Goal: Task Accomplishment & Management: Use online tool/utility

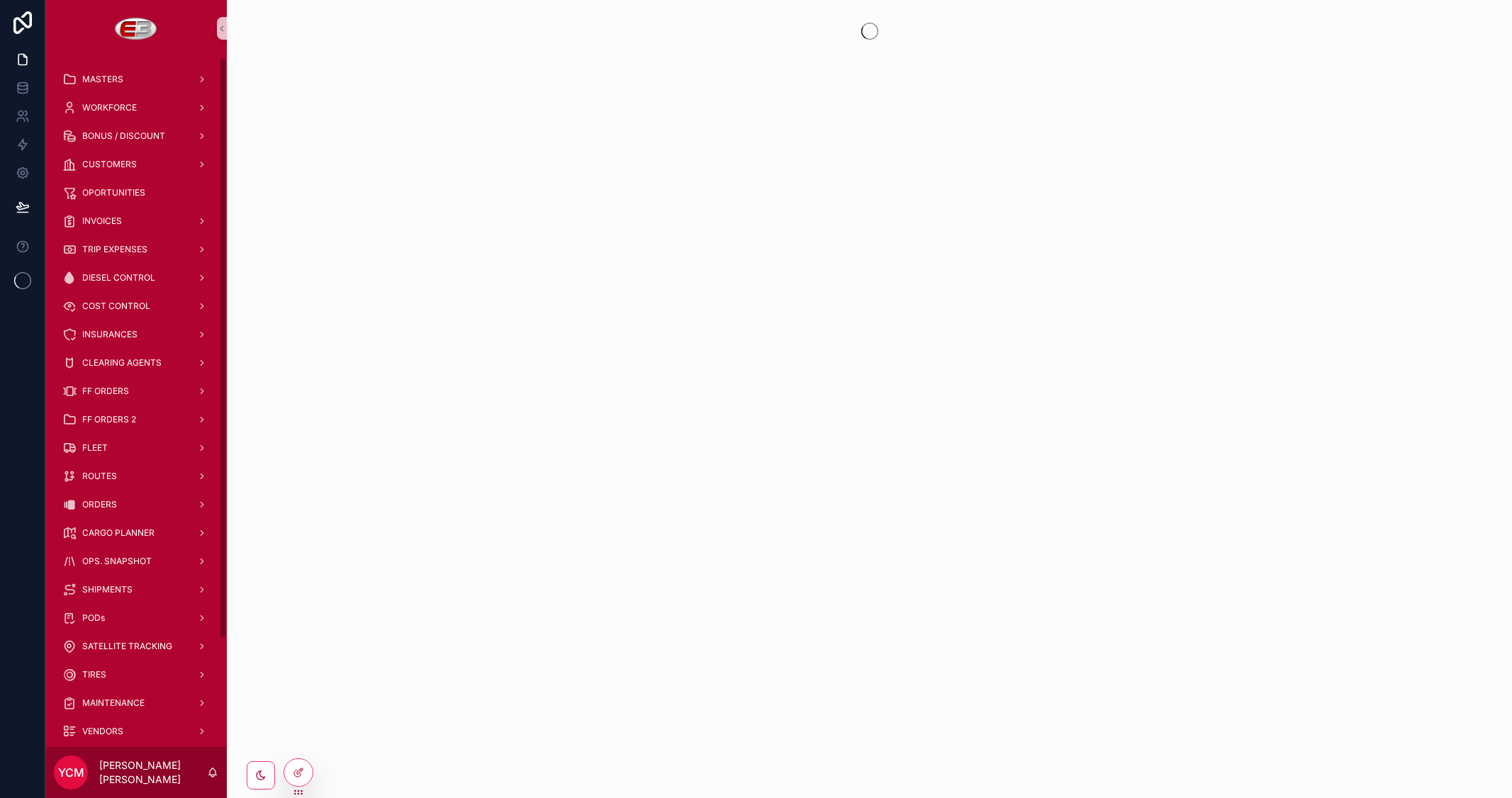
click at [102, 500] on span "ORDERS" at bounding box center [99, 505] width 34 height 11
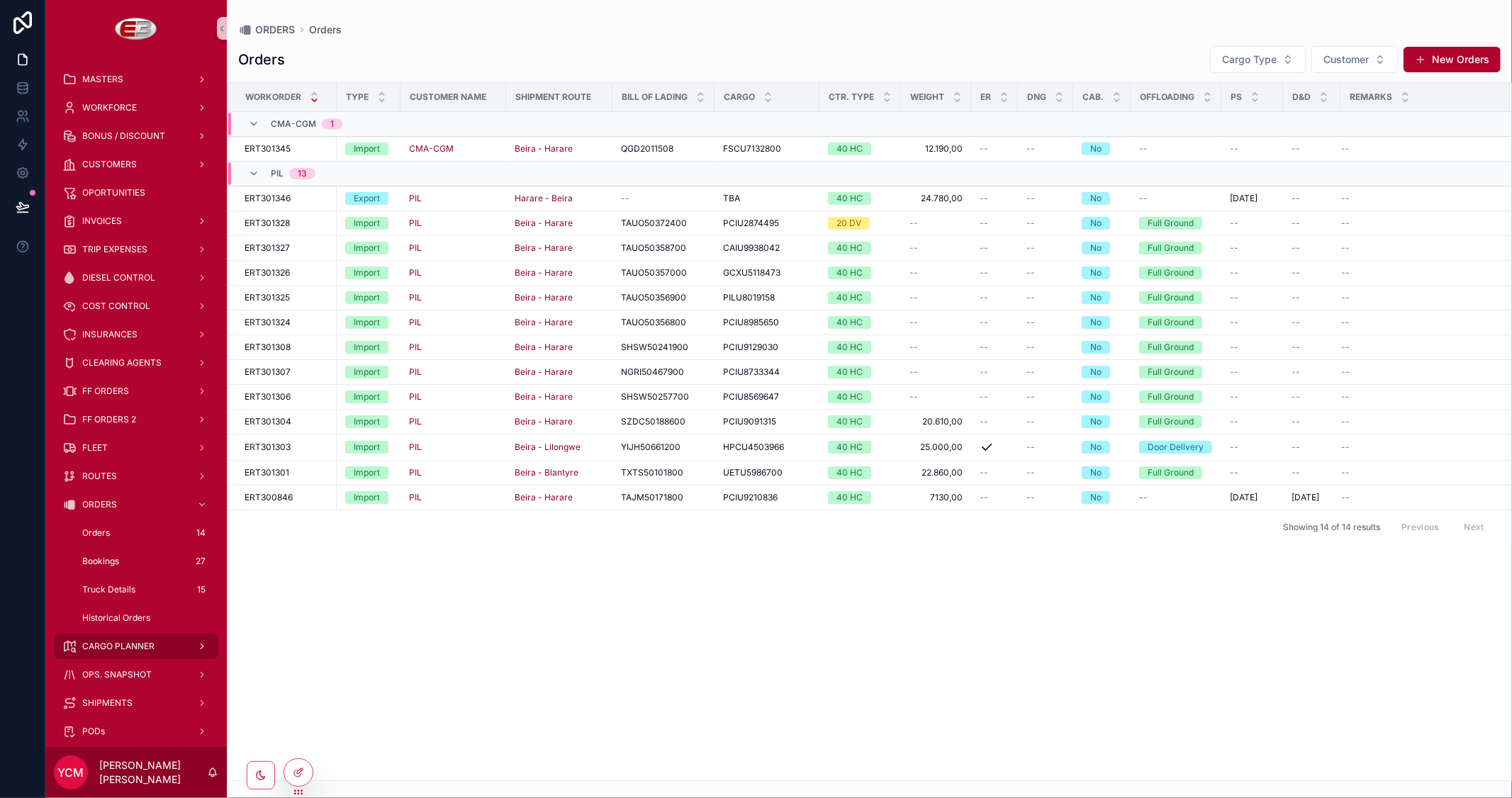
click at [96, 638] on div "CARGO PLANNER" at bounding box center [136, 647] width 148 height 23
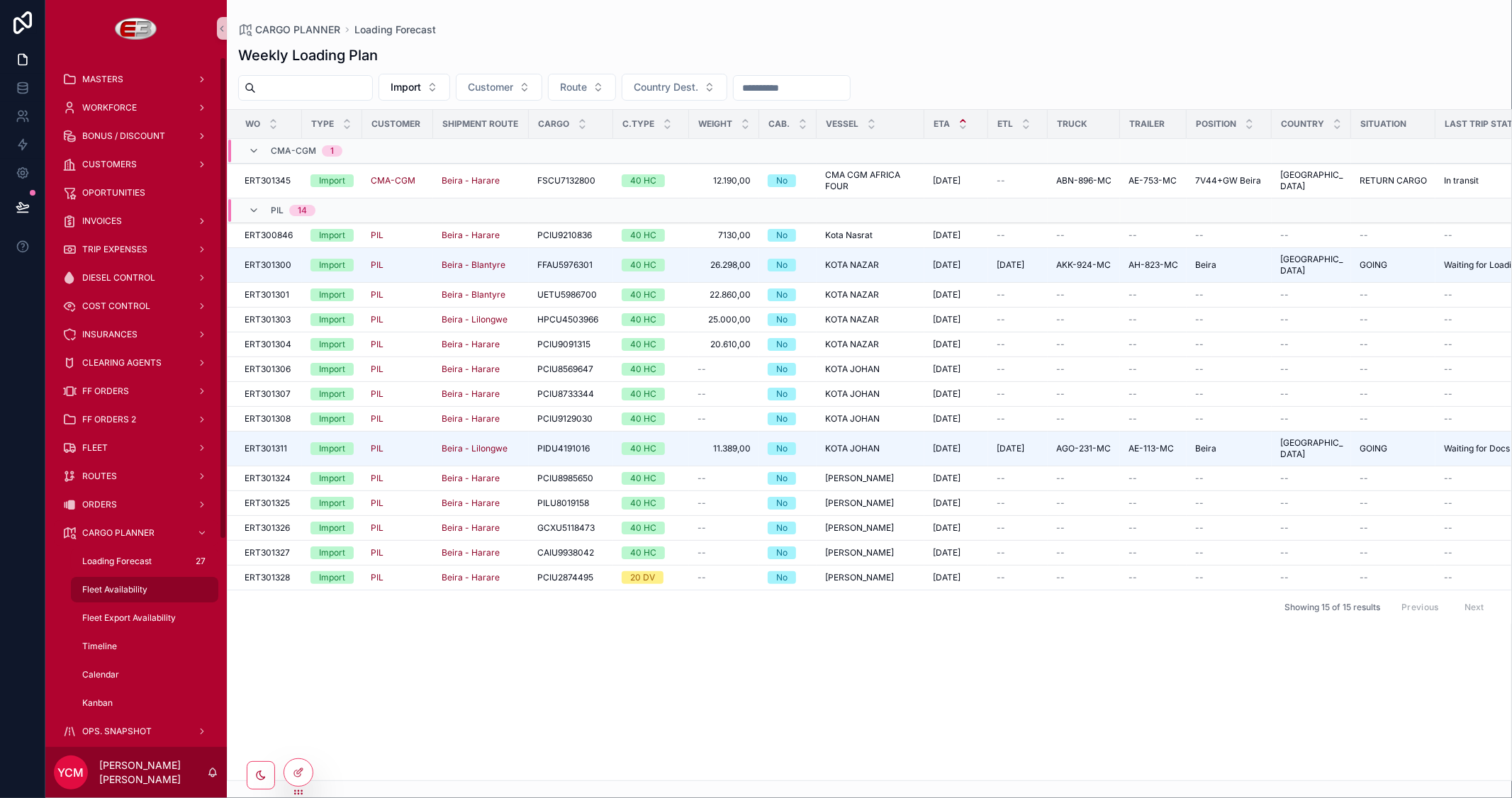
click at [154, 592] on div "Fleet Availability" at bounding box center [144, 590] width 130 height 23
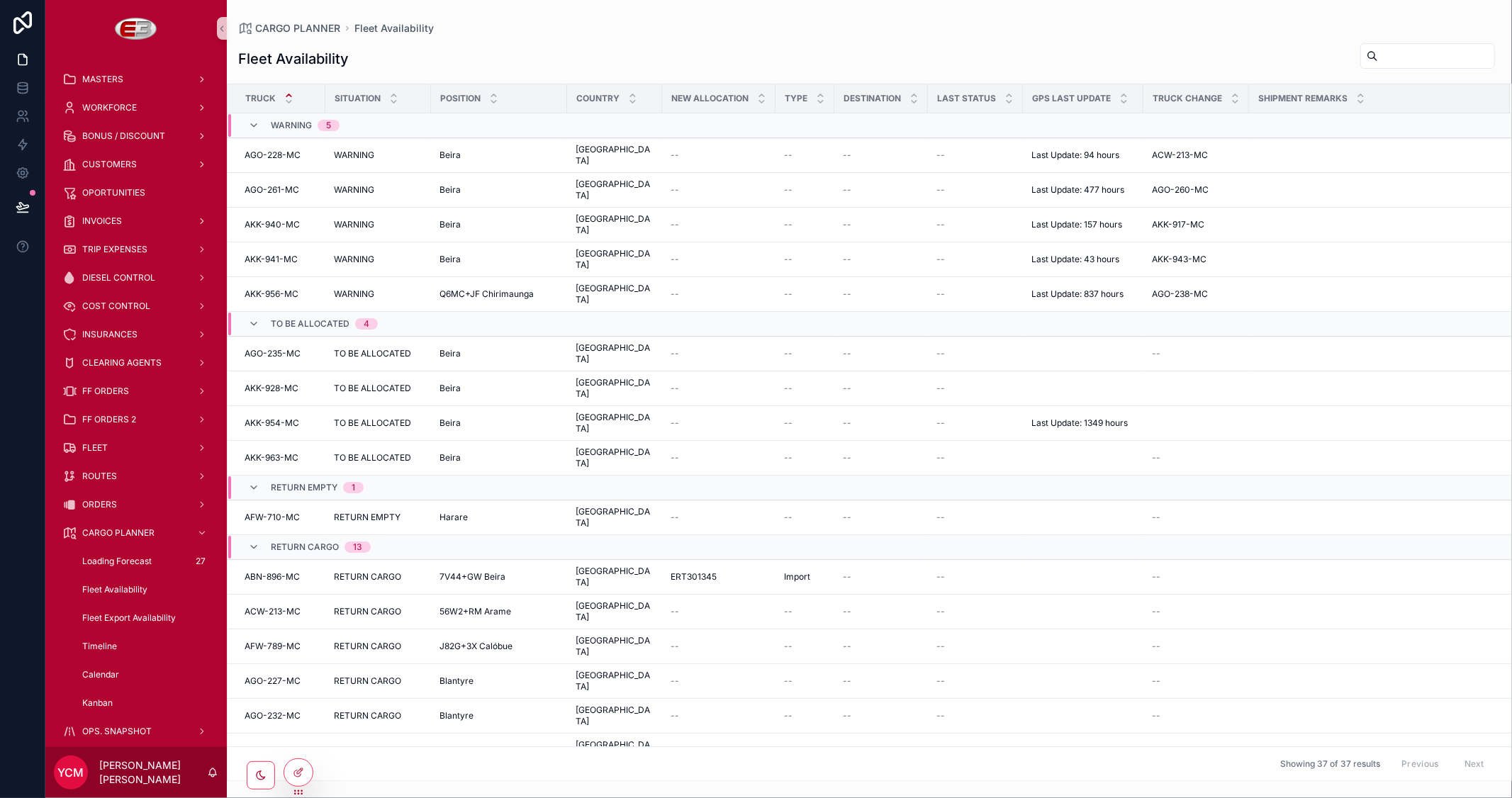
scroll to position [79, 0]
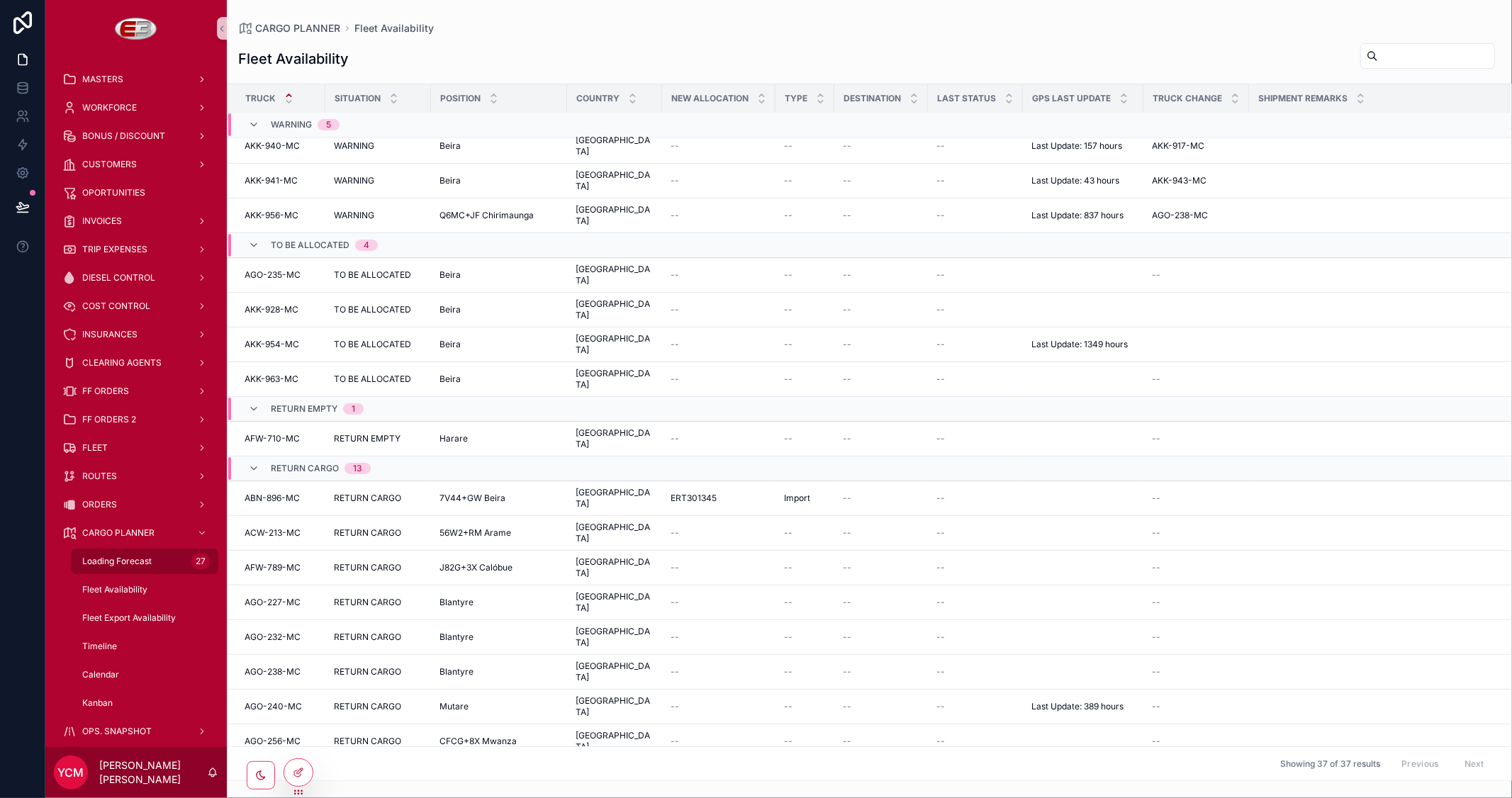
click at [123, 557] on span "Loading Forecast" at bounding box center [116, 562] width 70 height 11
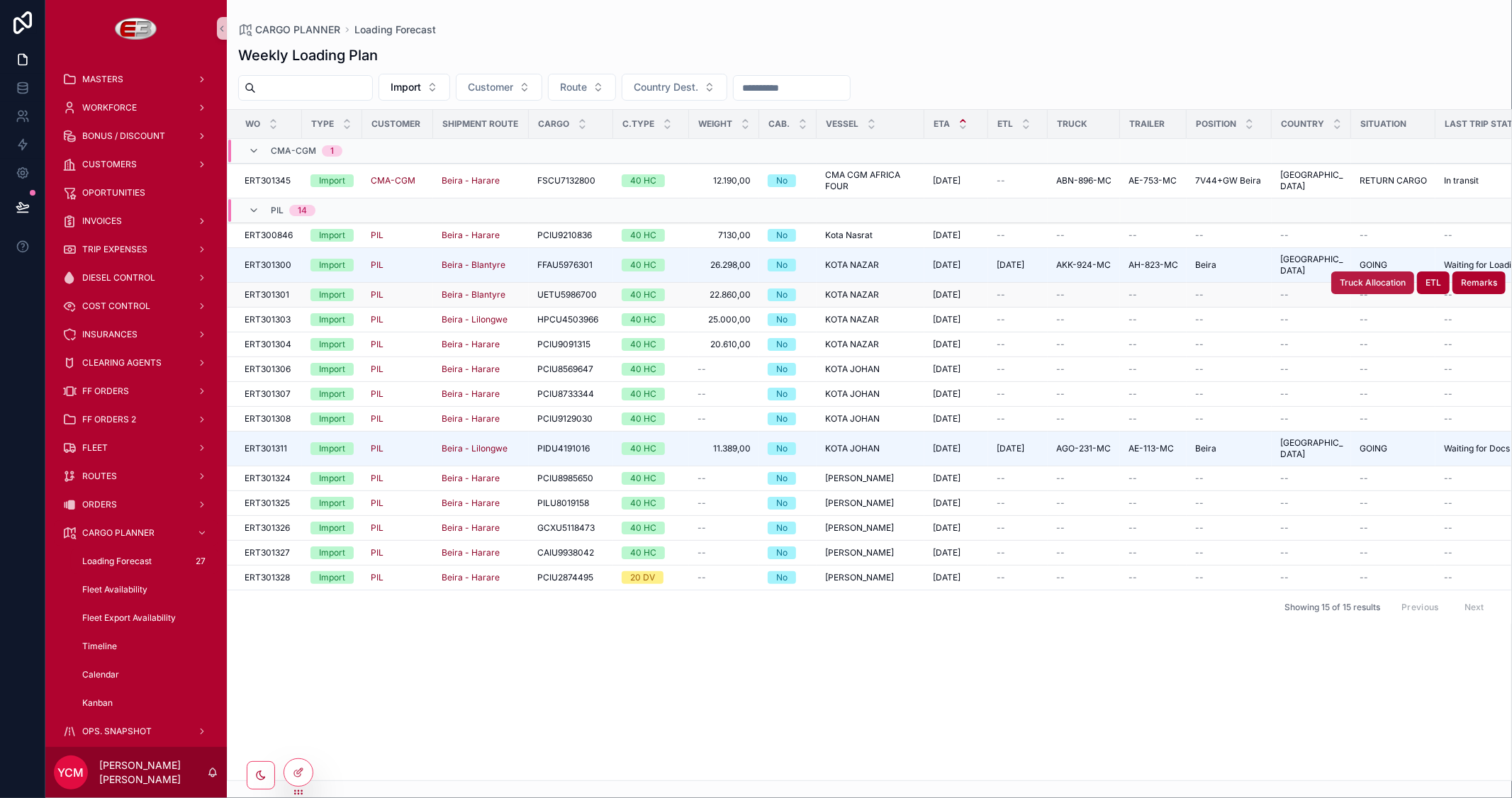
click at [1358, 281] on button "Truck Allocation" at bounding box center [1373, 283] width 83 height 23
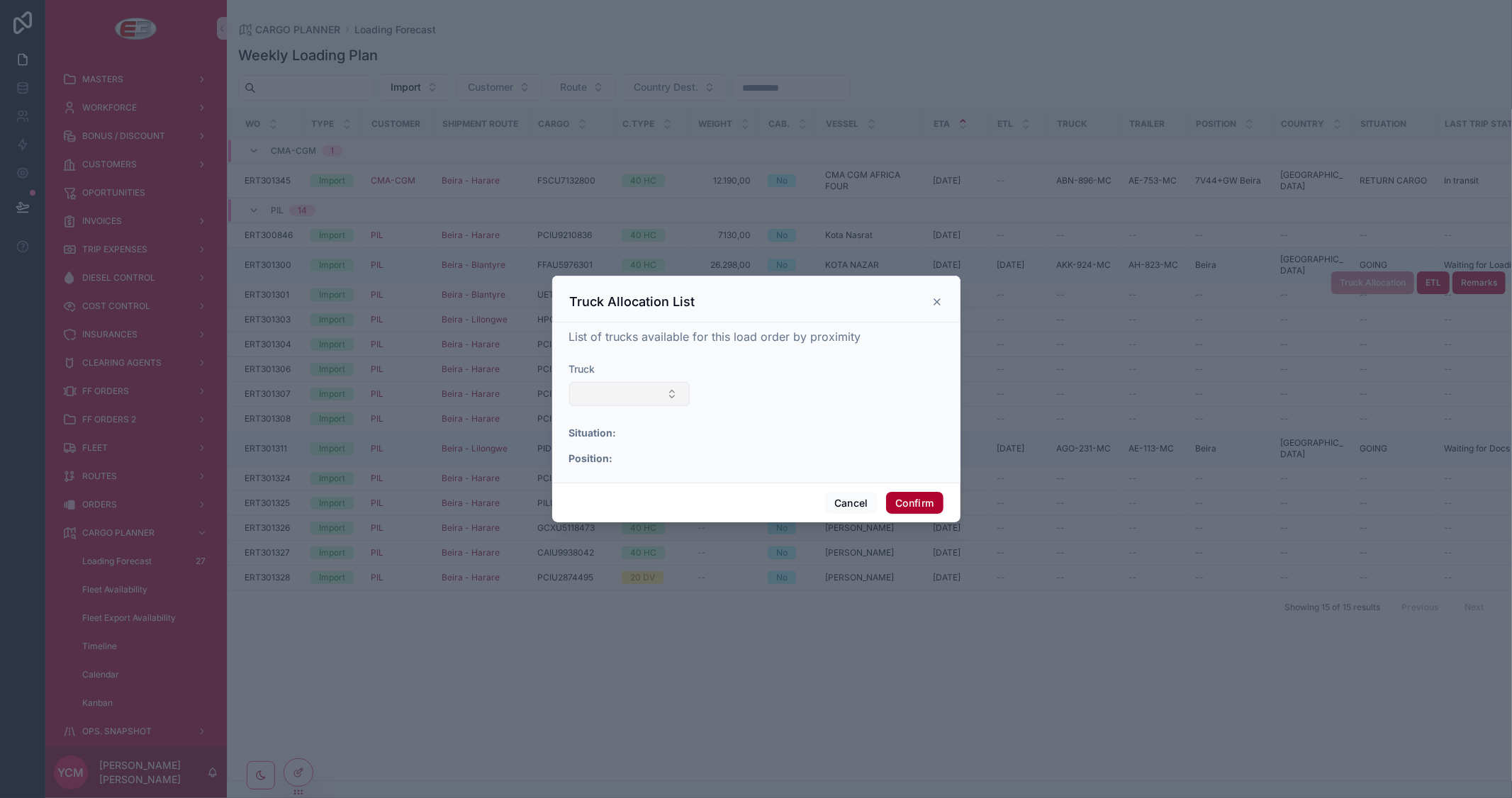
click at [649, 400] on button "Select Button" at bounding box center [630, 394] width 121 height 24
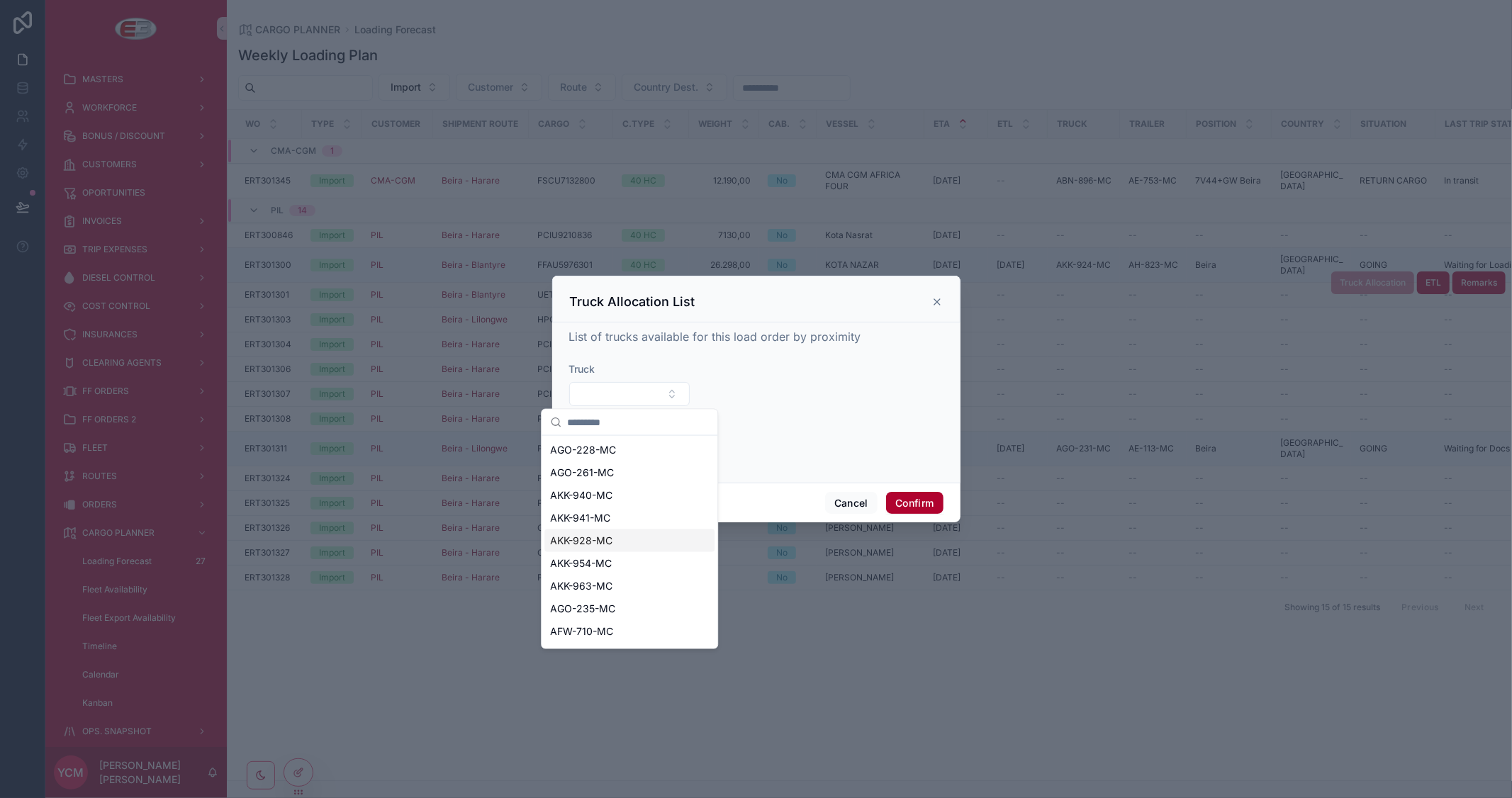
click at [621, 539] on div "AKK-928-MC" at bounding box center [629, 541] width 170 height 23
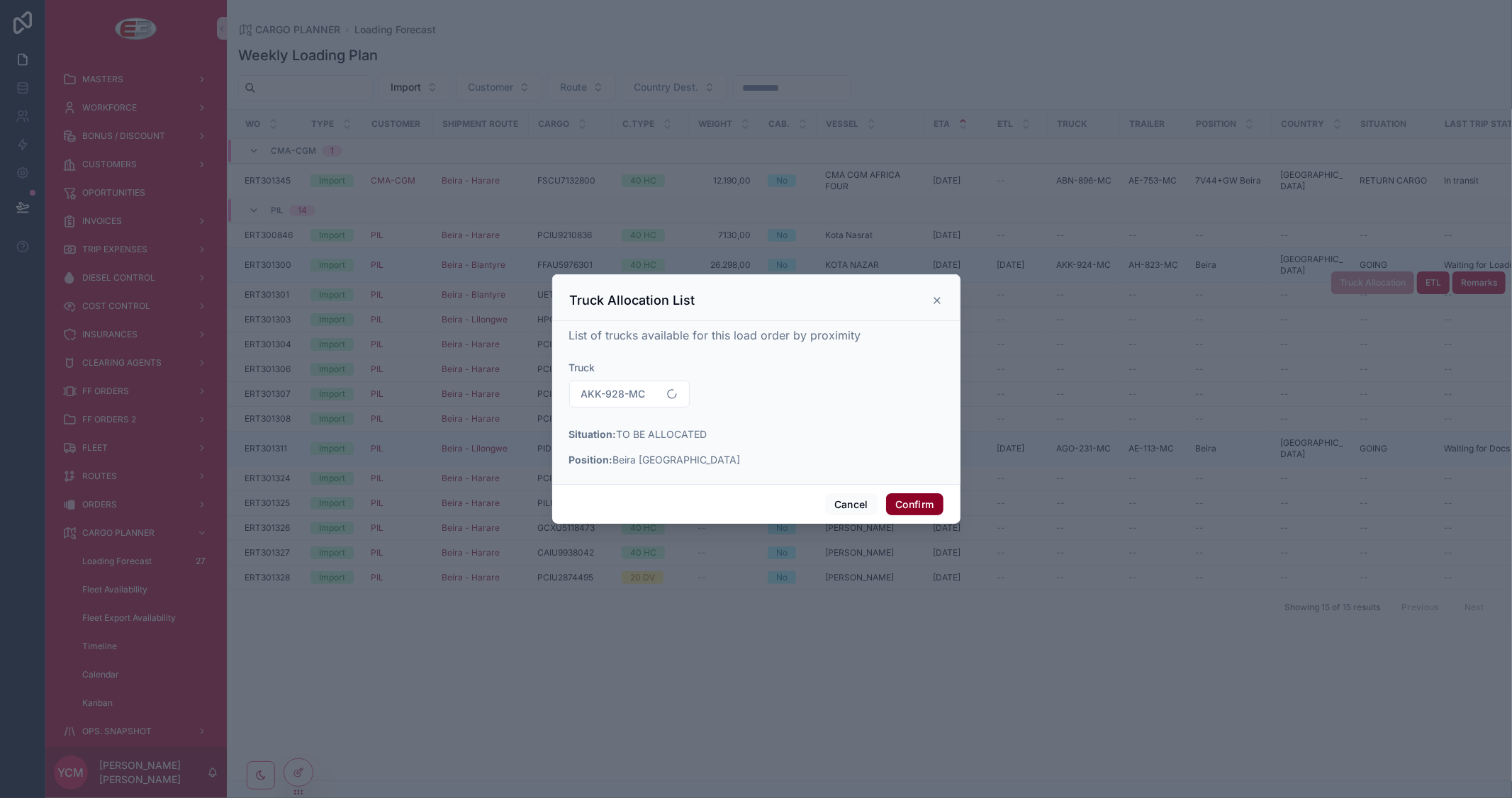
drag, startPoint x: 916, startPoint y: 501, endPoint x: 937, endPoint y: 411, distance: 92.4
click at [918, 501] on button "Confirm" at bounding box center [914, 505] width 57 height 23
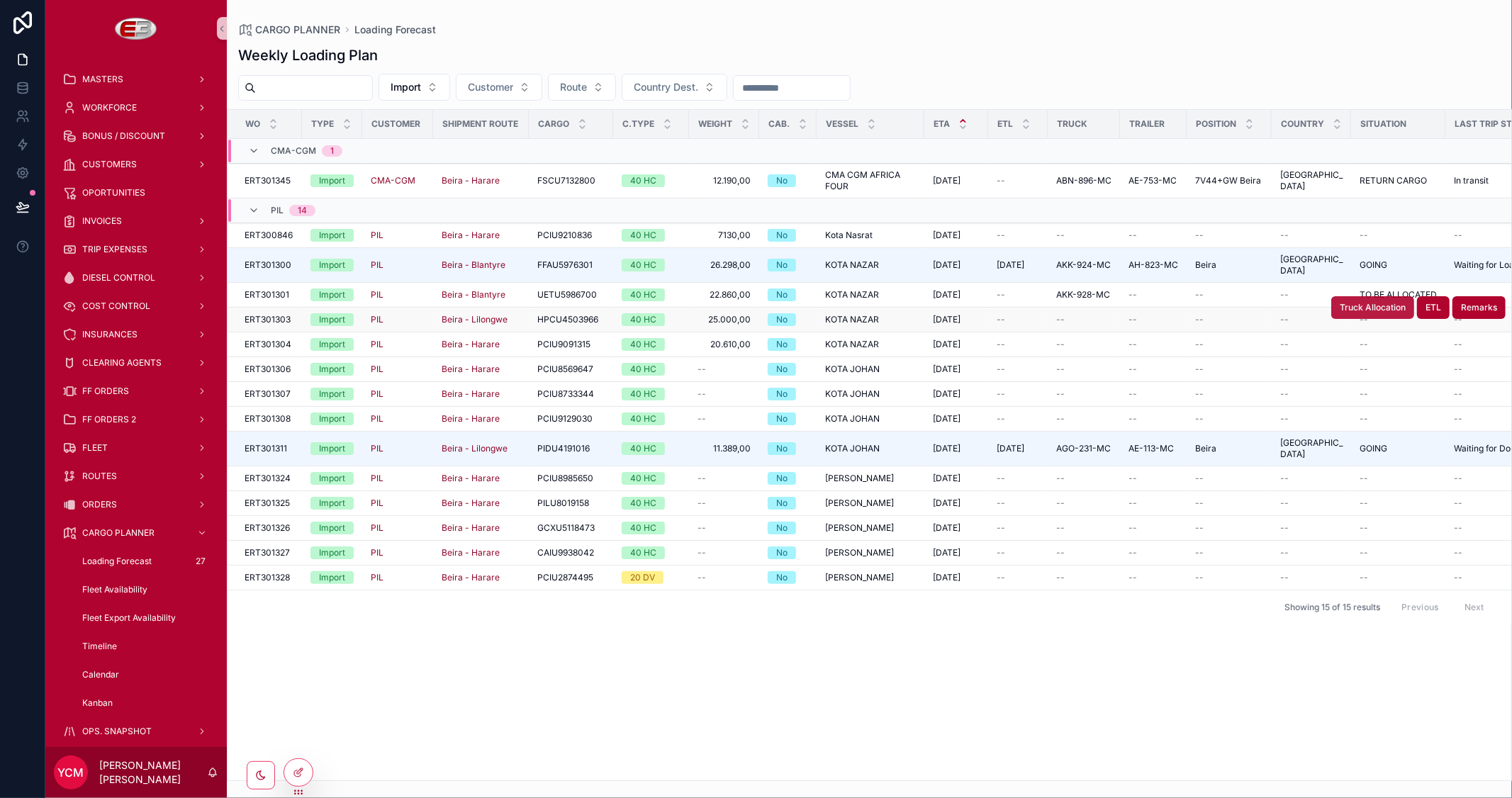
click at [1363, 302] on span "Truck Allocation" at bounding box center [1373, 308] width 66 height 11
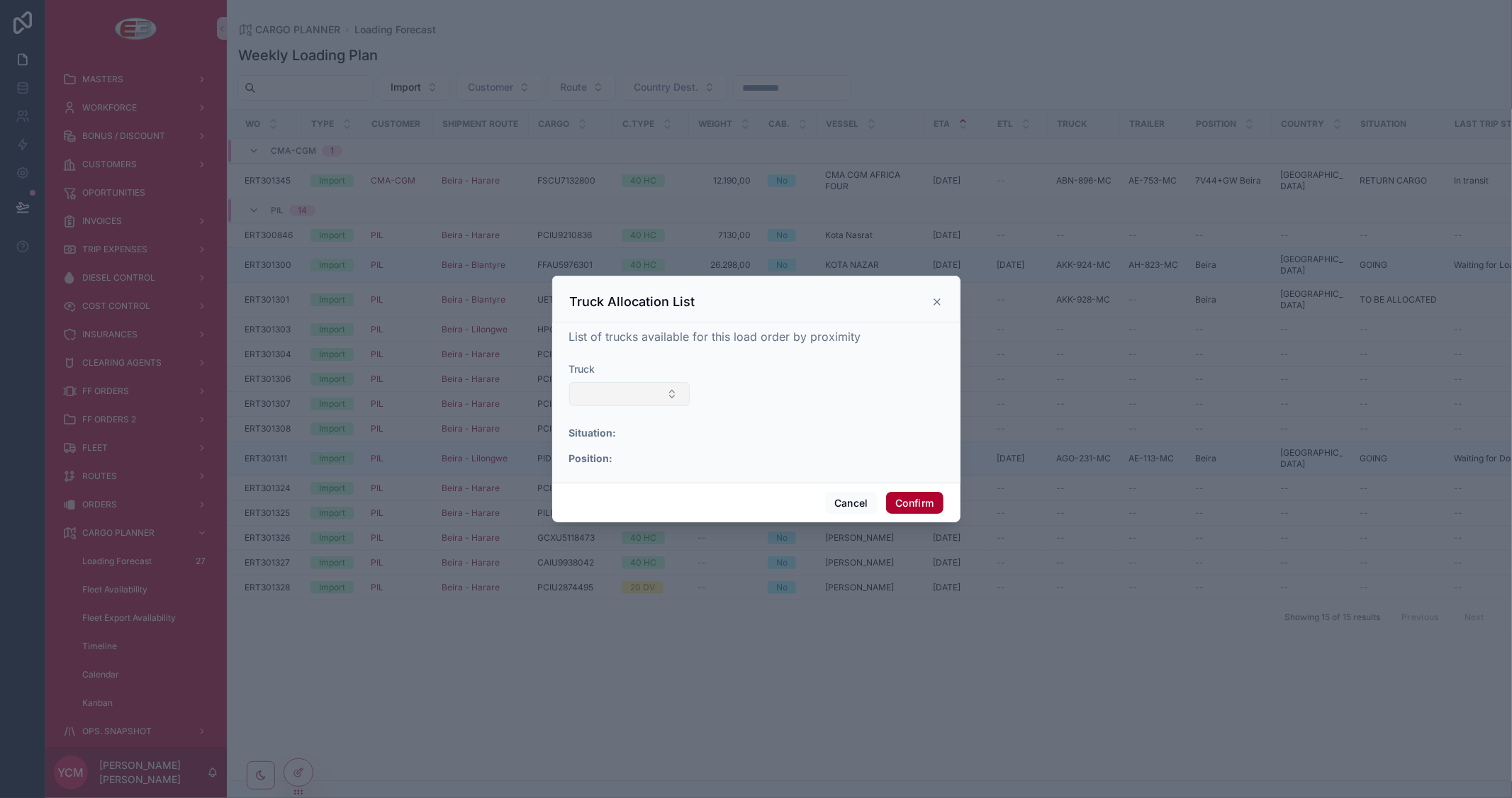
click at [656, 395] on button "Select Button" at bounding box center [630, 394] width 121 height 24
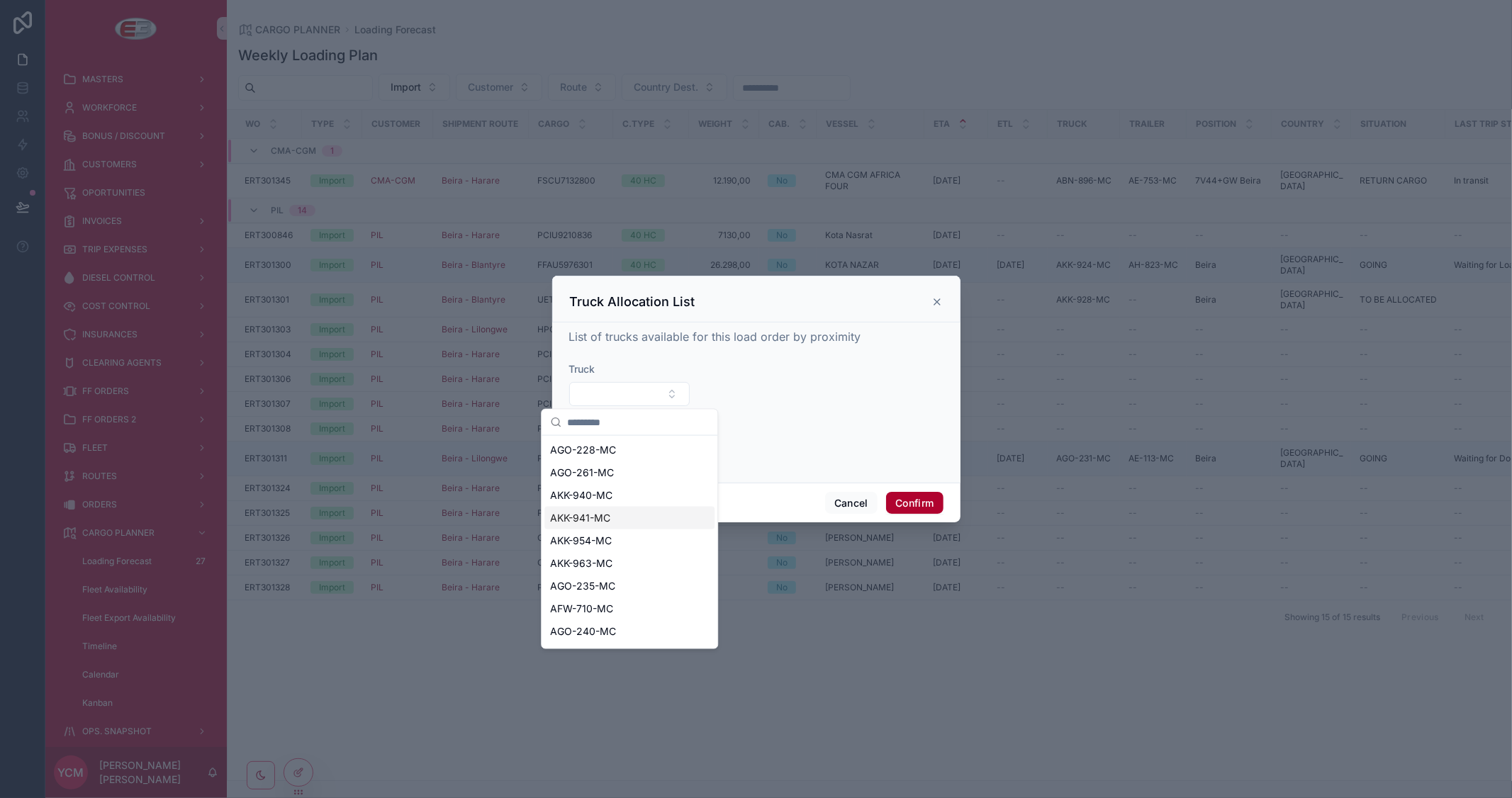
scroll to position [79, 0]
click at [595, 600] on span "AKK-953-MC" at bounding box center [581, 598] width 61 height 14
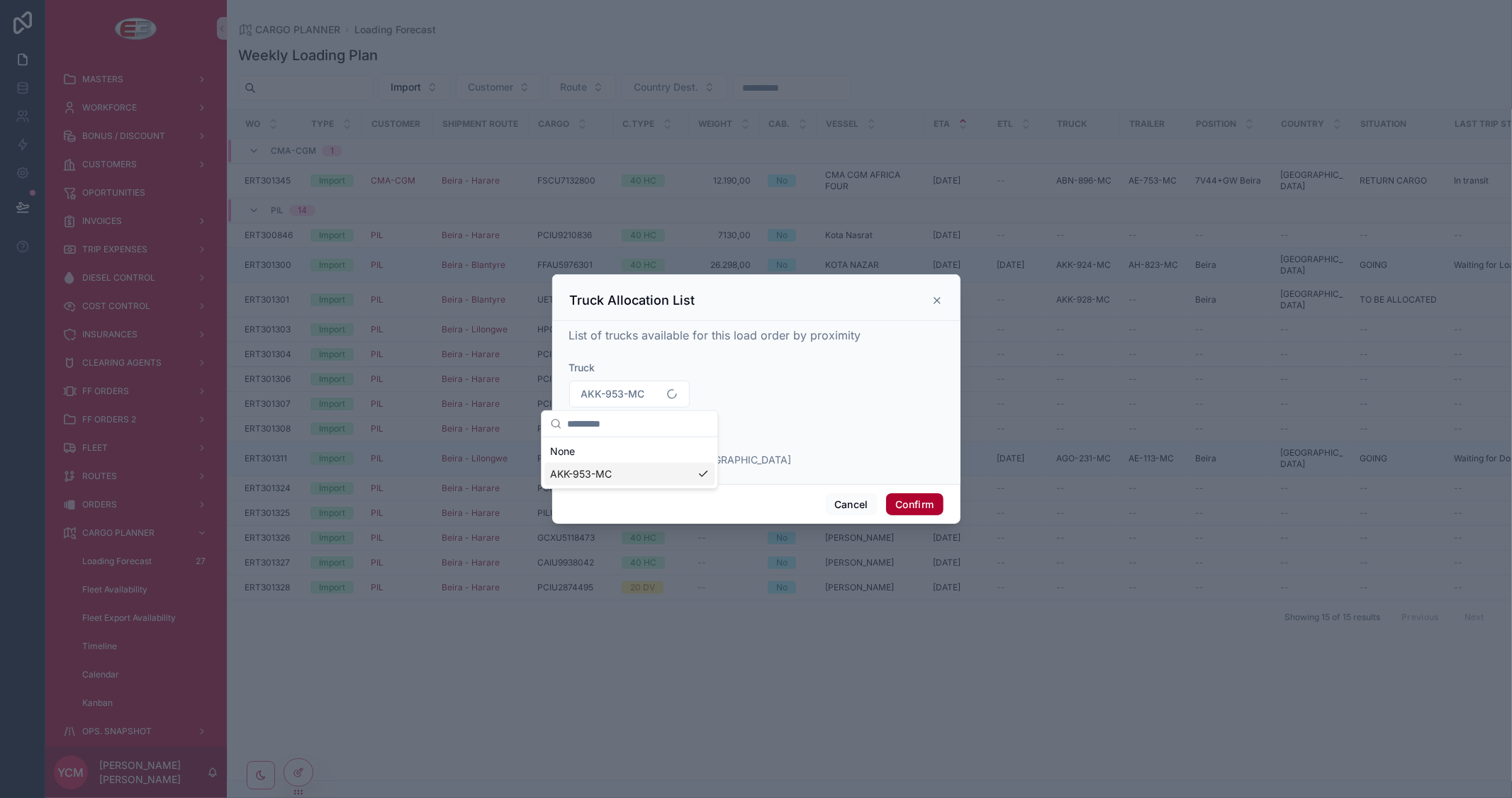
scroll to position [0, 0]
click at [916, 505] on button "Confirm" at bounding box center [914, 505] width 57 height 23
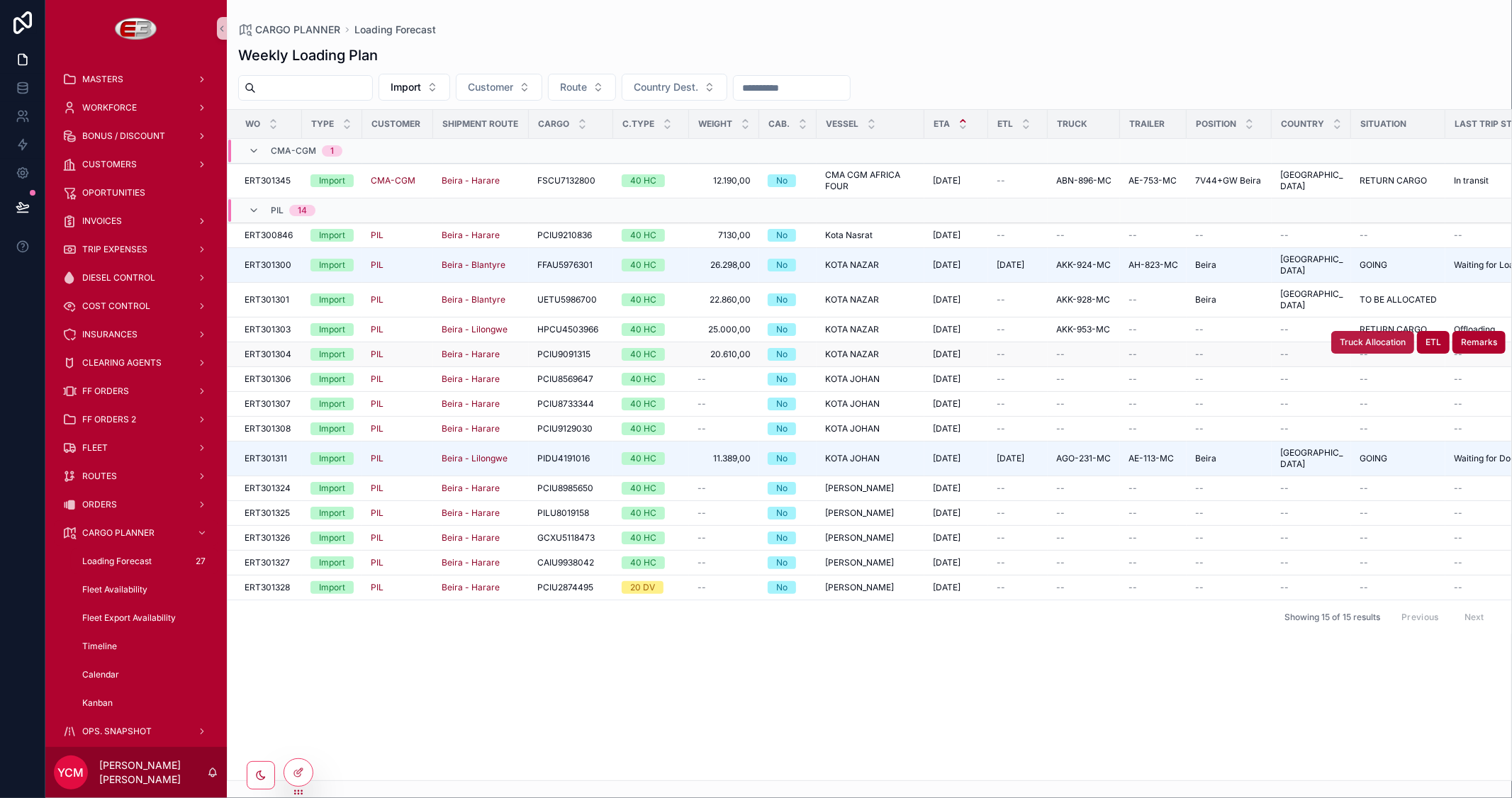
click at [1378, 337] on span "Truck Allocation" at bounding box center [1373, 343] width 66 height 11
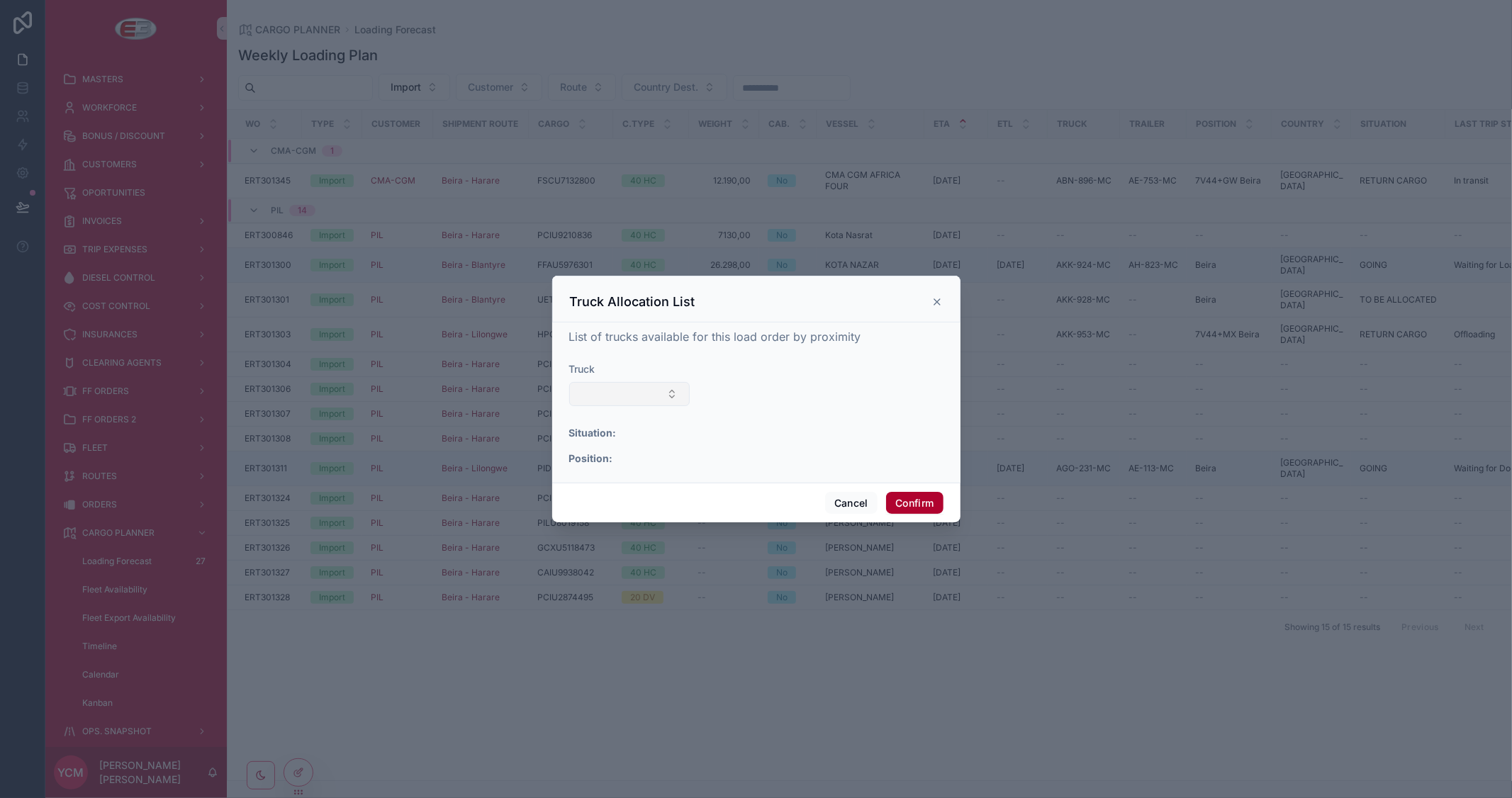
click at [668, 392] on button "Select Button" at bounding box center [630, 394] width 121 height 24
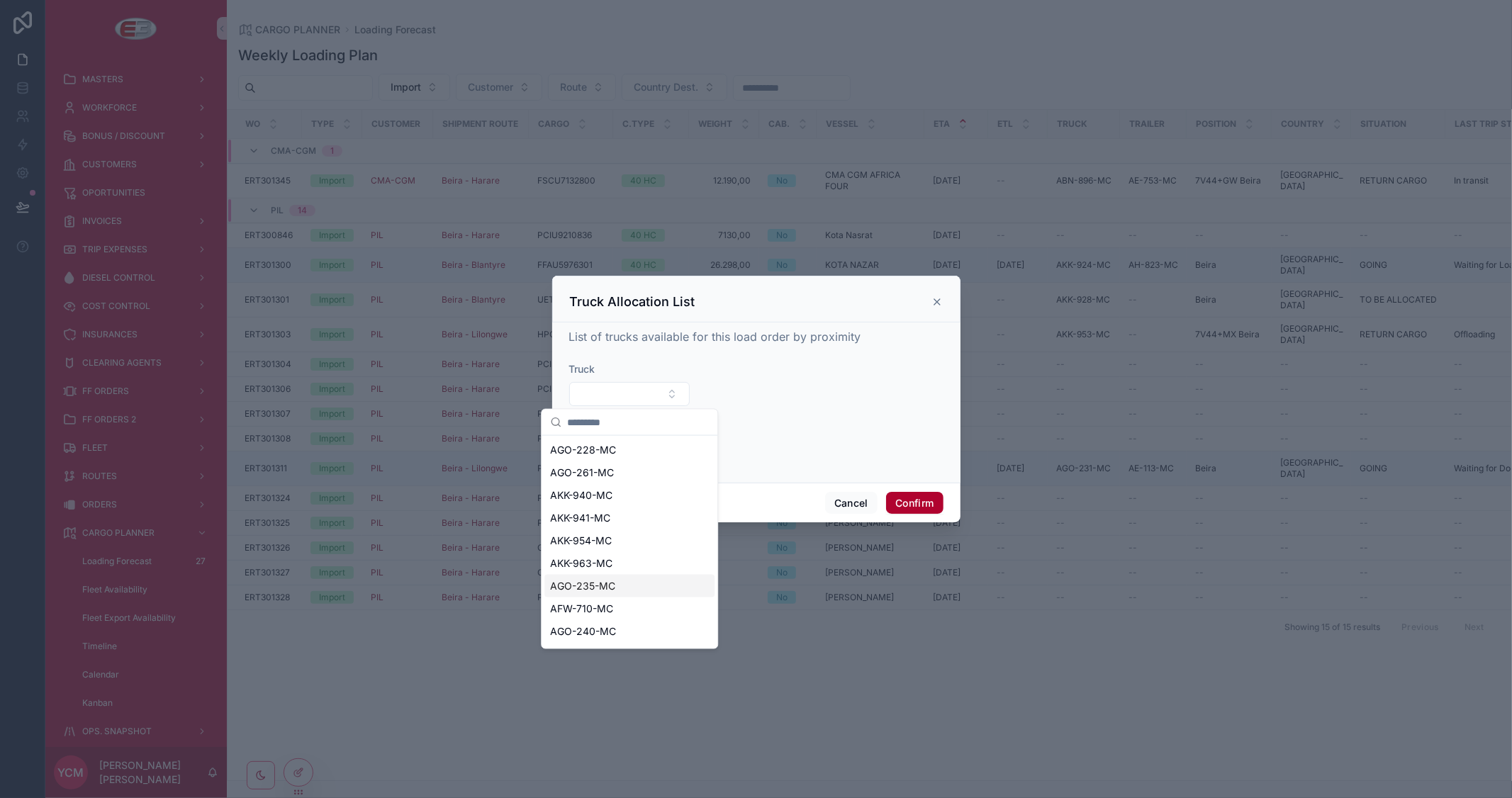
click at [607, 586] on span "AGO-235-MC" at bounding box center [583, 586] width 66 height 14
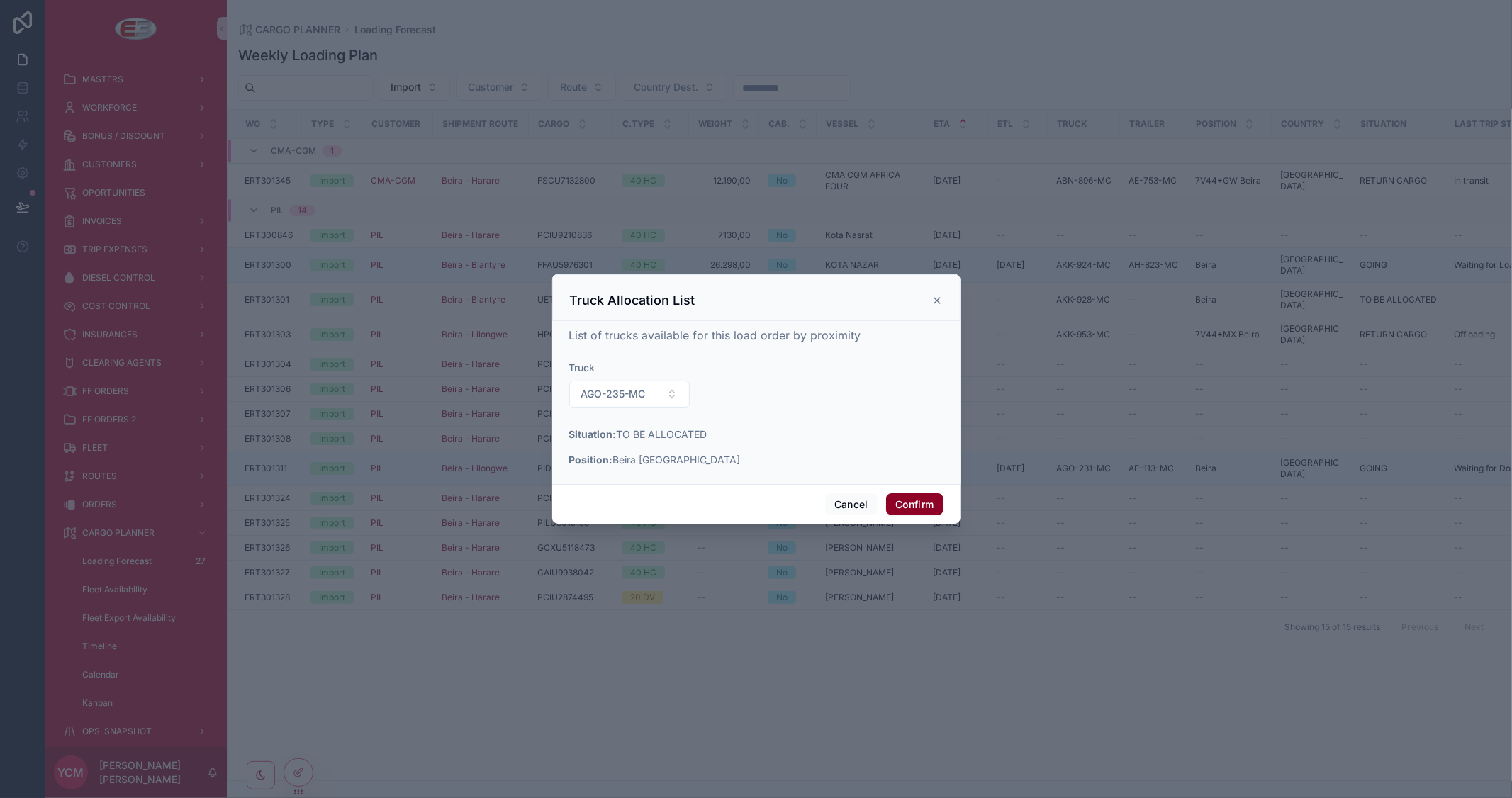
click at [913, 500] on button "Confirm" at bounding box center [914, 505] width 57 height 23
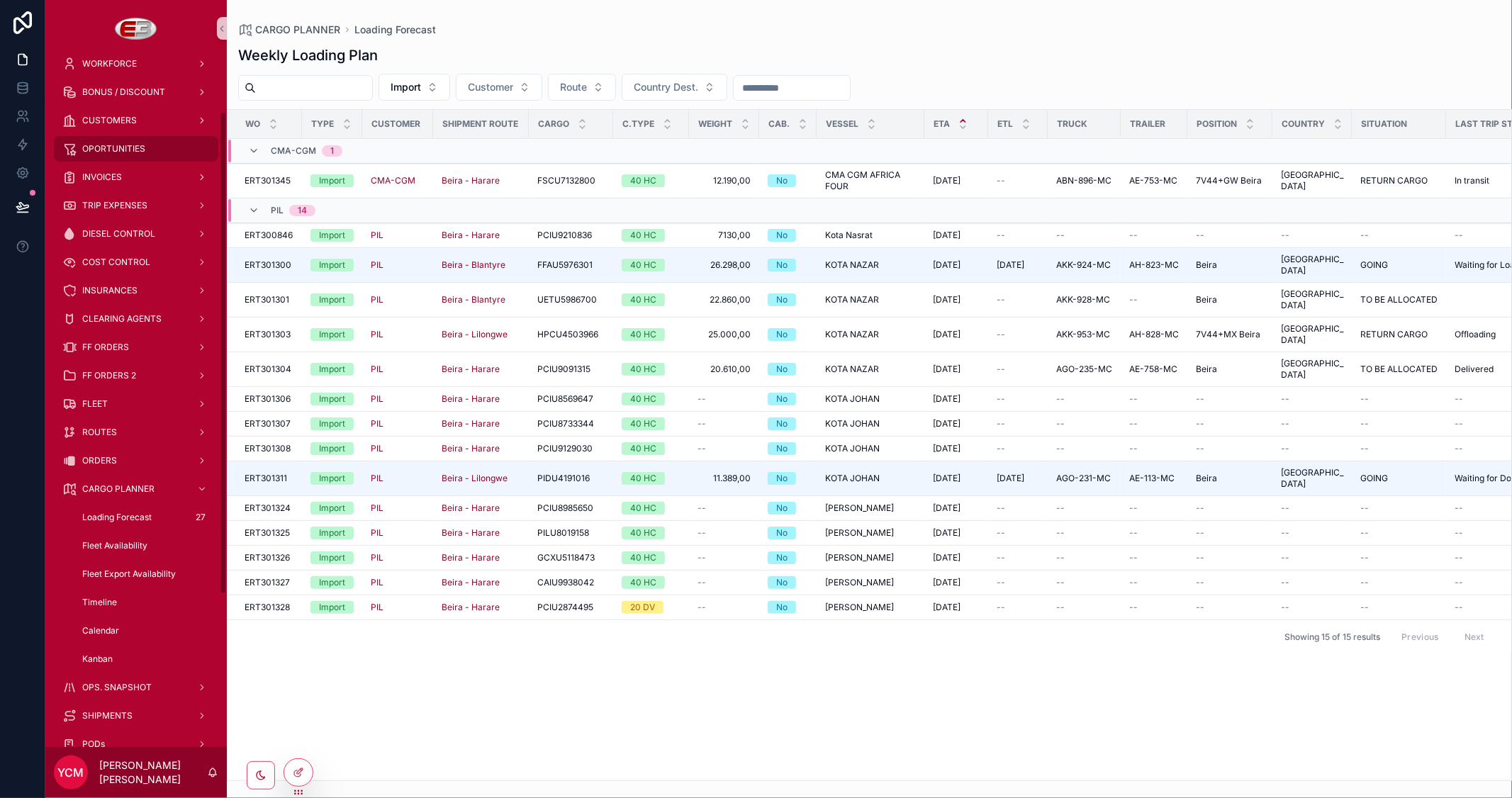
scroll to position [79, 0]
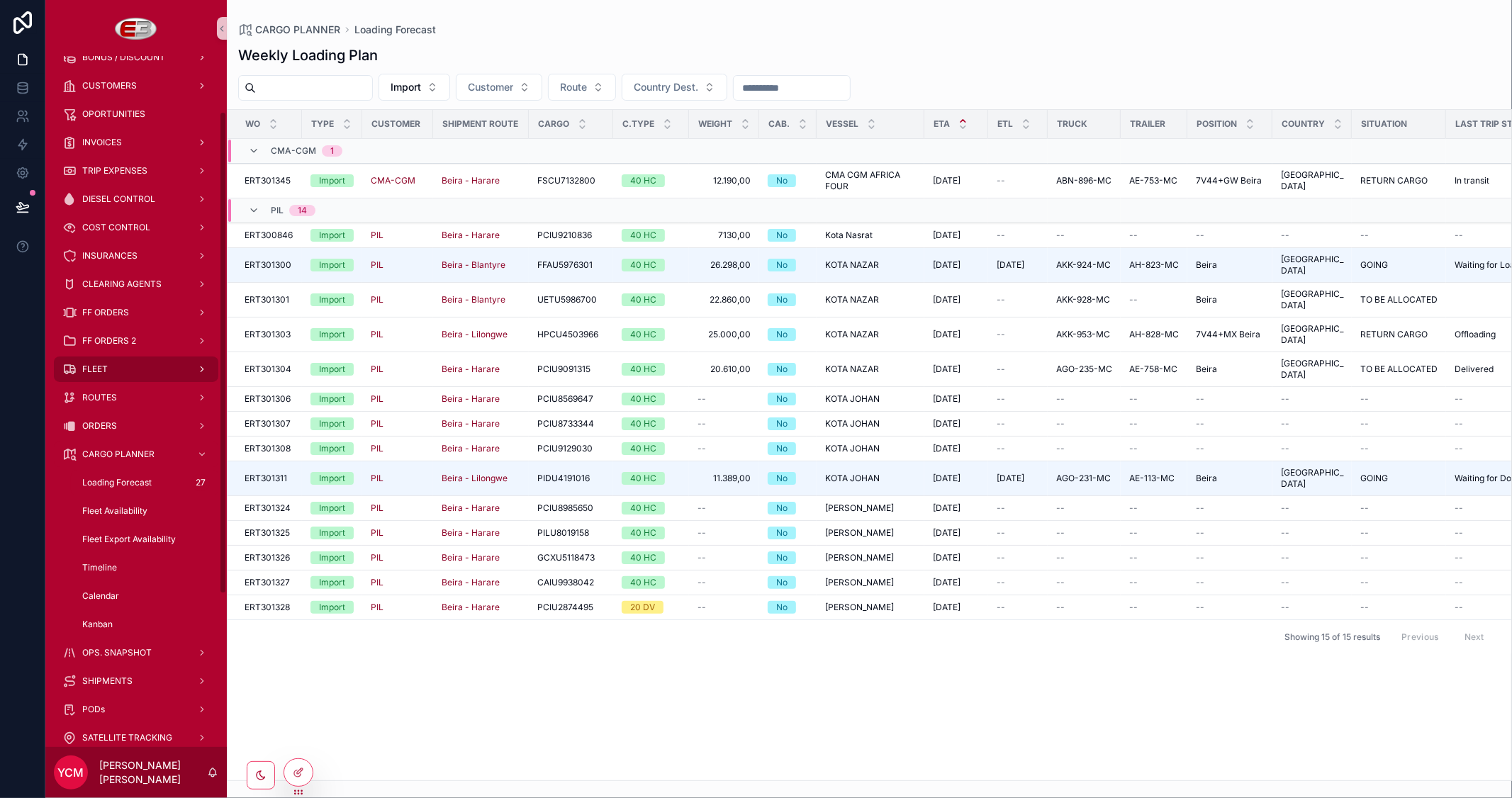
click at [96, 363] on span "FLEET" at bounding box center [94, 369] width 25 height 11
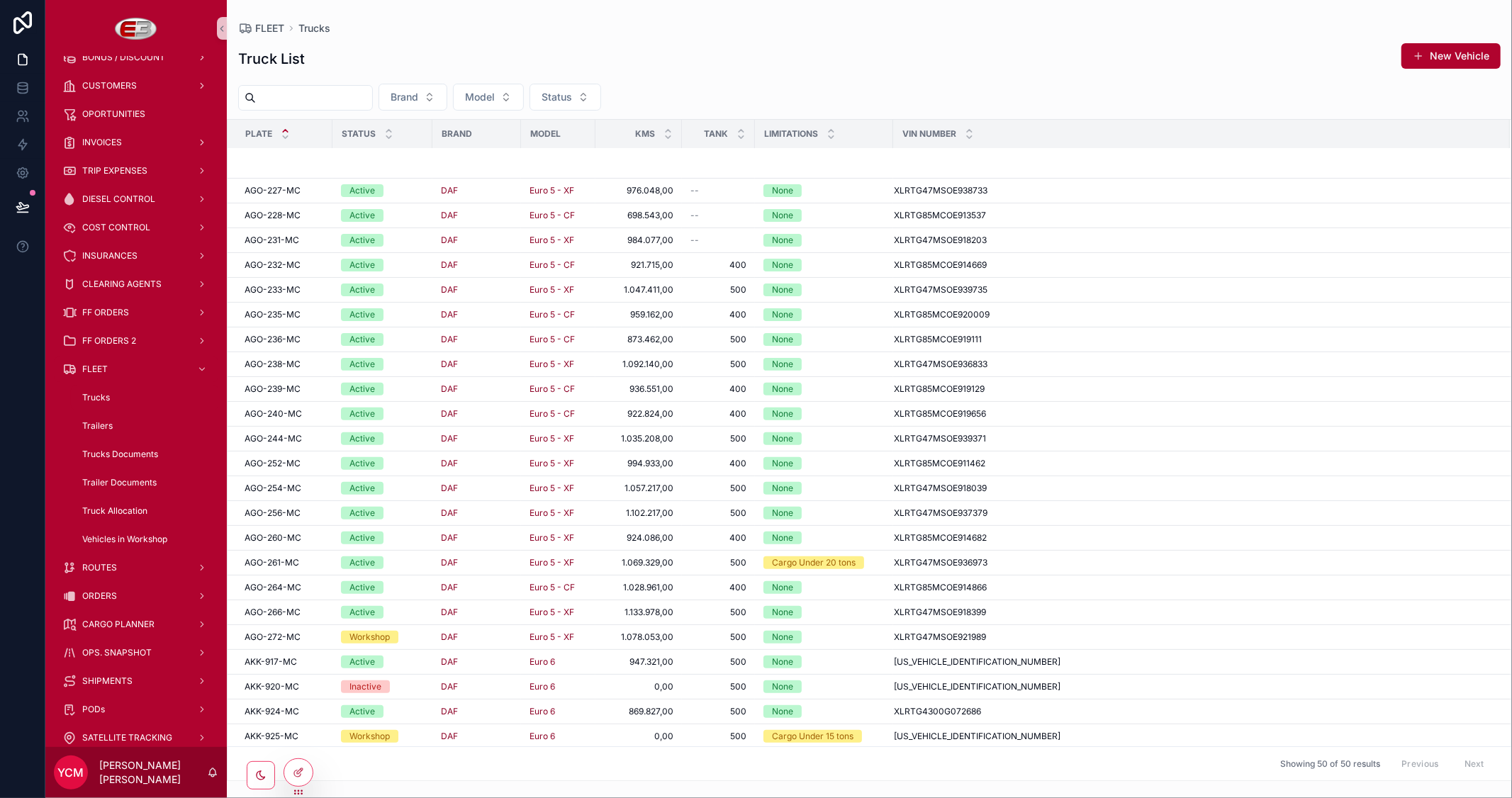
scroll to position [641, 0]
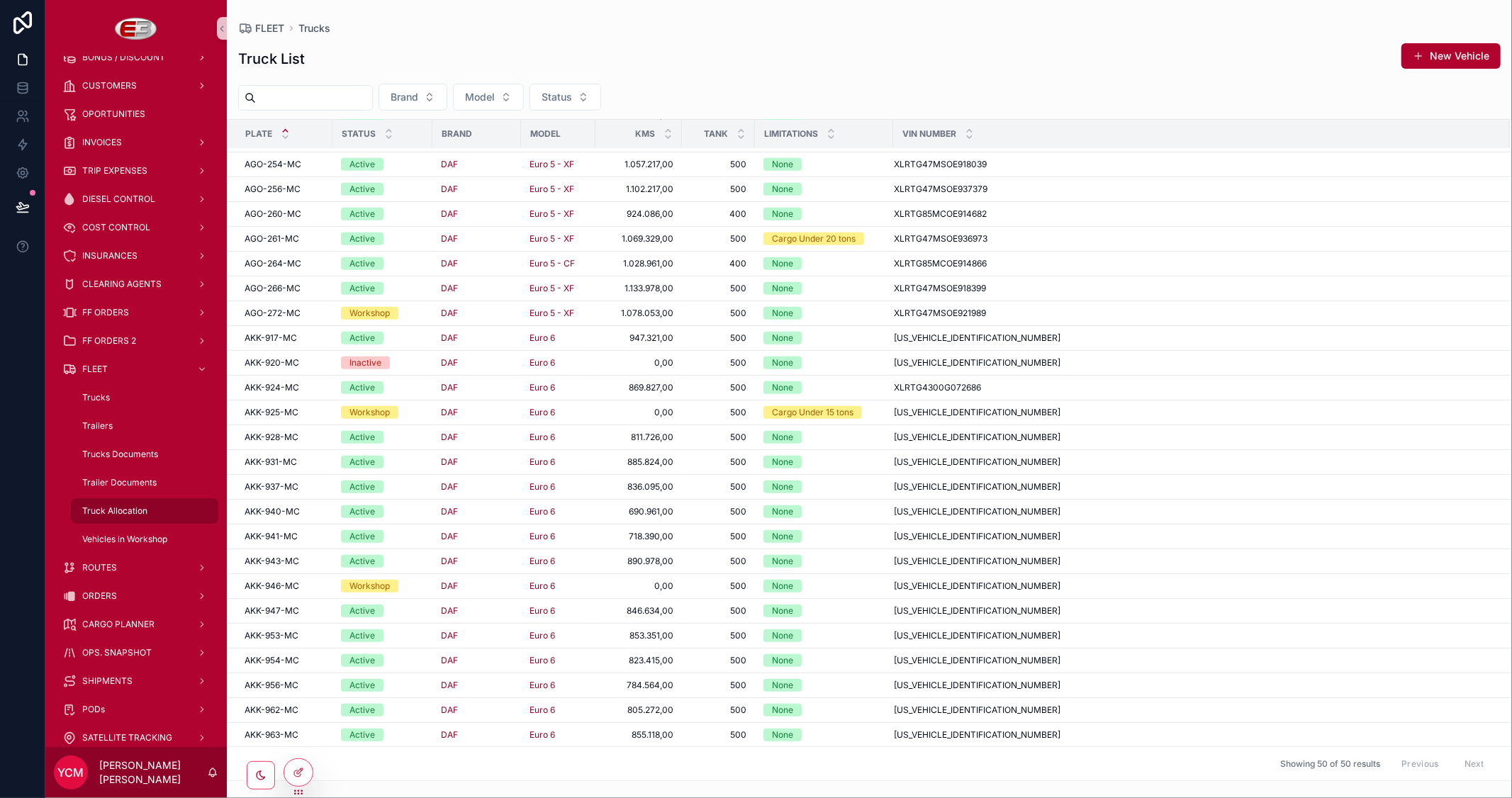
click at [130, 513] on span "Truck Allocation" at bounding box center [115, 511] width 66 height 11
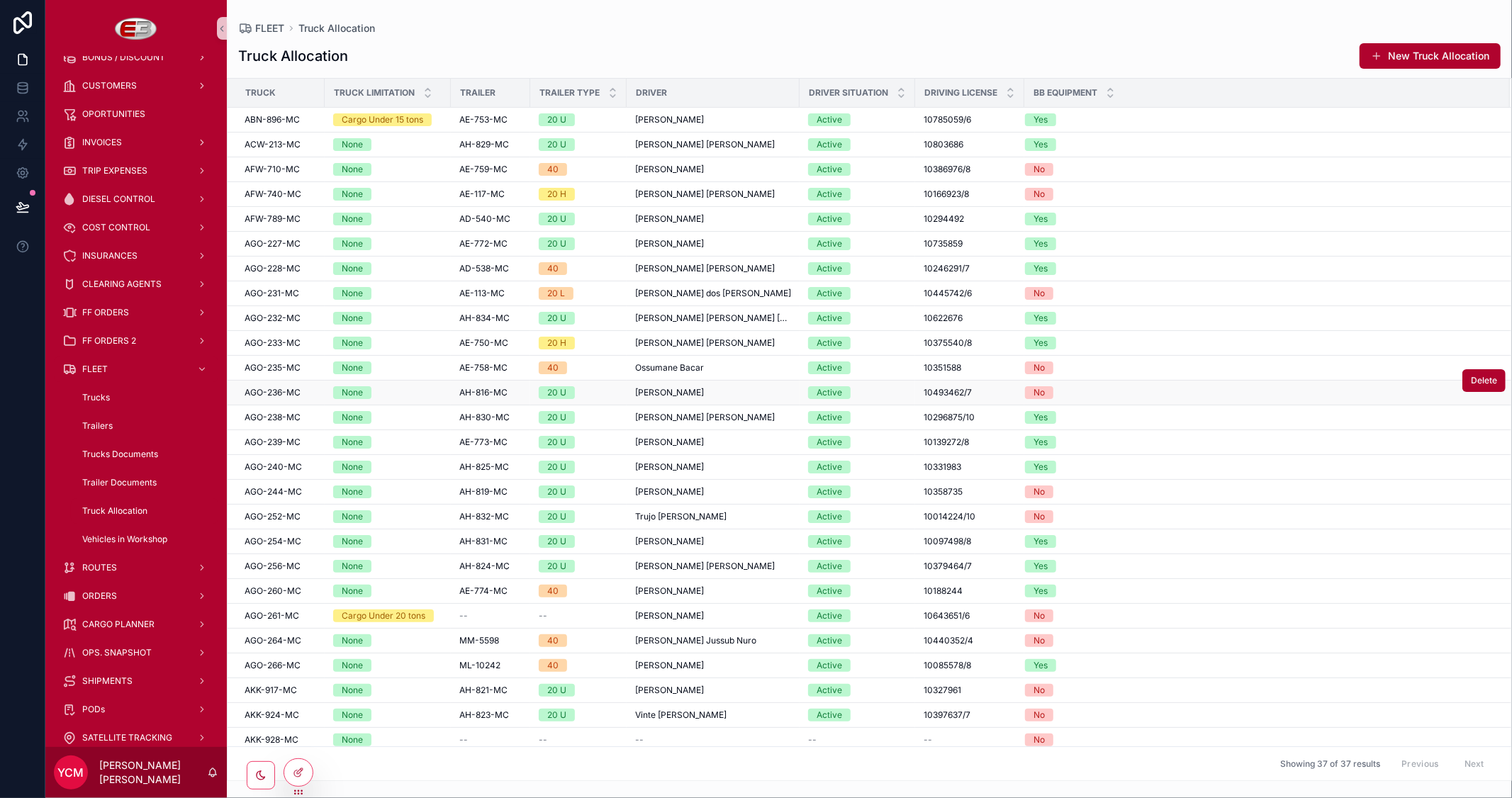
scroll to position [279, 0]
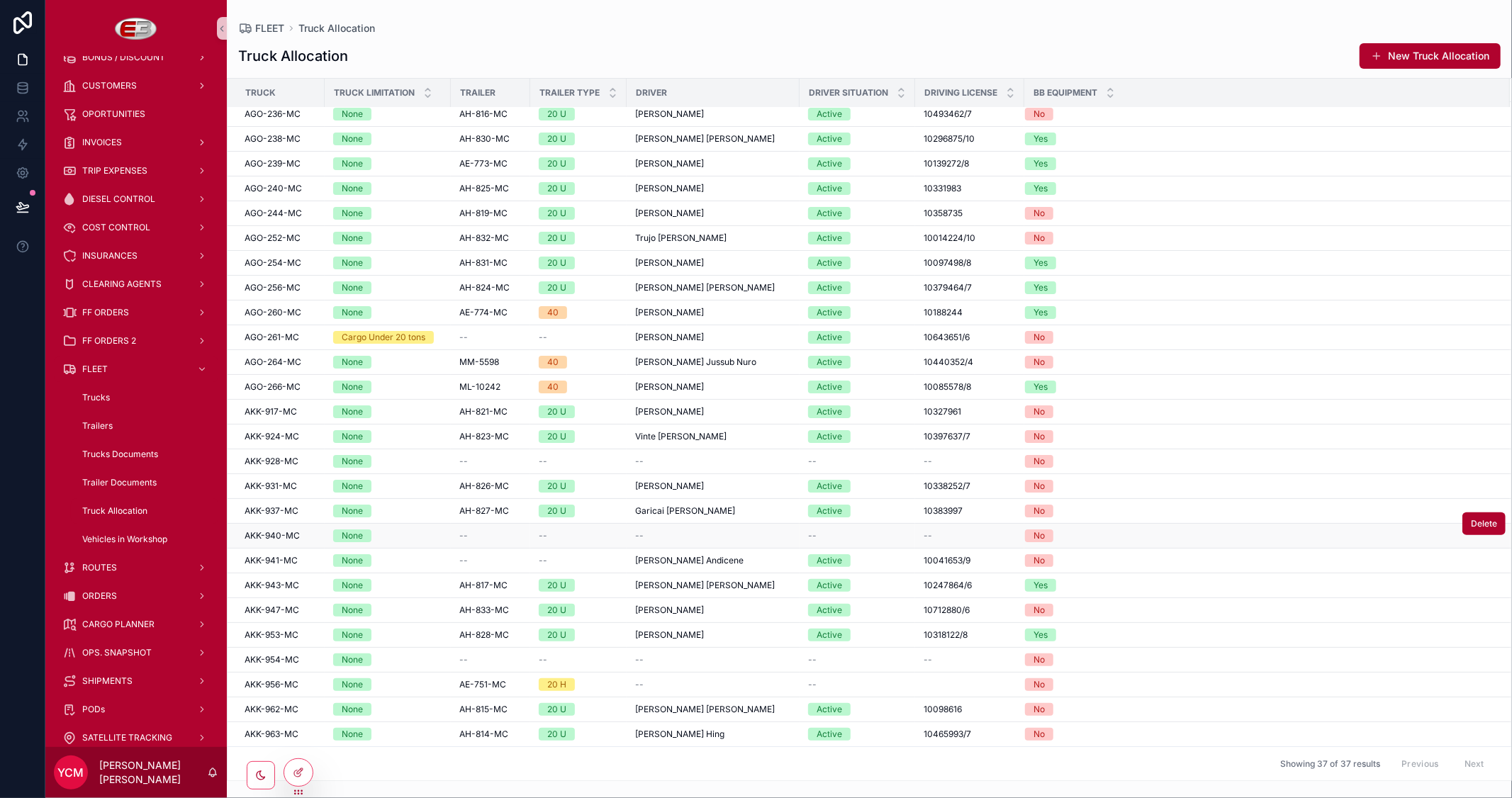
click at [416, 539] on div "None" at bounding box center [387, 536] width 109 height 13
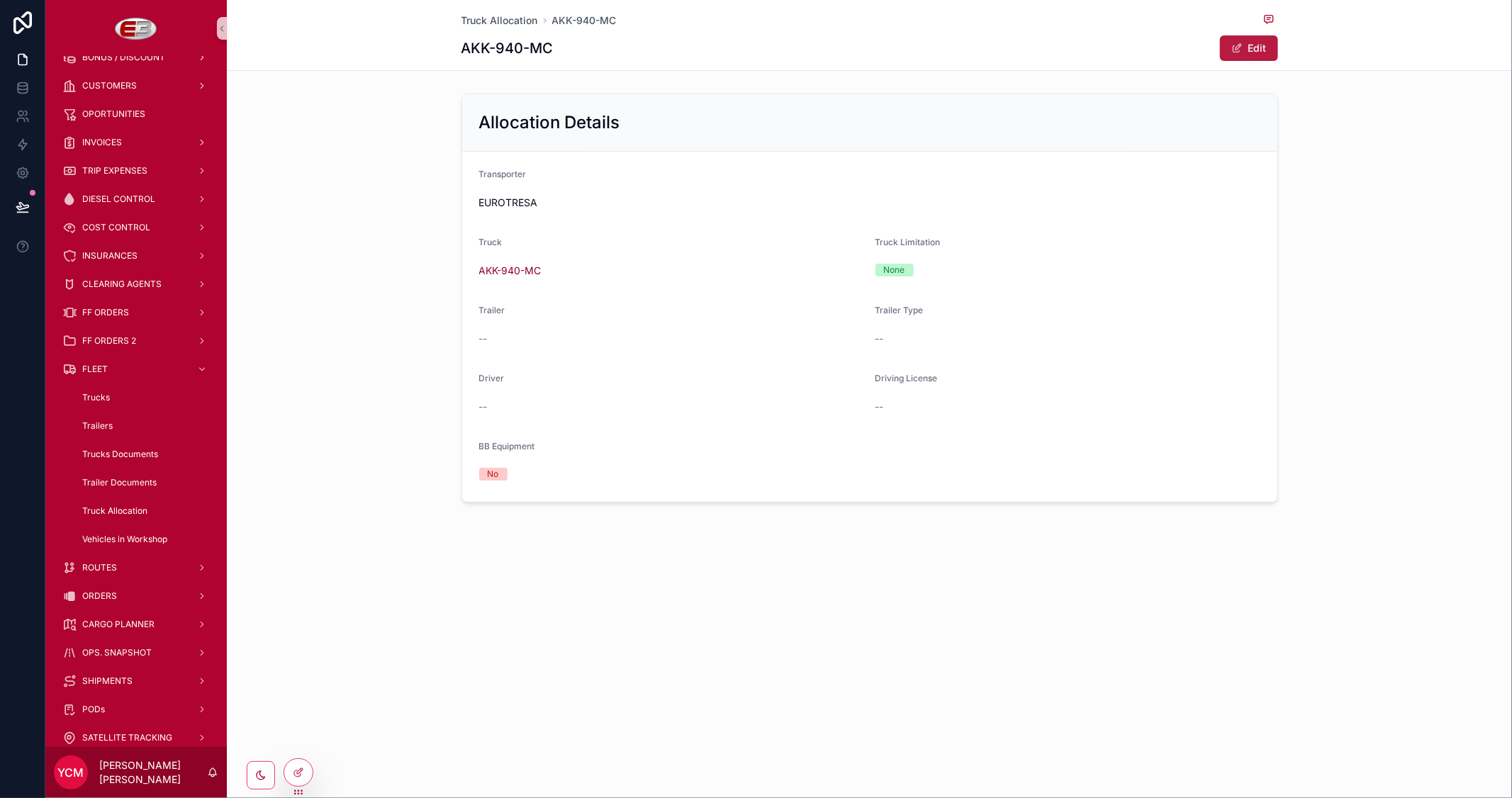
click at [1255, 45] on button "Edit" at bounding box center [1249, 48] width 58 height 25
click at [1243, 46] on button "Done" at bounding box center [1246, 48] width 66 height 25
click at [94, 369] on span "FLEET" at bounding box center [94, 369] width 25 height 11
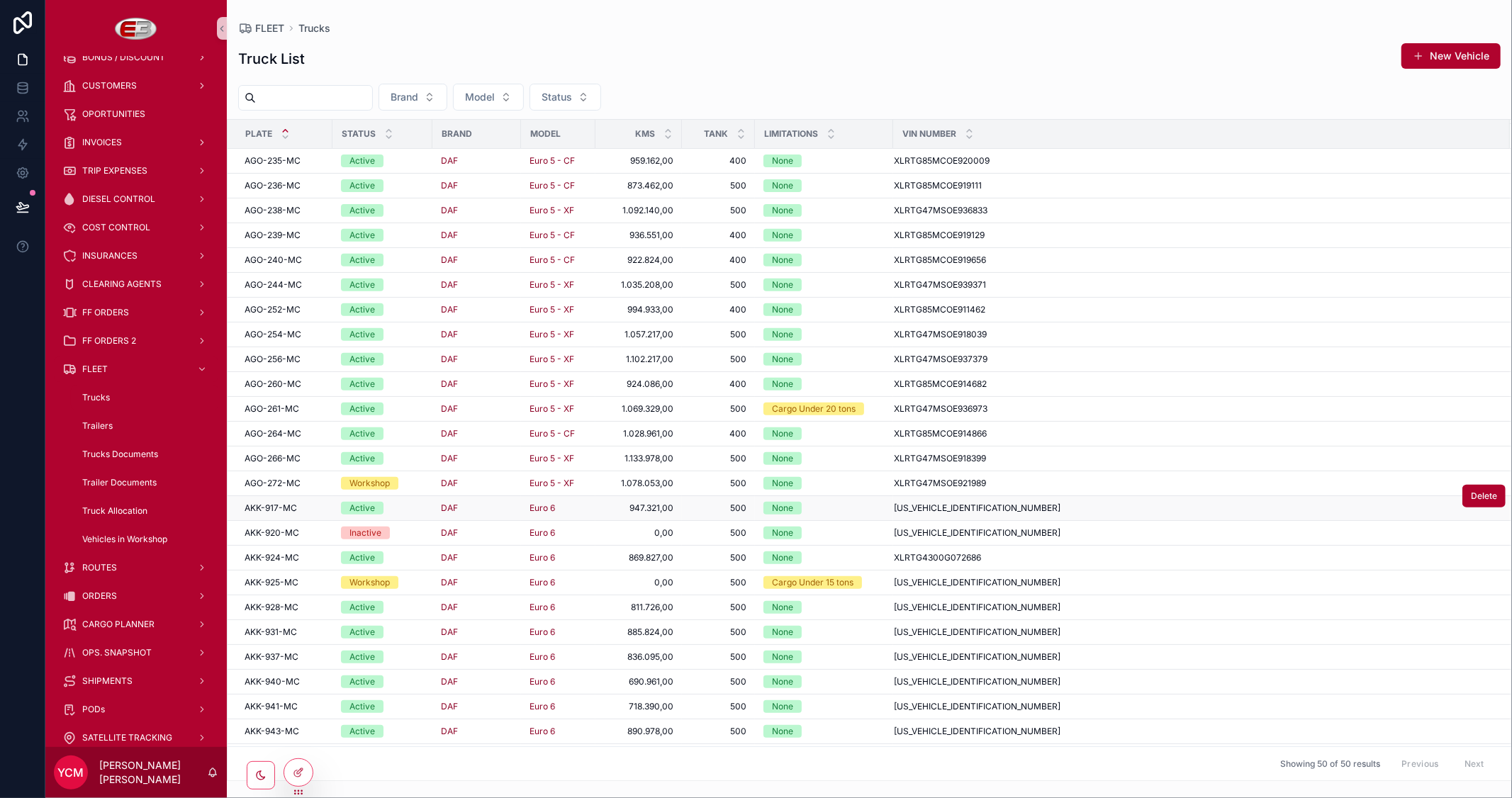
scroll to position [563, 0]
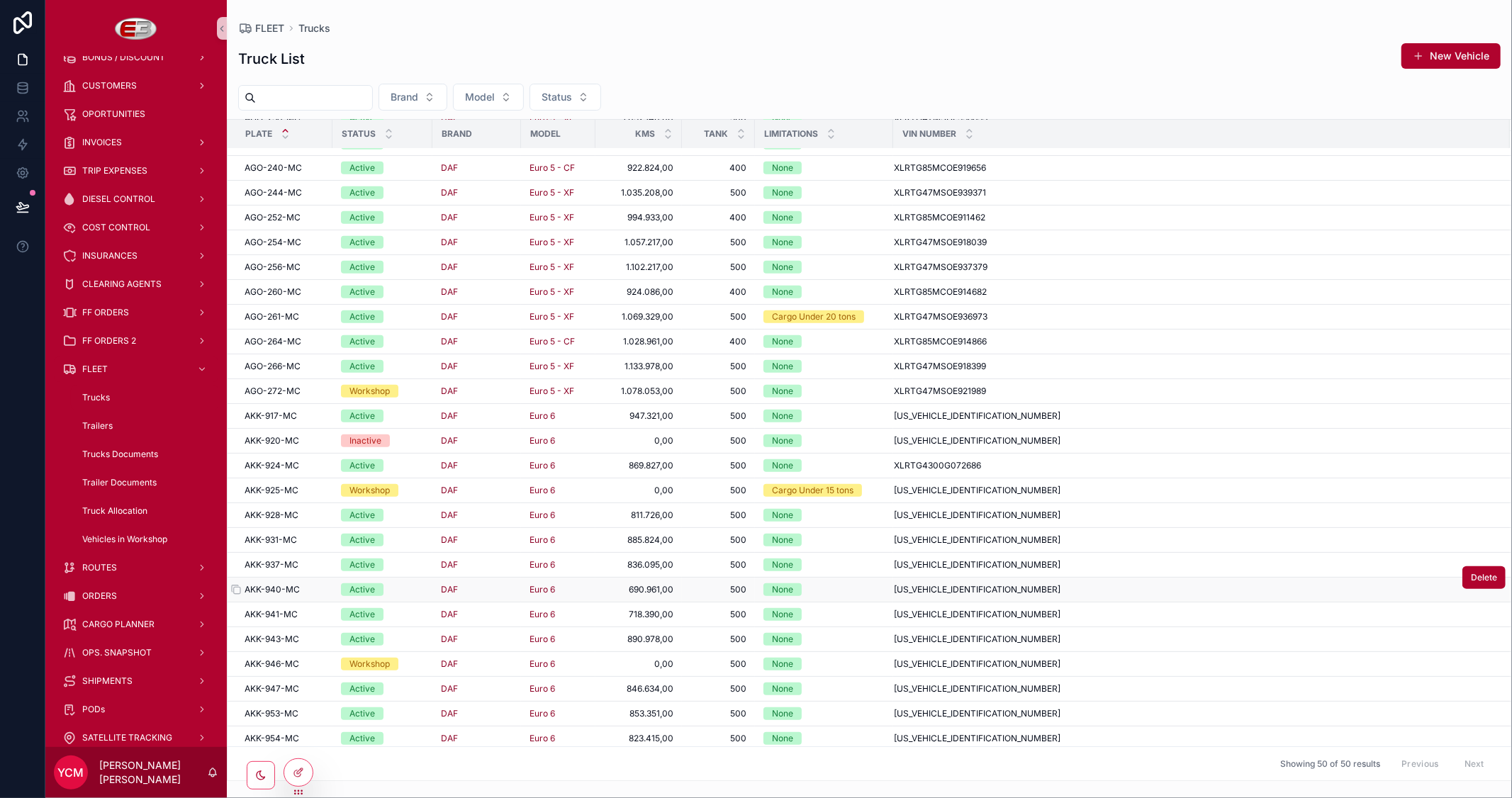
click at [312, 591] on div "AKK-940-MC AKK-940-MC" at bounding box center [284, 590] width 80 height 11
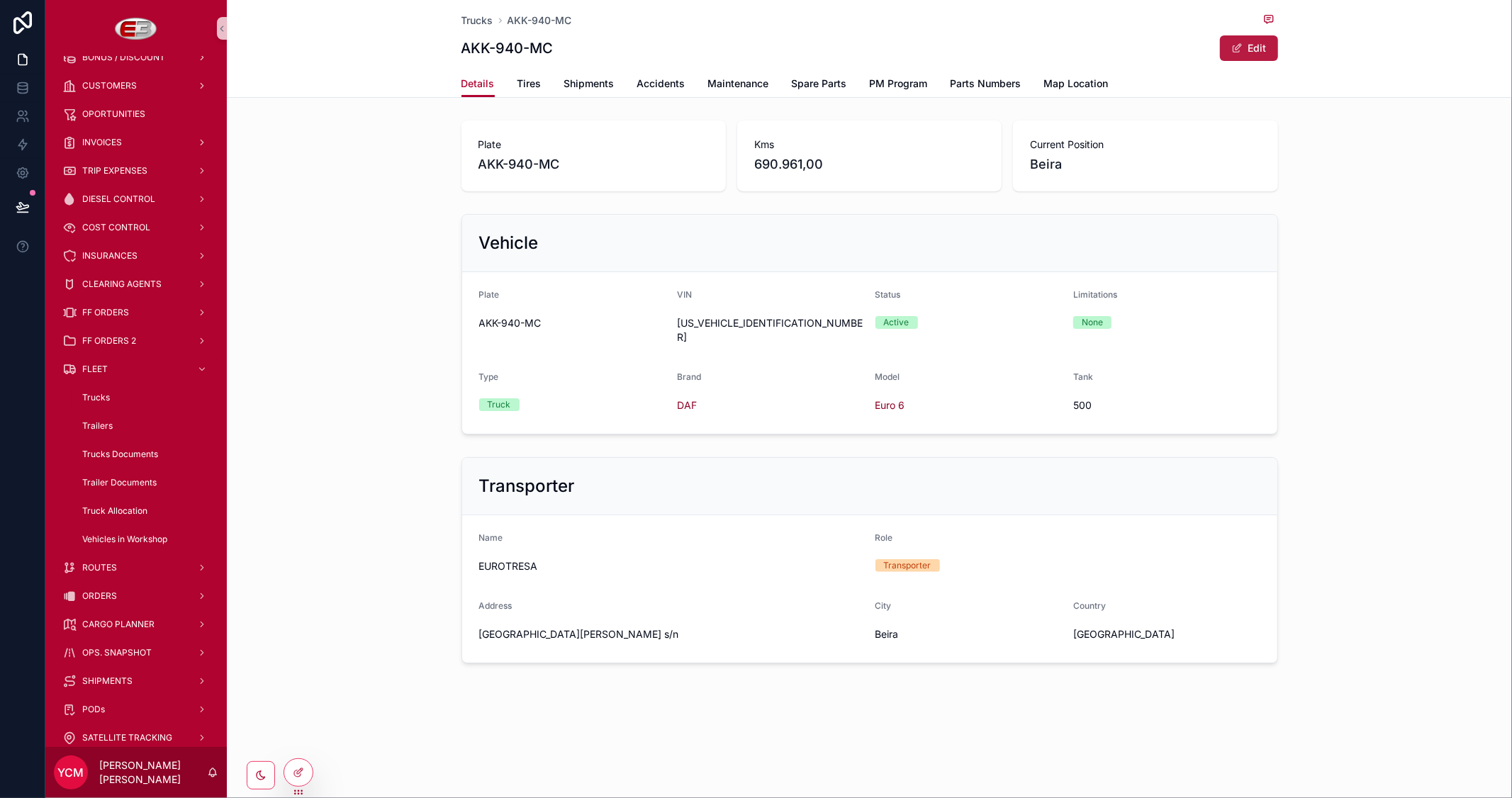
click at [1252, 52] on button "Edit" at bounding box center [1249, 48] width 58 height 25
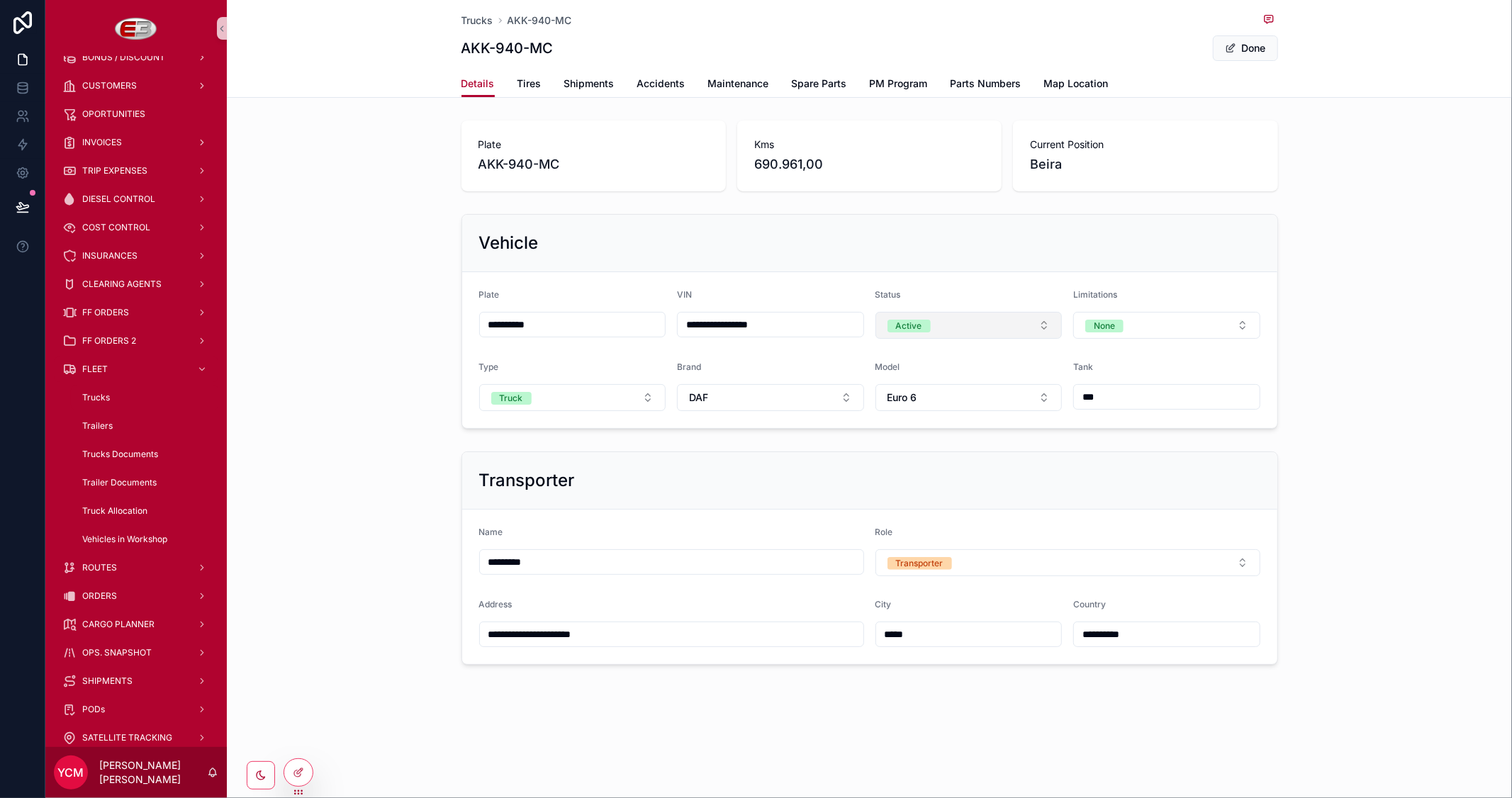
click at [936, 320] on button "Active" at bounding box center [969, 325] width 187 height 27
click at [922, 423] on div "Workshop" at bounding box center [912, 425] width 40 height 13
click at [482, 22] on span "Trucks" at bounding box center [477, 20] width 32 height 14
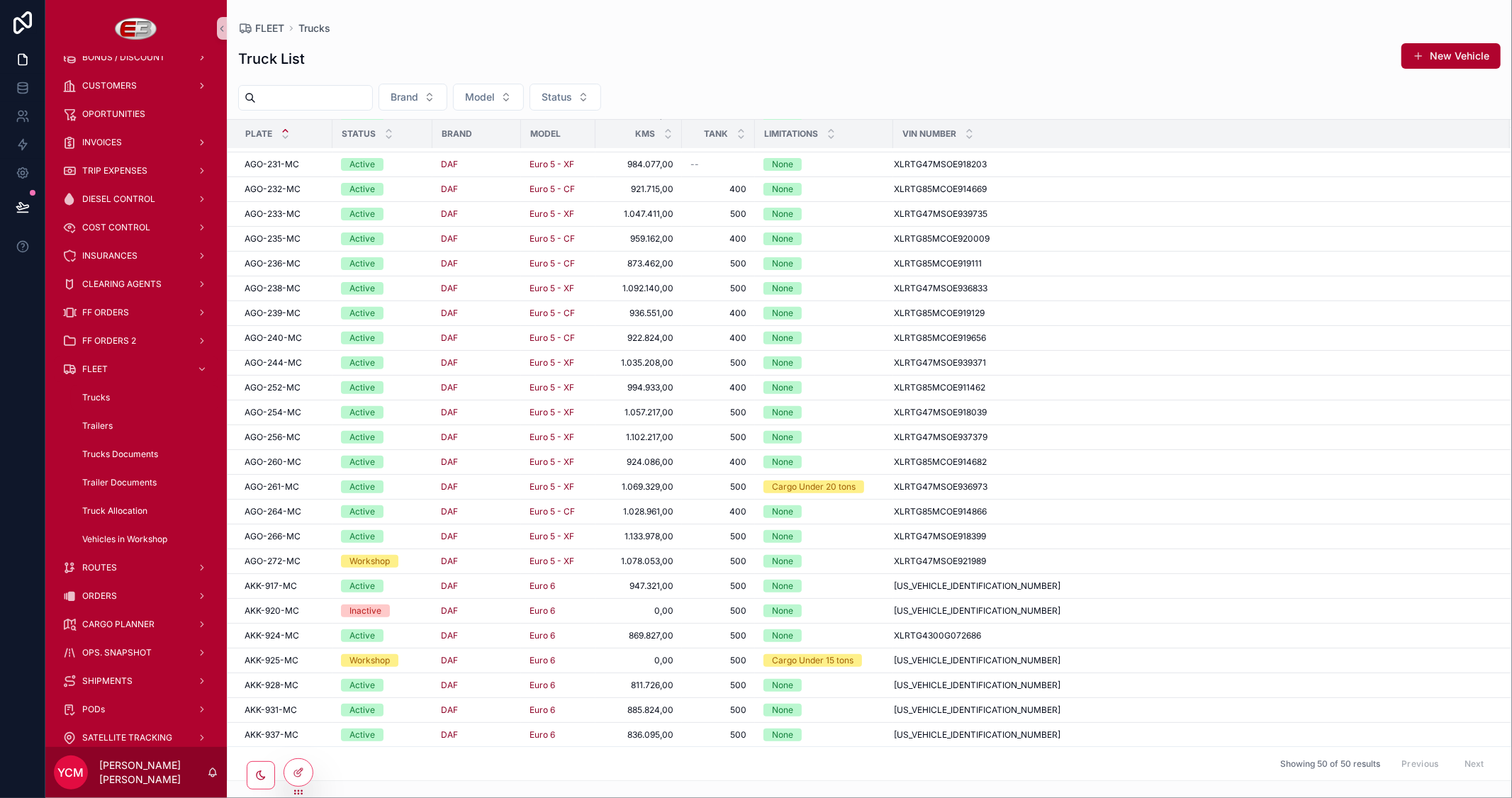
scroll to position [551, 0]
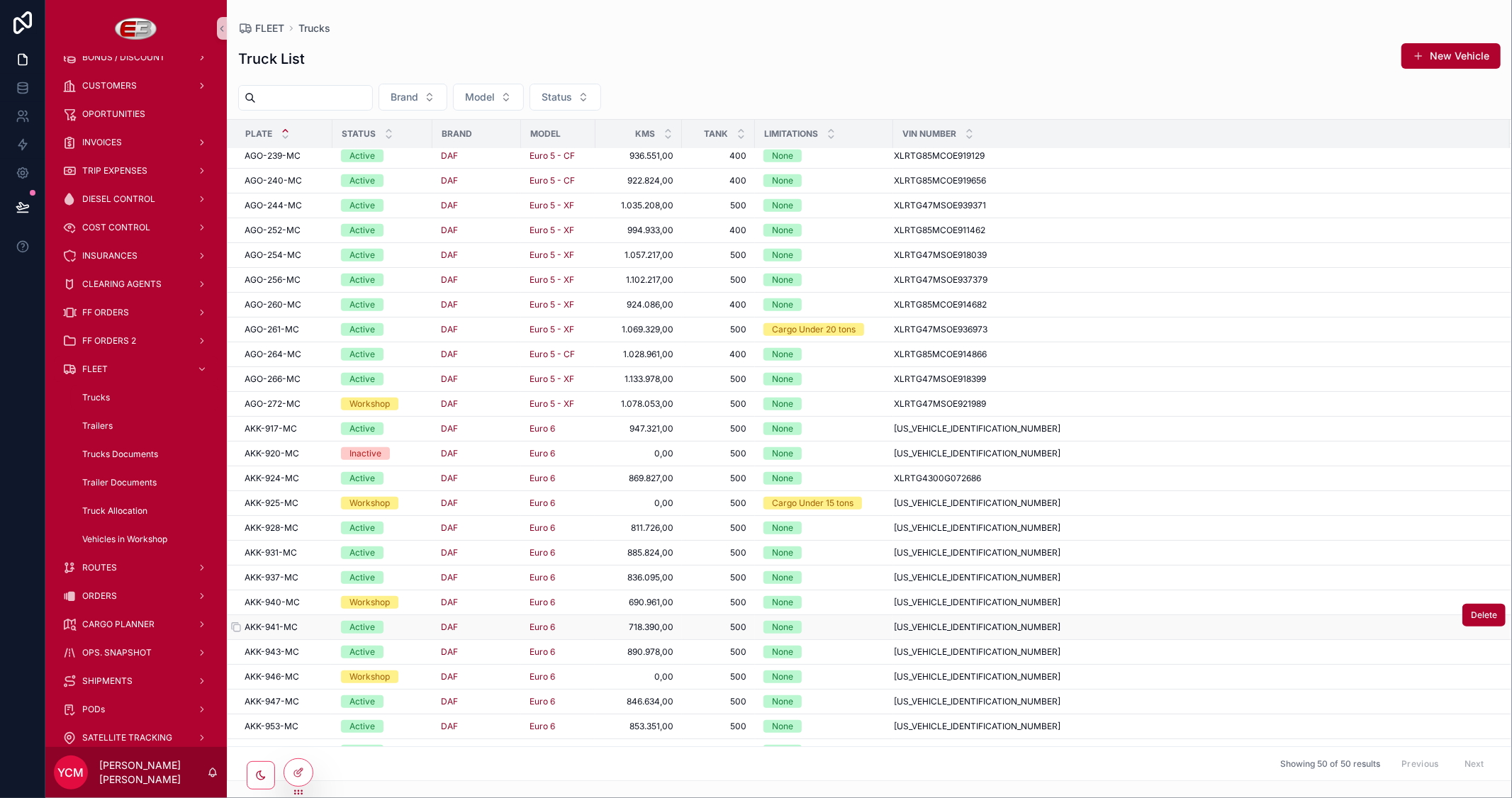
click at [320, 628] on div "AKK-941-MC AKK-941-MC" at bounding box center [284, 627] width 80 height 11
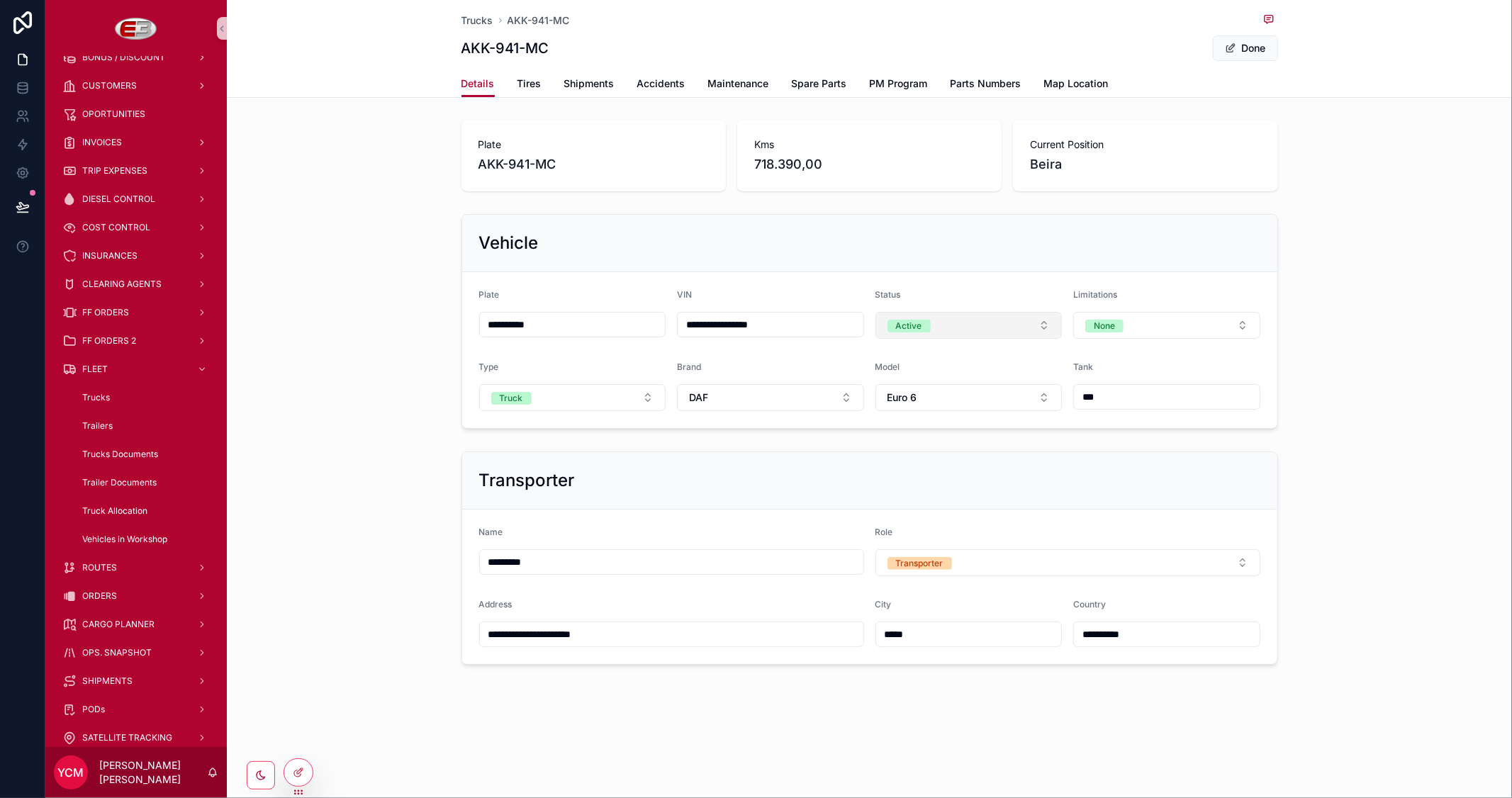
click at [986, 323] on button "Active" at bounding box center [969, 325] width 187 height 27
click at [938, 426] on span "Workshop" at bounding box center [913, 425] width 57 height 13
click at [485, 22] on span "Trucks" at bounding box center [477, 20] width 32 height 14
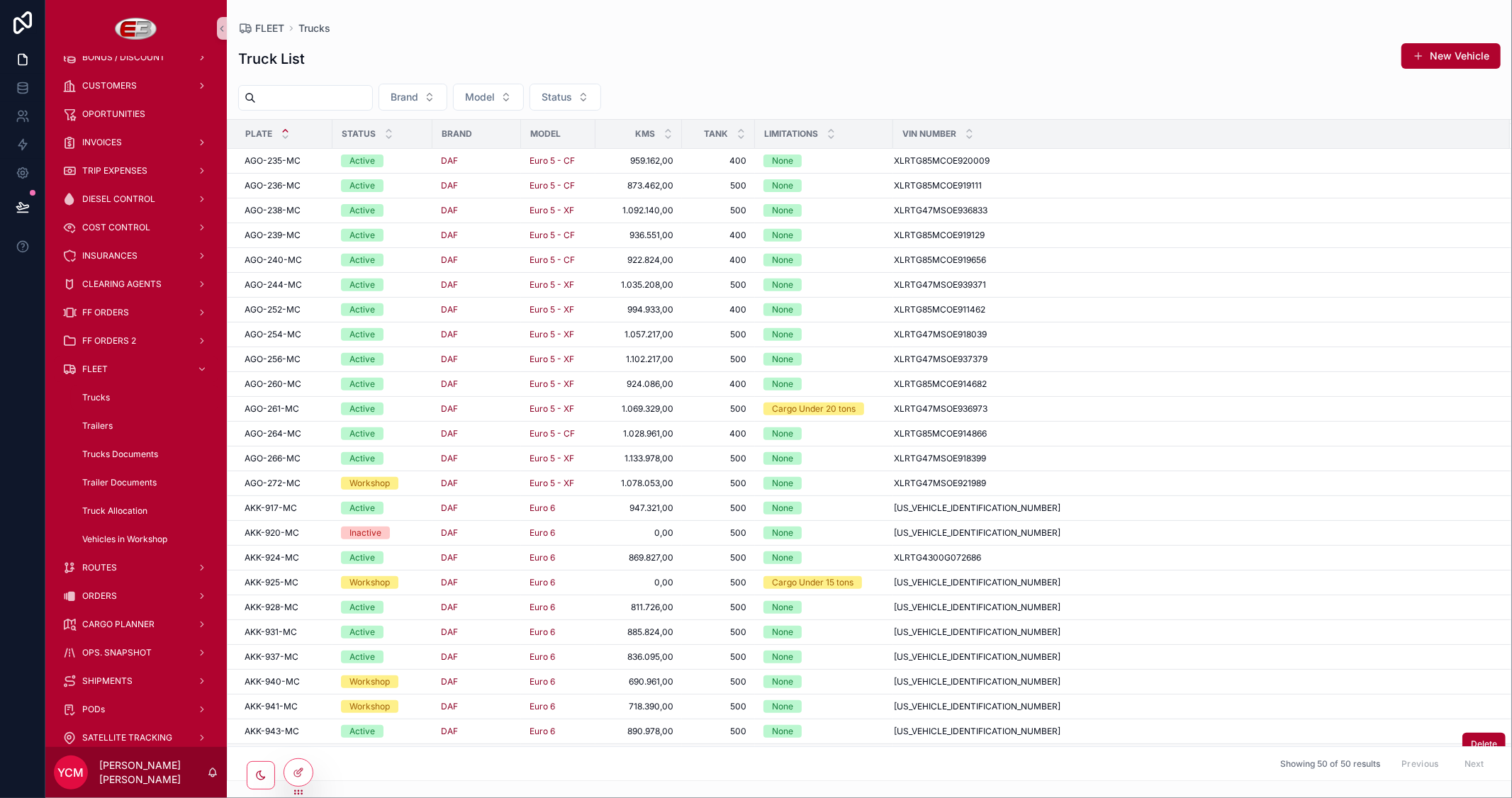
scroll to position [629, 0]
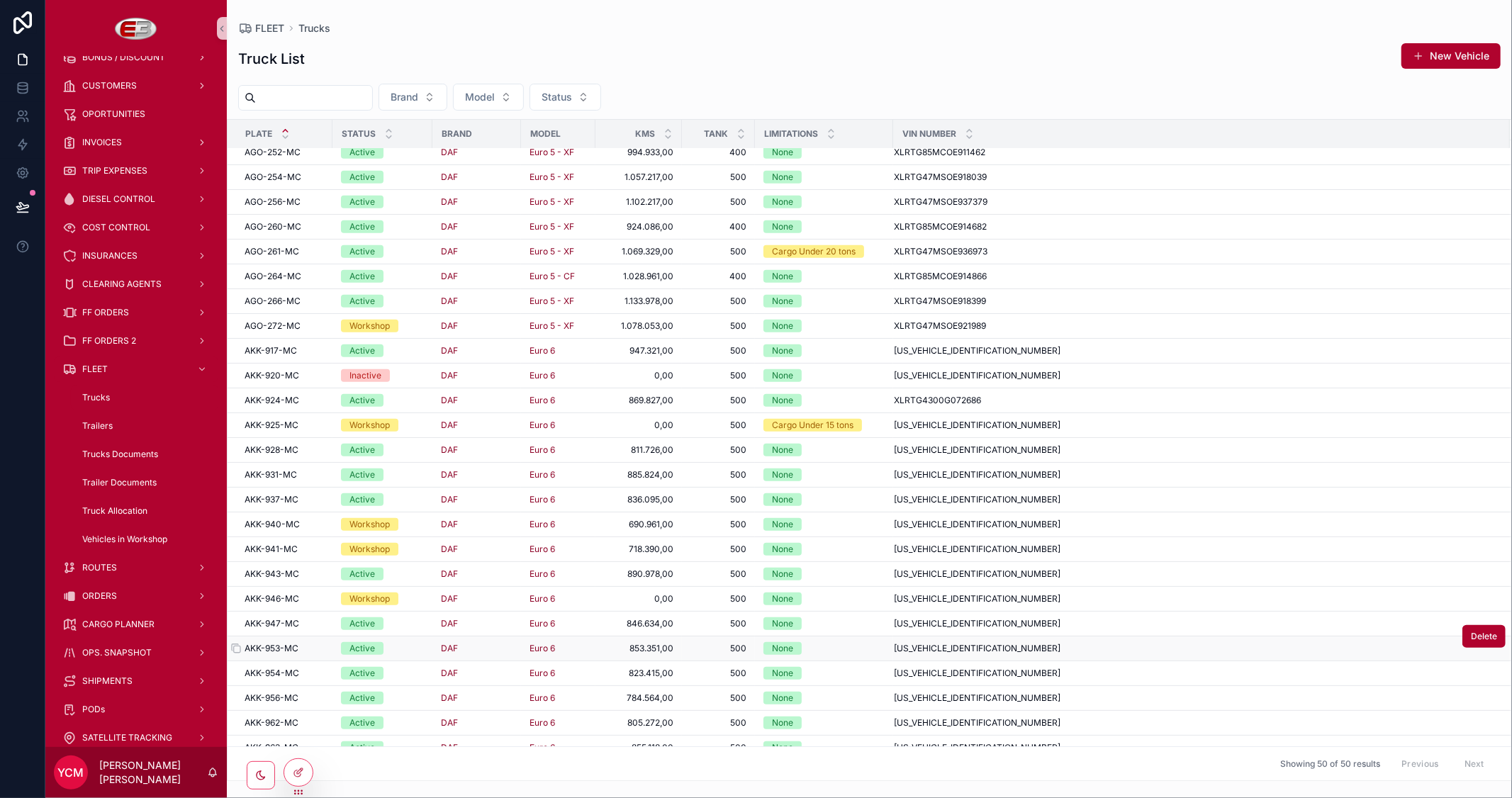
click at [299, 652] on div "AKK-953-MC AKK-953-MC" at bounding box center [284, 649] width 80 height 11
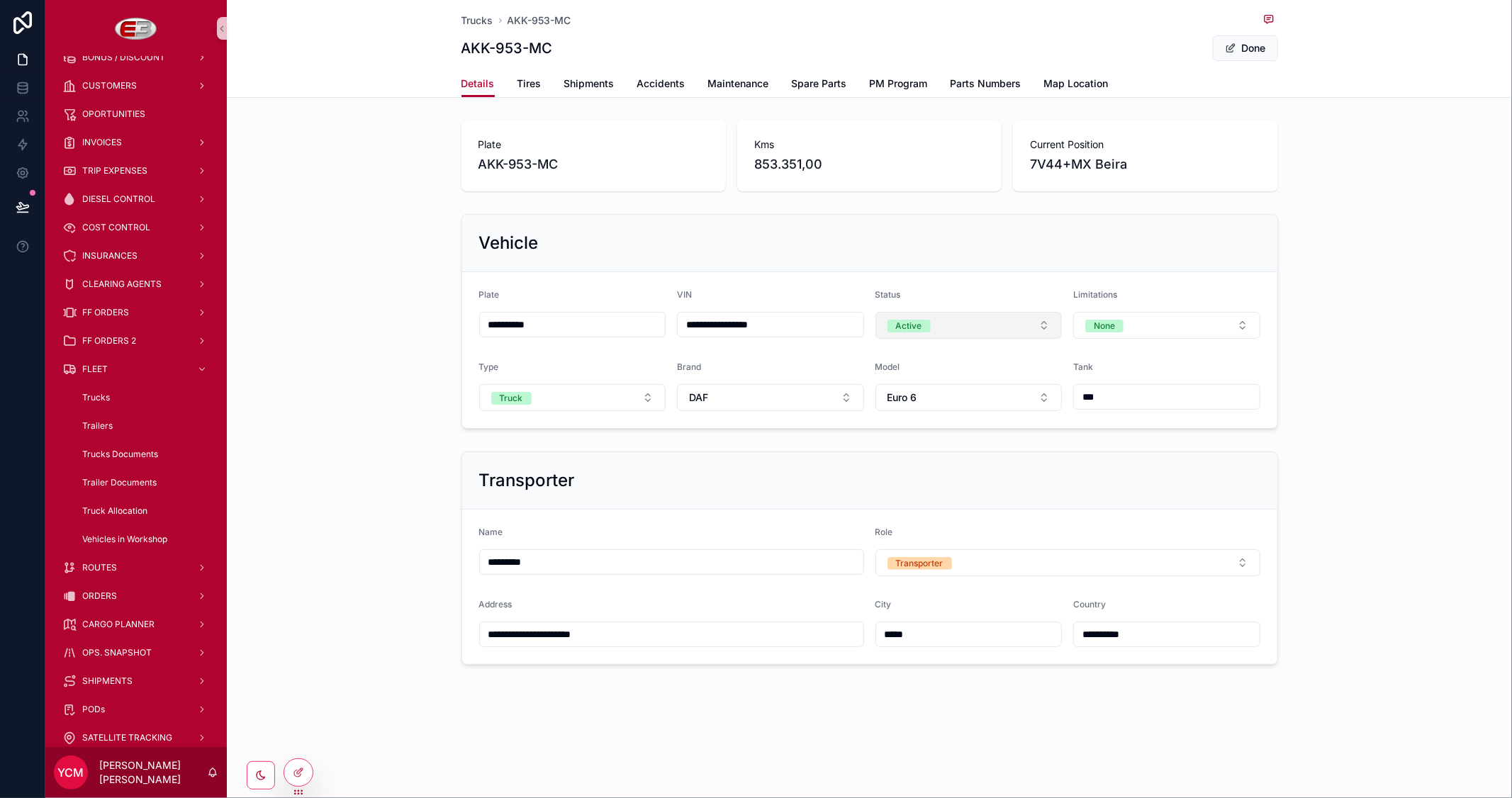
click at [986, 331] on button "Active" at bounding box center [969, 325] width 187 height 27
click at [934, 426] on span "Workshop" at bounding box center [913, 425] width 57 height 13
click at [1248, 48] on button "Done" at bounding box center [1246, 48] width 66 height 25
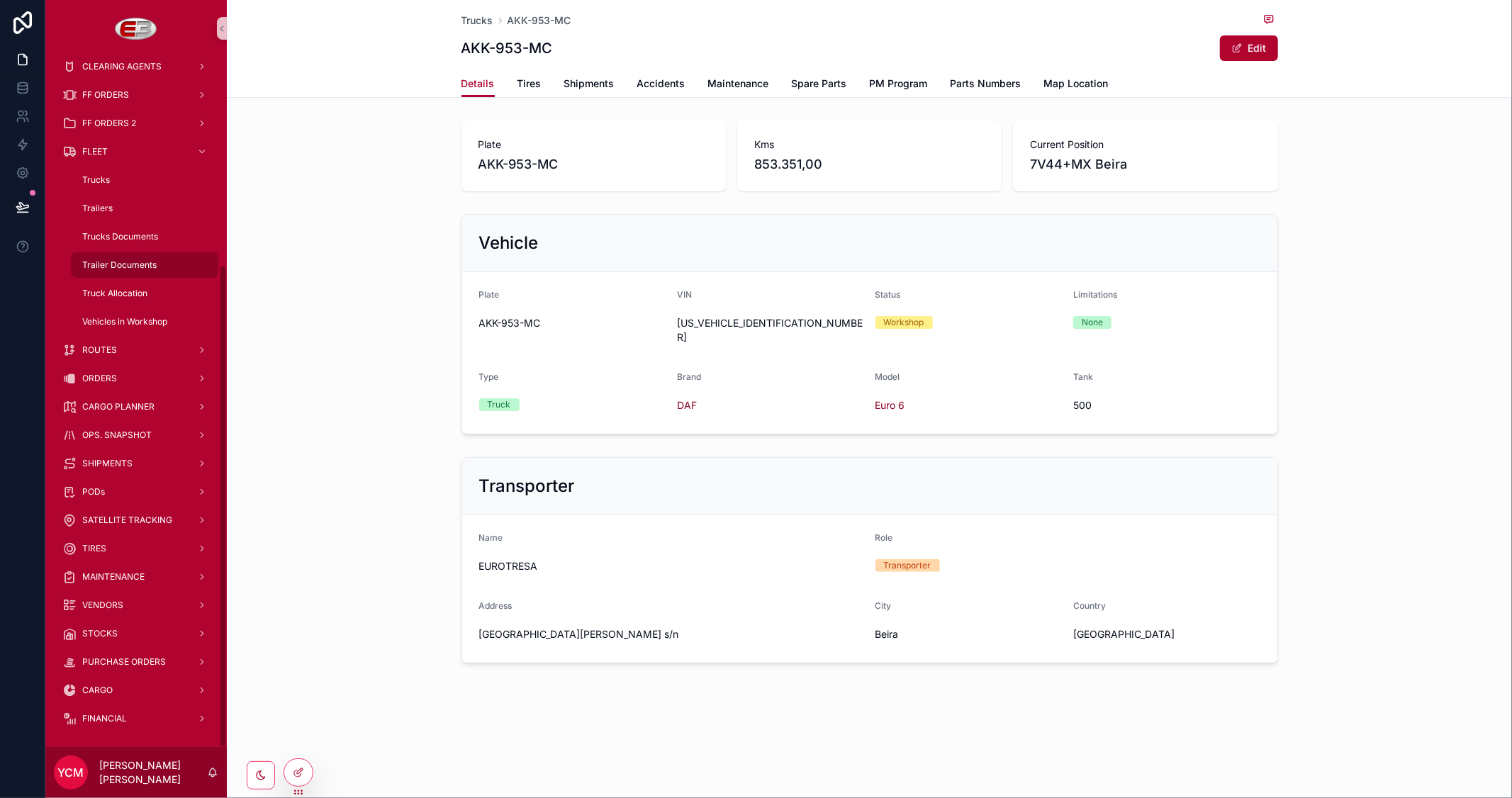
scroll to position [299, 0]
click at [130, 290] on span "Truck Allocation" at bounding box center [115, 291] width 66 height 11
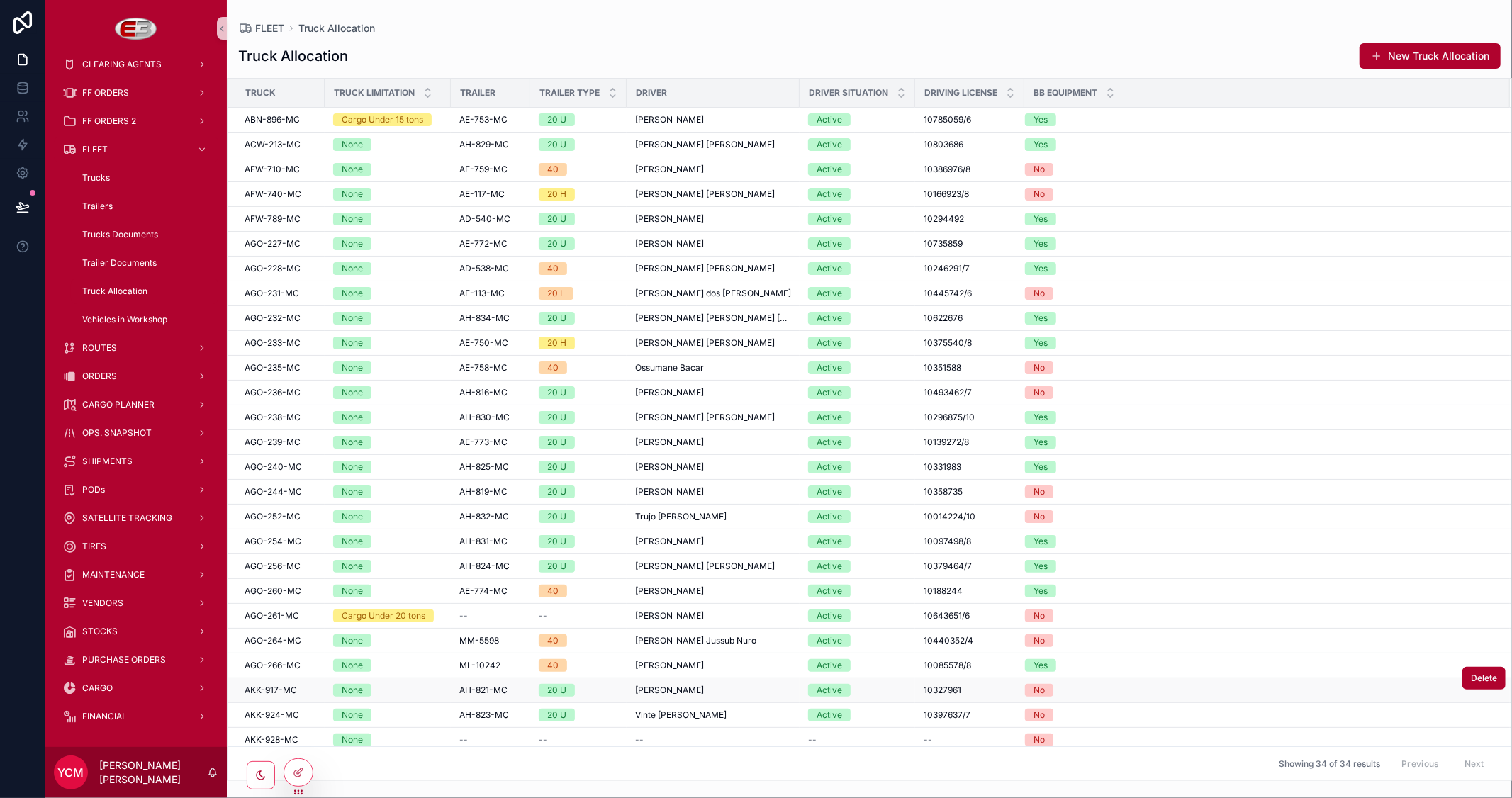
scroll to position [204, 0]
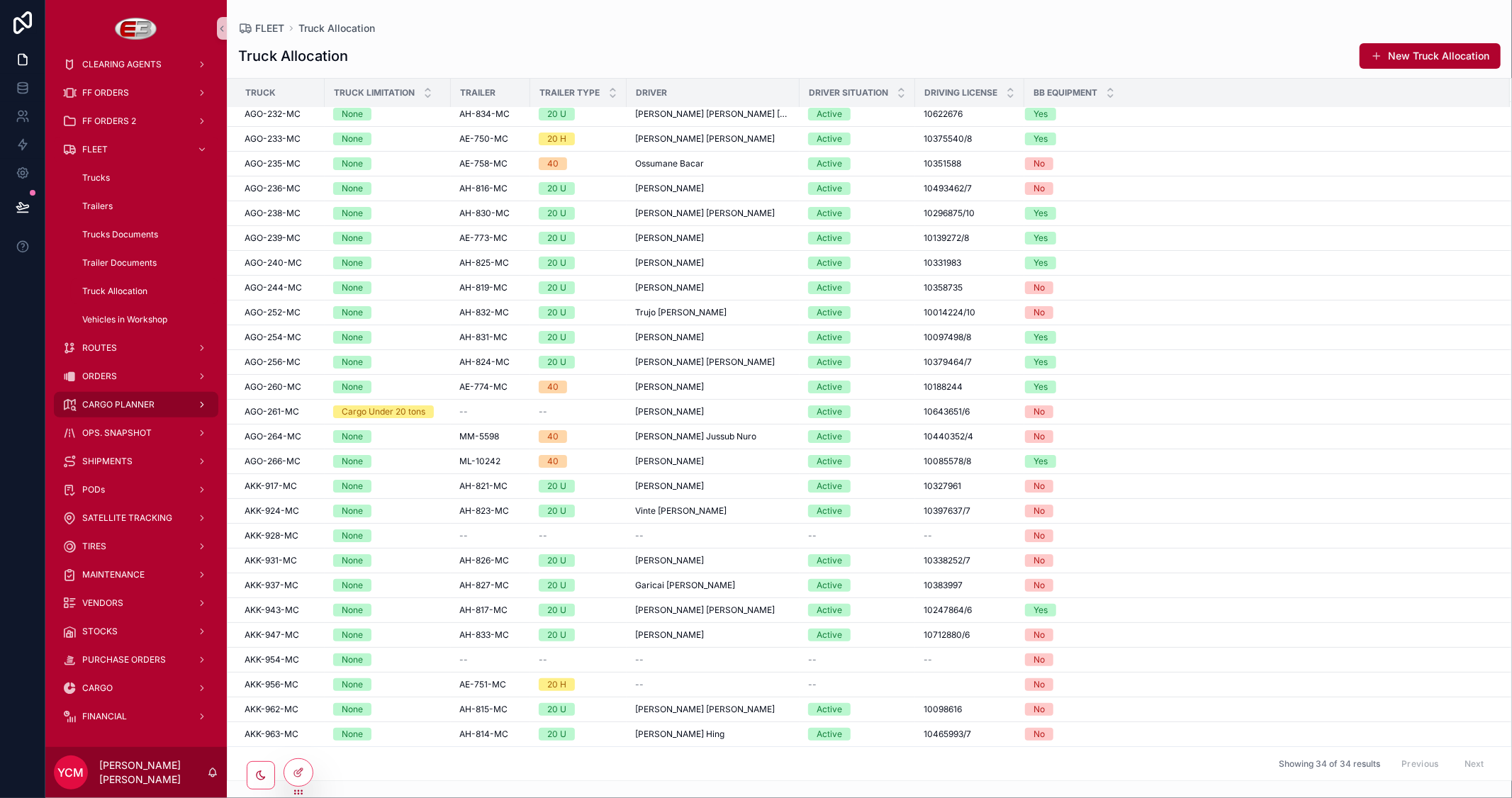
click at [132, 403] on span "CARGO PLANNER" at bounding box center [118, 405] width 72 height 11
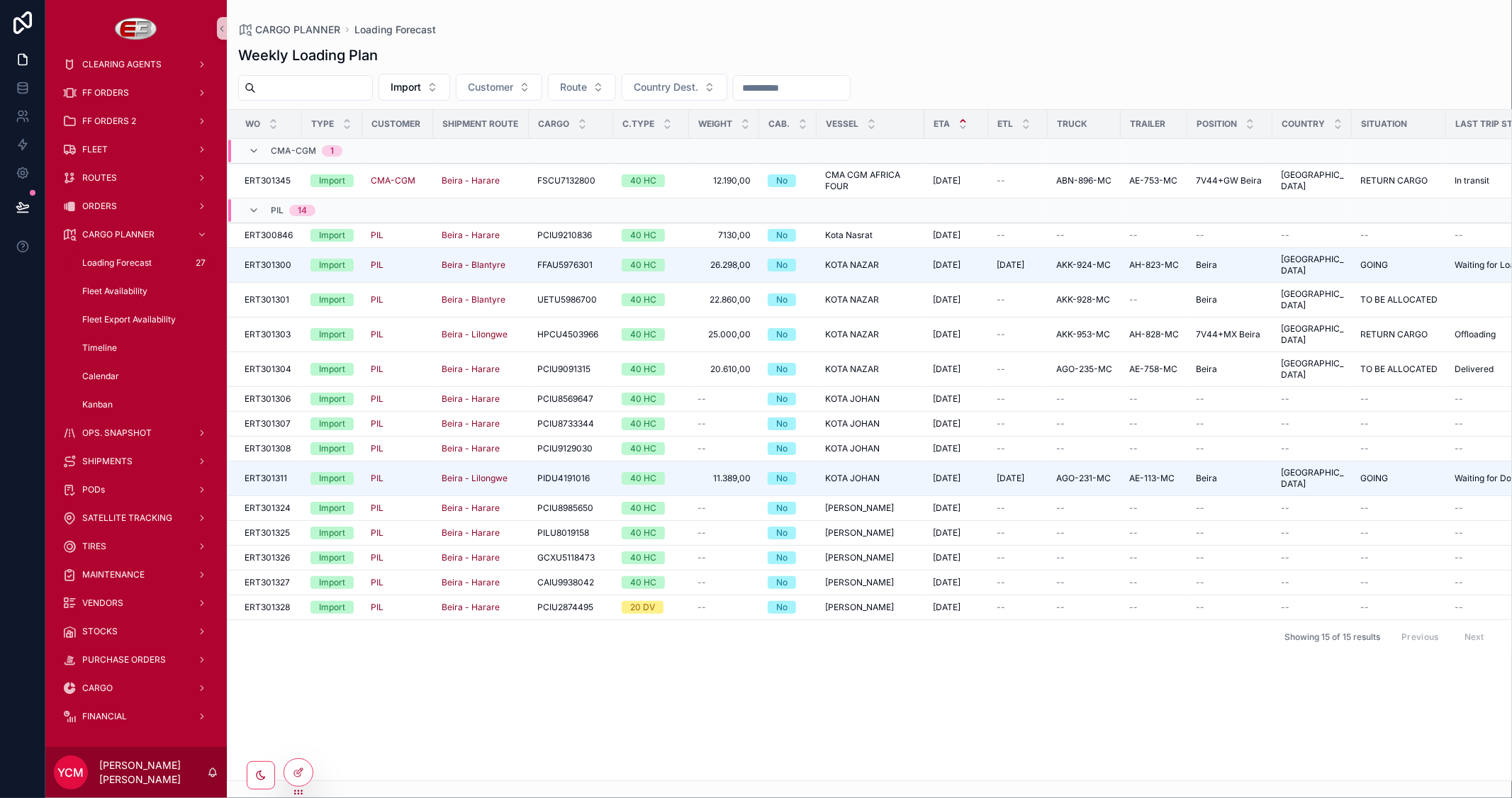
click at [1161, 708] on div "WO Type Customer Shipment Route Cargo C.Type Weight Cab. Vessel ETA ETL Truck T…" at bounding box center [870, 445] width 1284 height 671
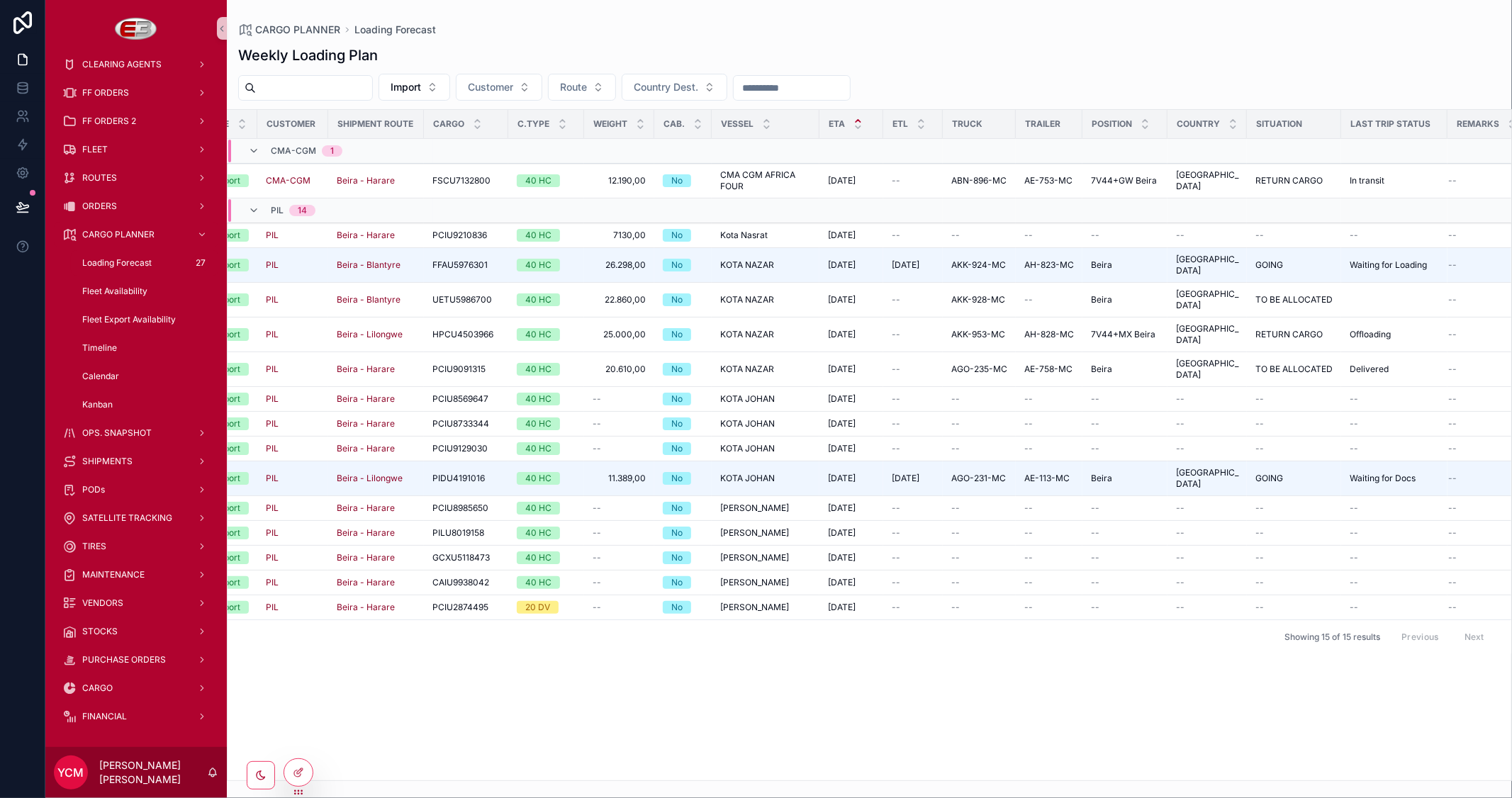
scroll to position [0, 116]
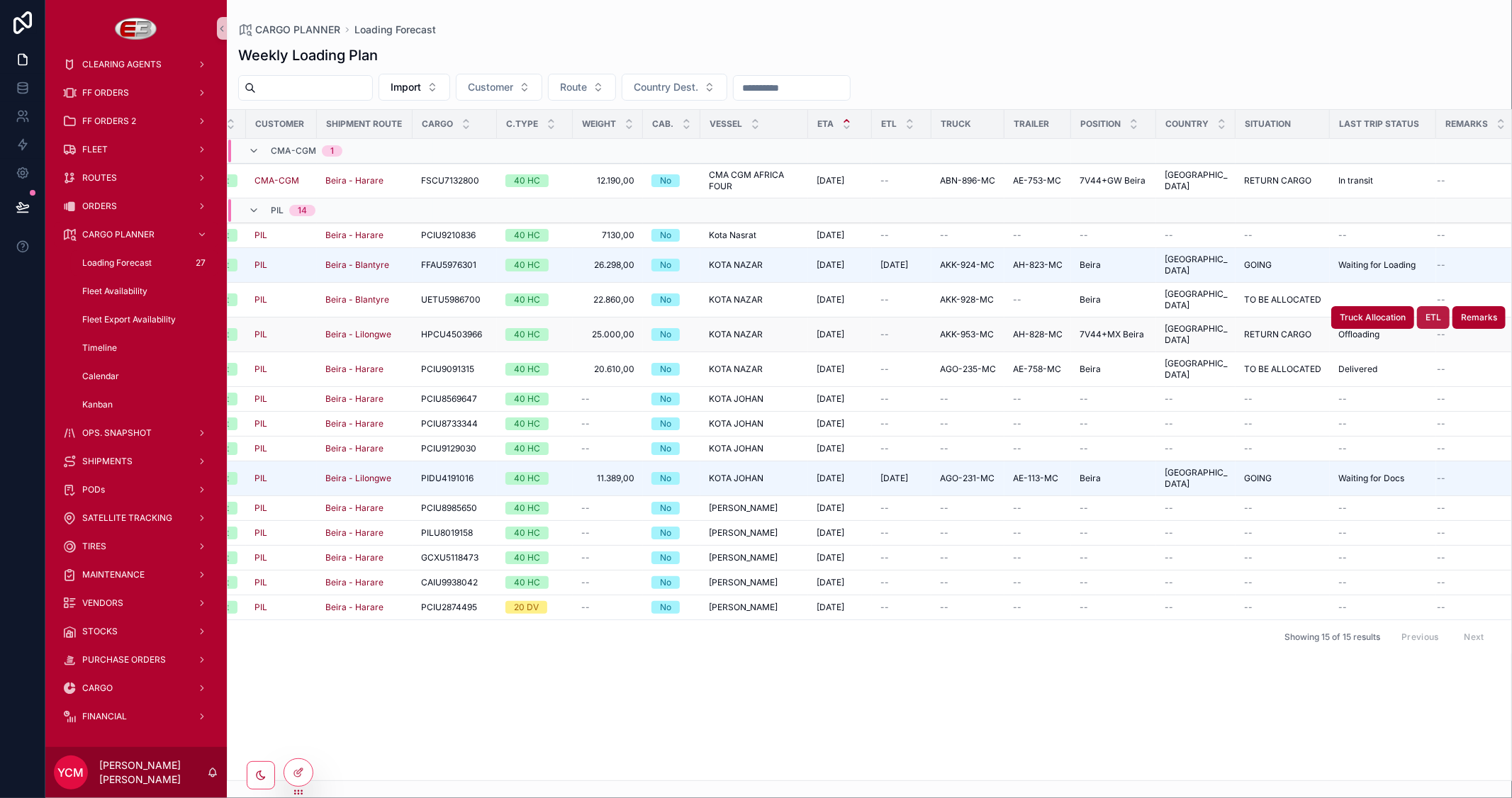
click at [1439, 312] on span "ETL" at bounding box center [1433, 317] width 16 height 11
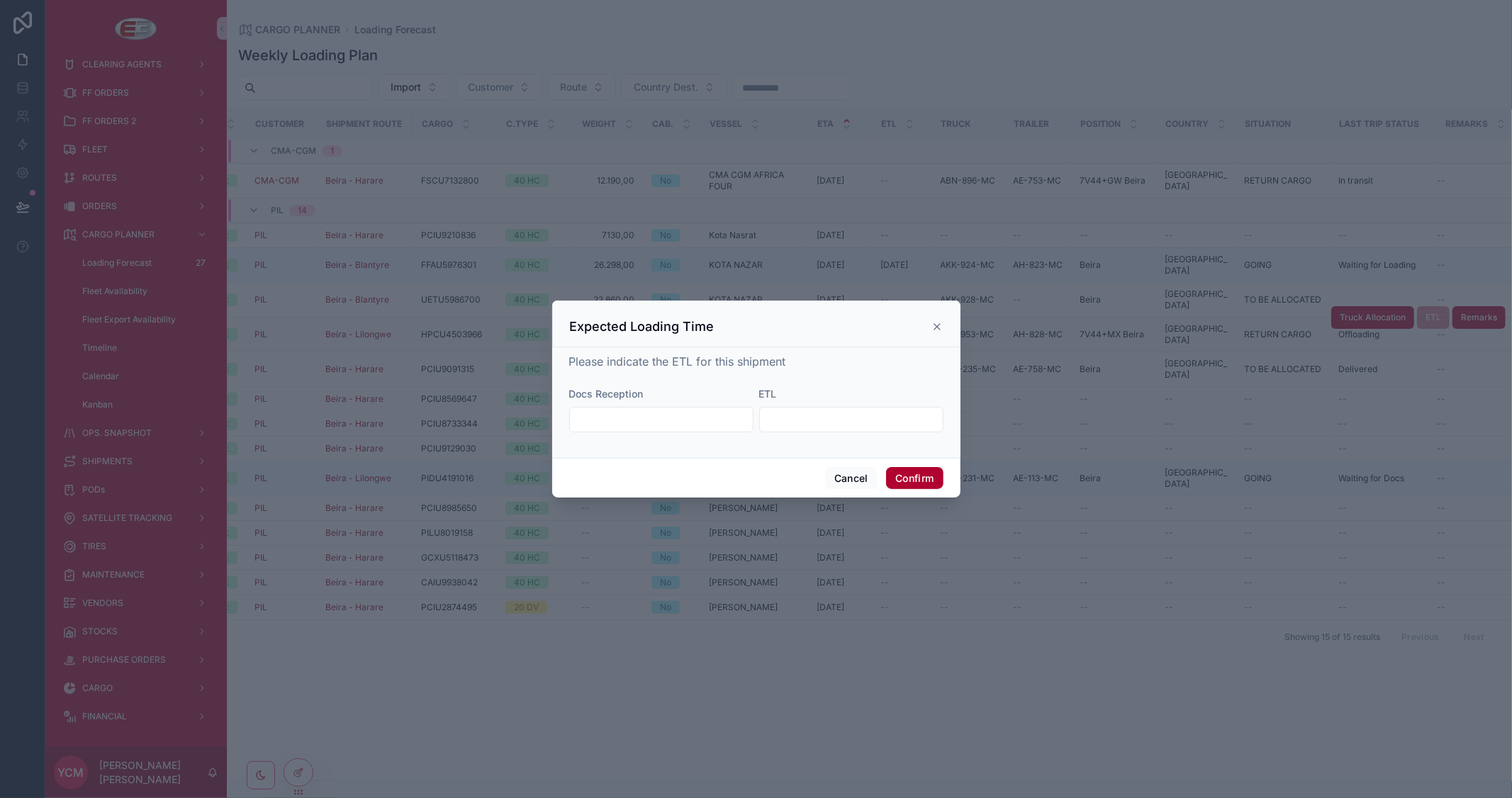
click at [725, 422] on input "text" at bounding box center [661, 420] width 183 height 20
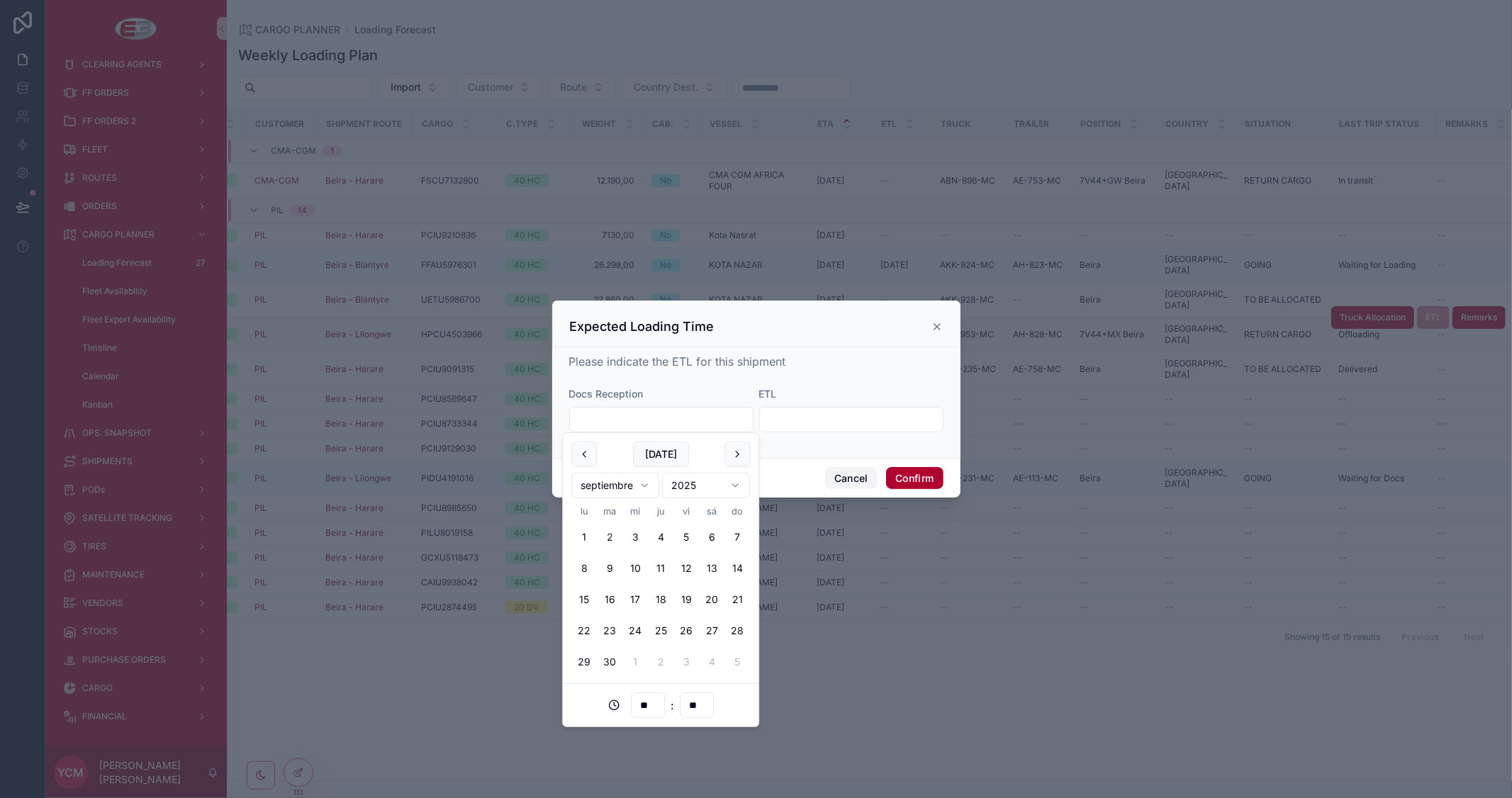
click at [849, 475] on button "Cancel" at bounding box center [851, 479] width 52 height 23
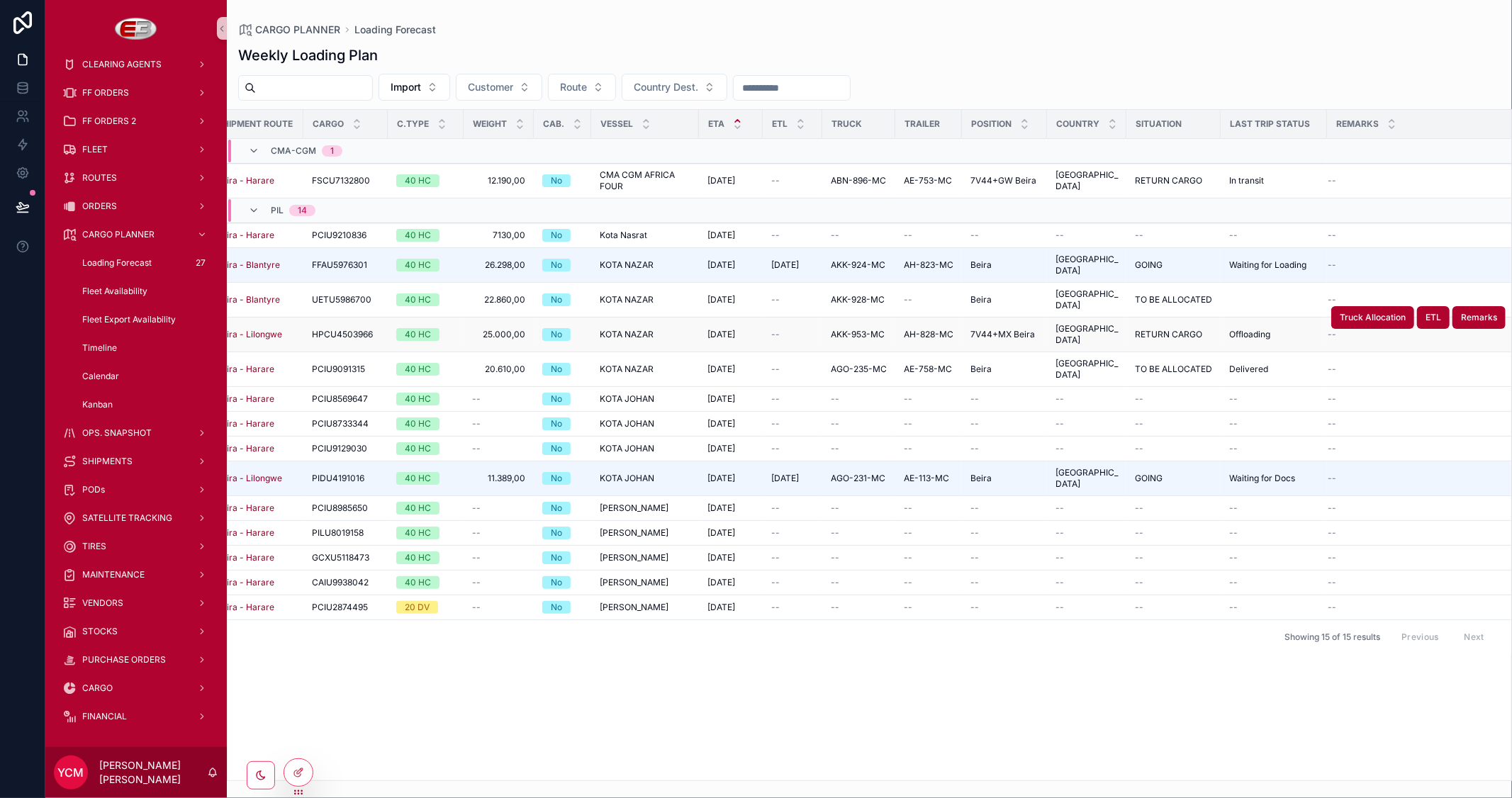
scroll to position [0, 0]
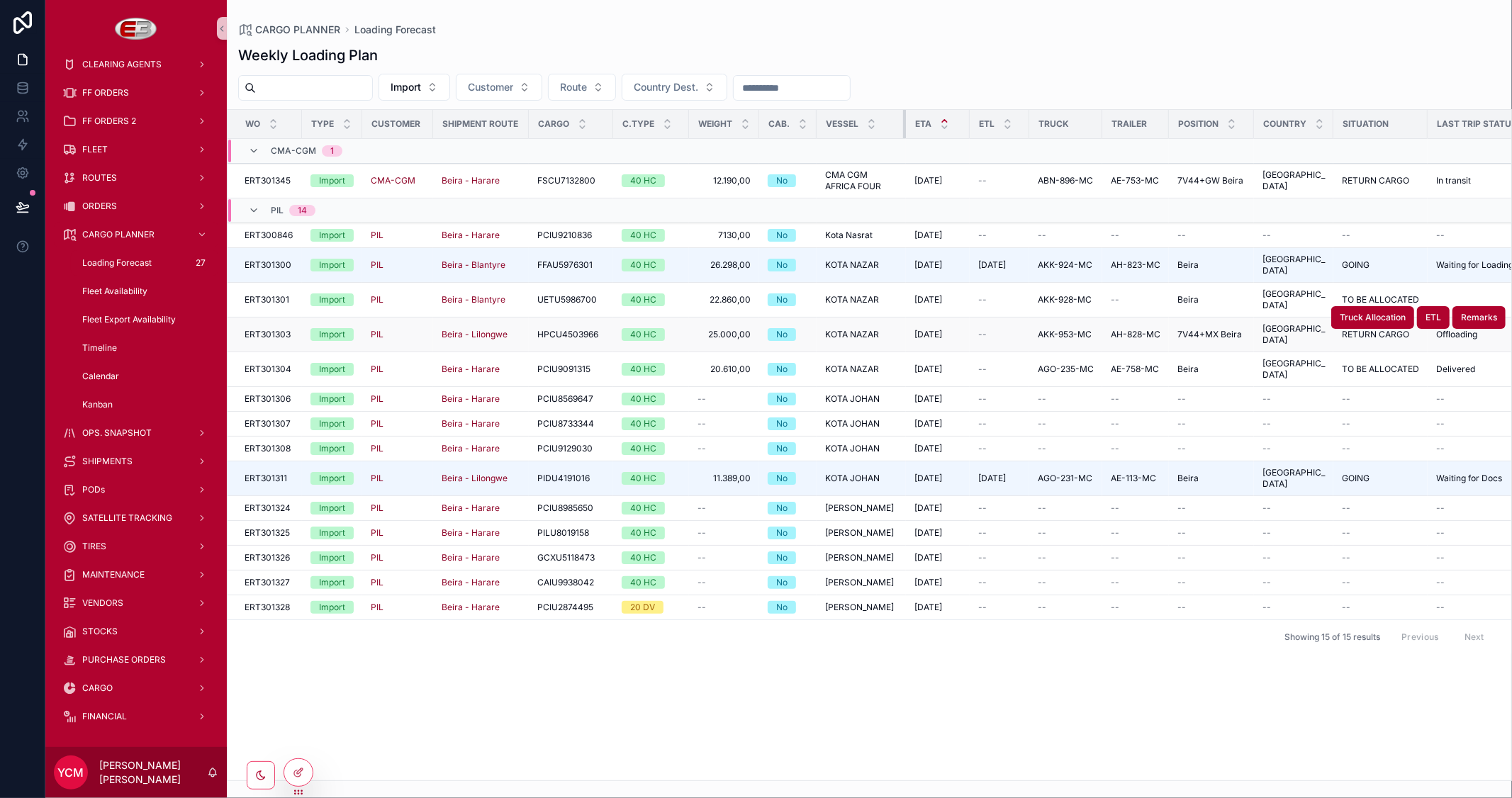
drag, startPoint x: 922, startPoint y: 121, endPoint x: 887, endPoint y: 144, distance: 41.9
click at [887, 144] on table "WO Type Customer Shipment Route Cargo C.Type Weight Cab. Vessel ETA ETL Truck T…" at bounding box center [974, 365] width 1493 height 510
click at [125, 288] on span "Fleet Availability" at bounding box center [115, 291] width 66 height 11
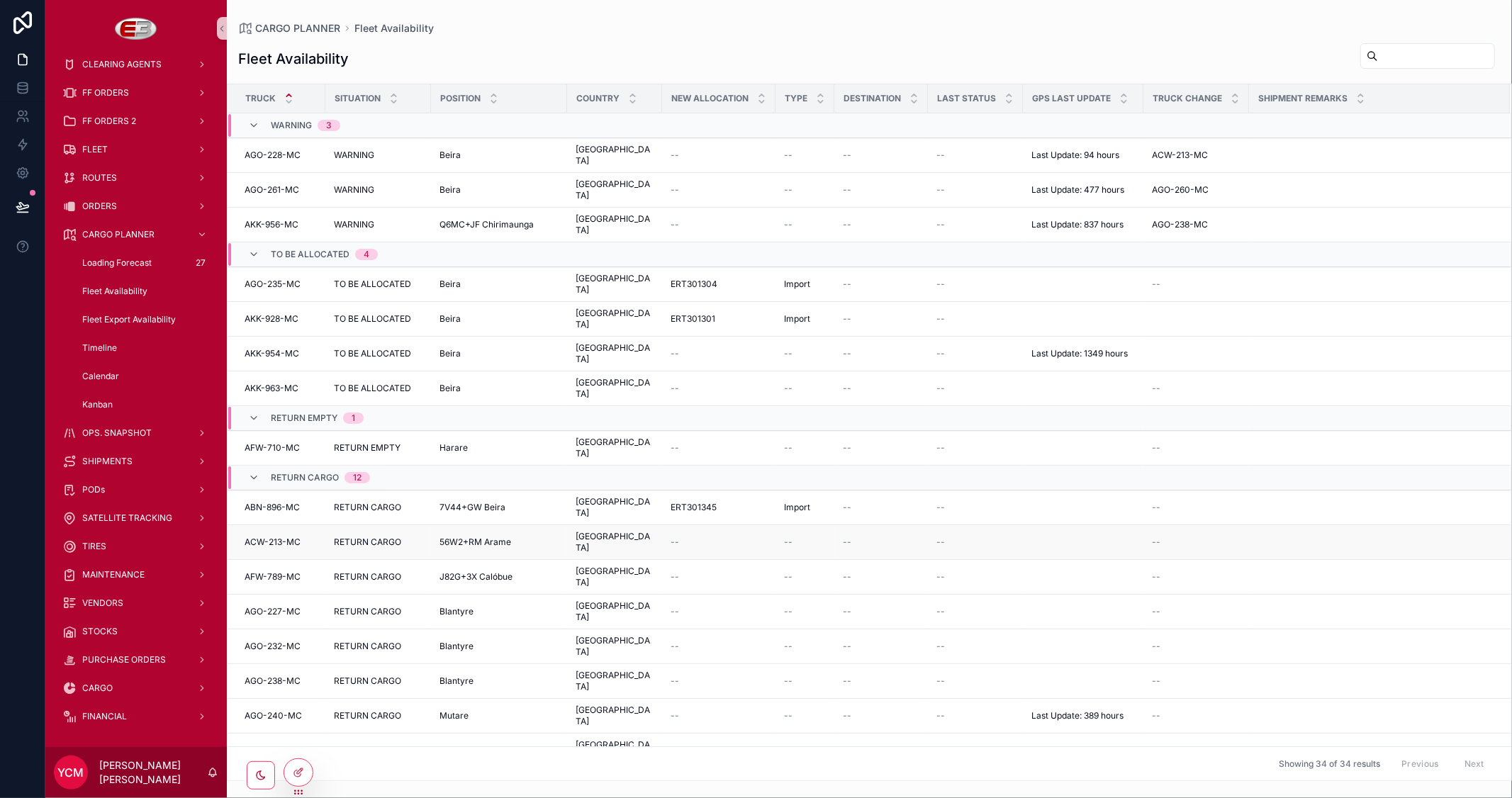
click at [516, 536] on div "56W2+RM Arame 56W2+RM Arame" at bounding box center [499, 542] width 119 height 11
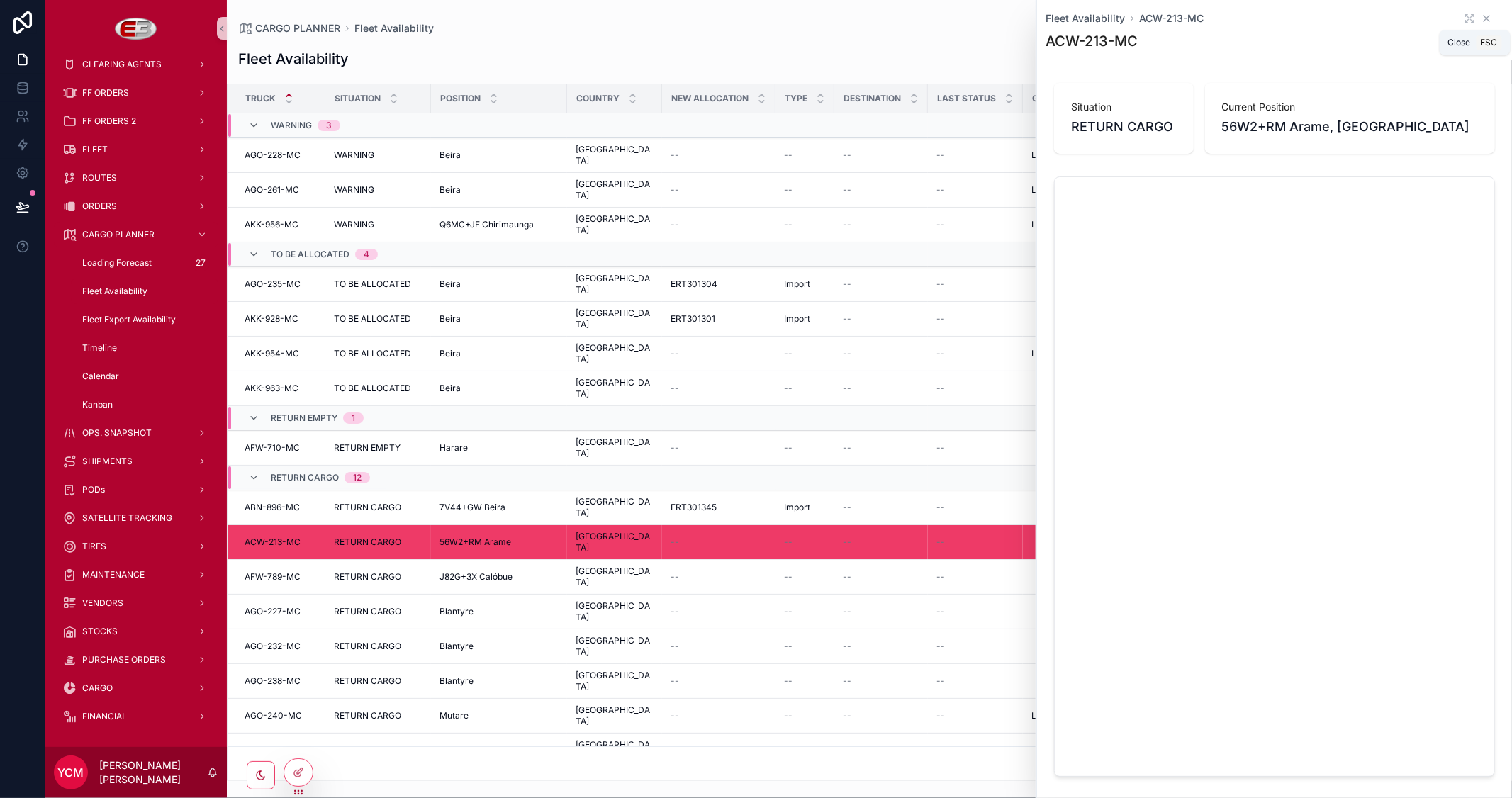
click at [1481, 16] on icon "scrollable content" at bounding box center [1487, 19] width 11 height 11
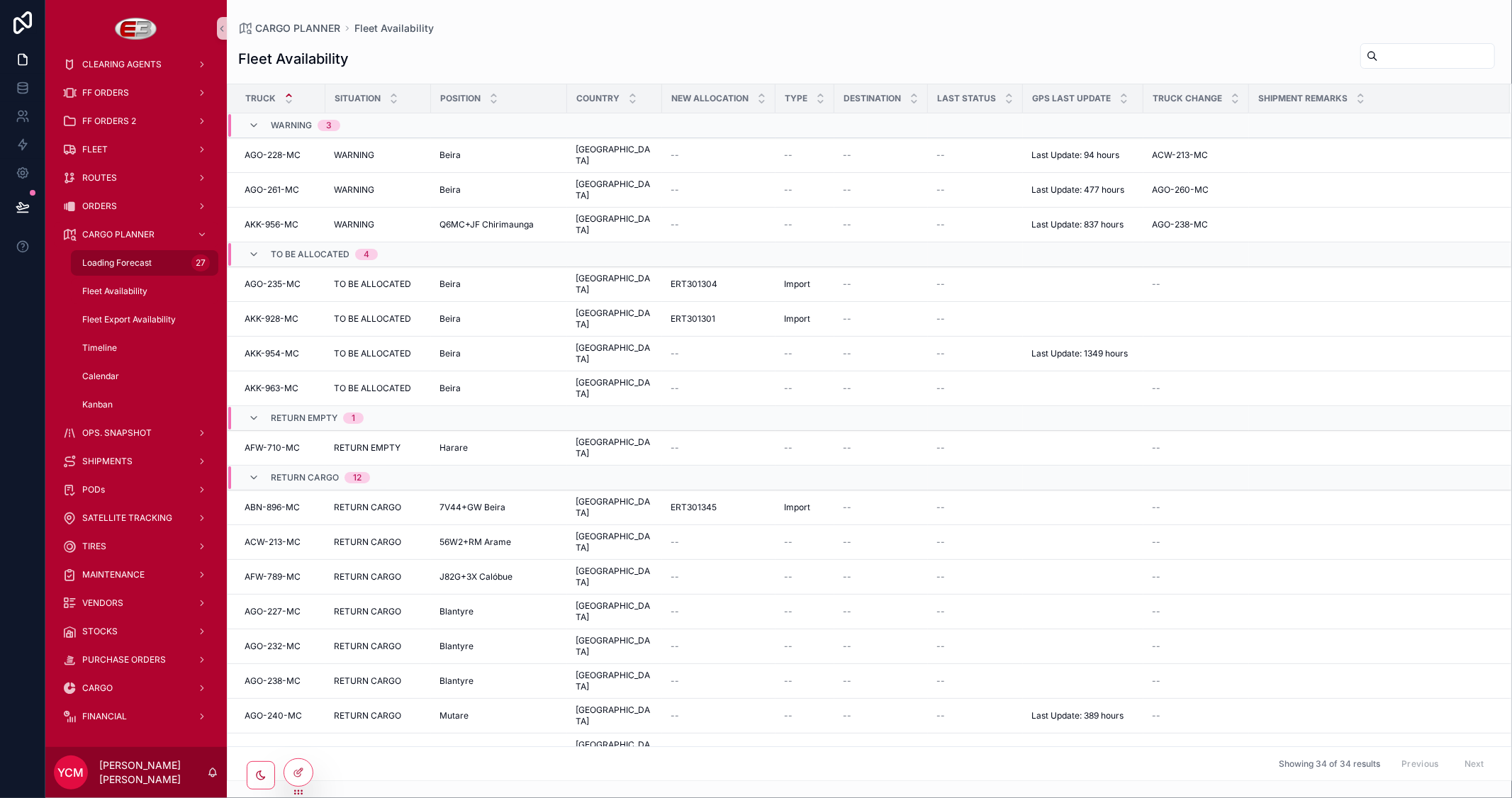
click at [123, 259] on span "Loading Forecast" at bounding box center [116, 263] width 70 height 11
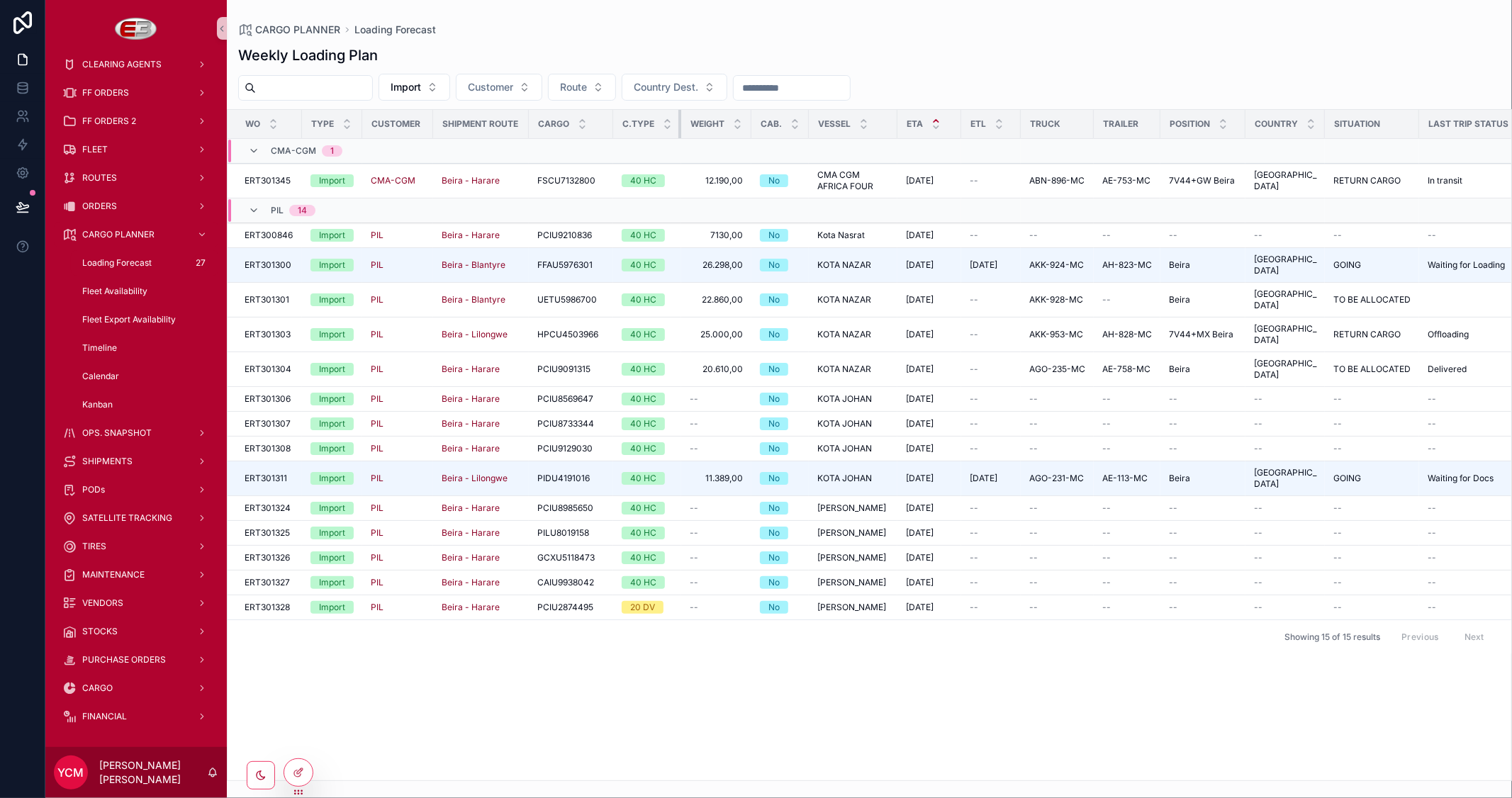
drag, startPoint x: 685, startPoint y: 124, endPoint x: 652, endPoint y: 125, distance: 33.0
click at [652, 125] on th "C.Type" at bounding box center [647, 124] width 68 height 29
click at [297, 774] on icon at bounding box center [299, 771] width 6 height 6
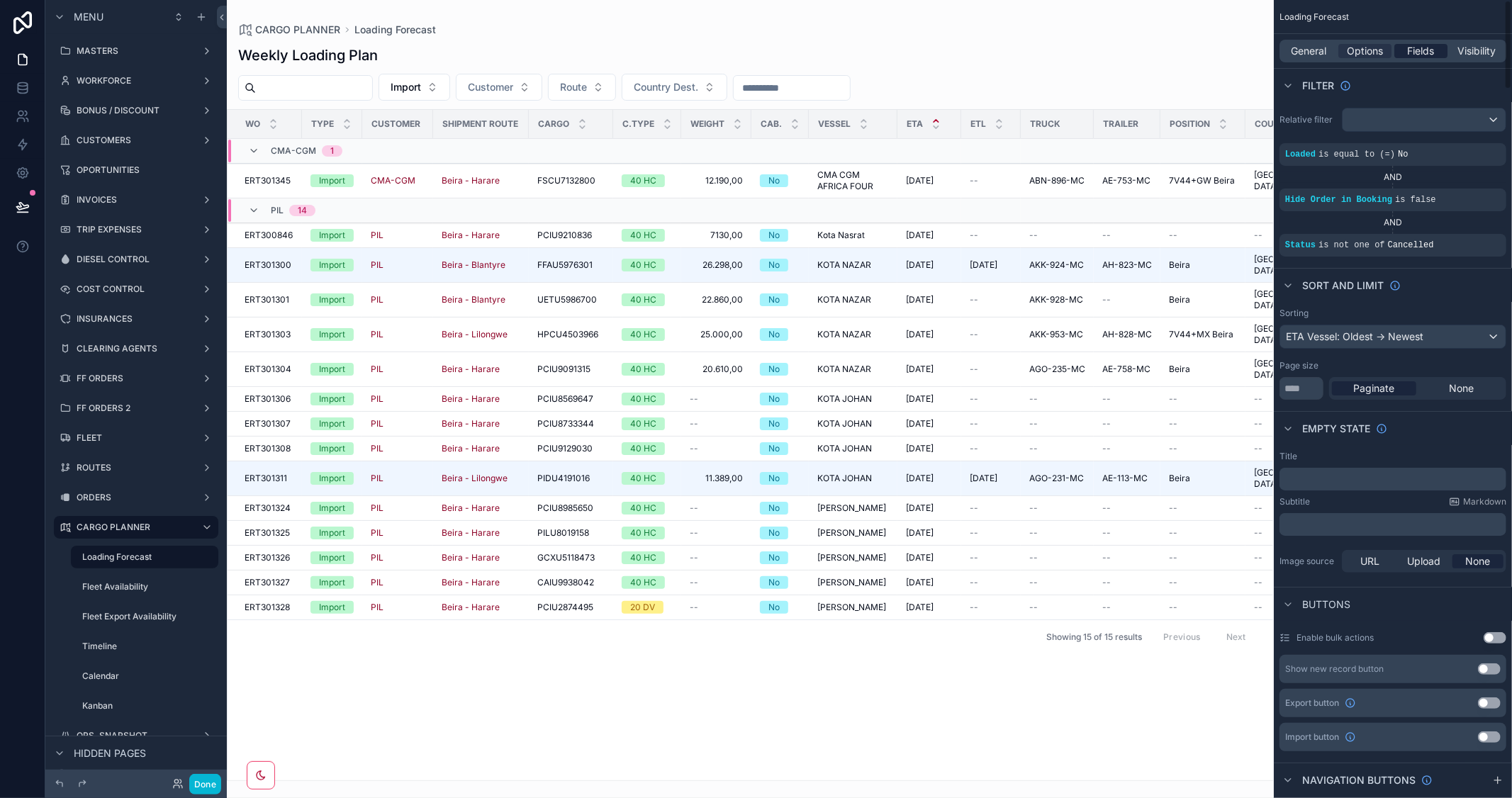
click at [1423, 55] on span "Fields" at bounding box center [1421, 51] width 27 height 14
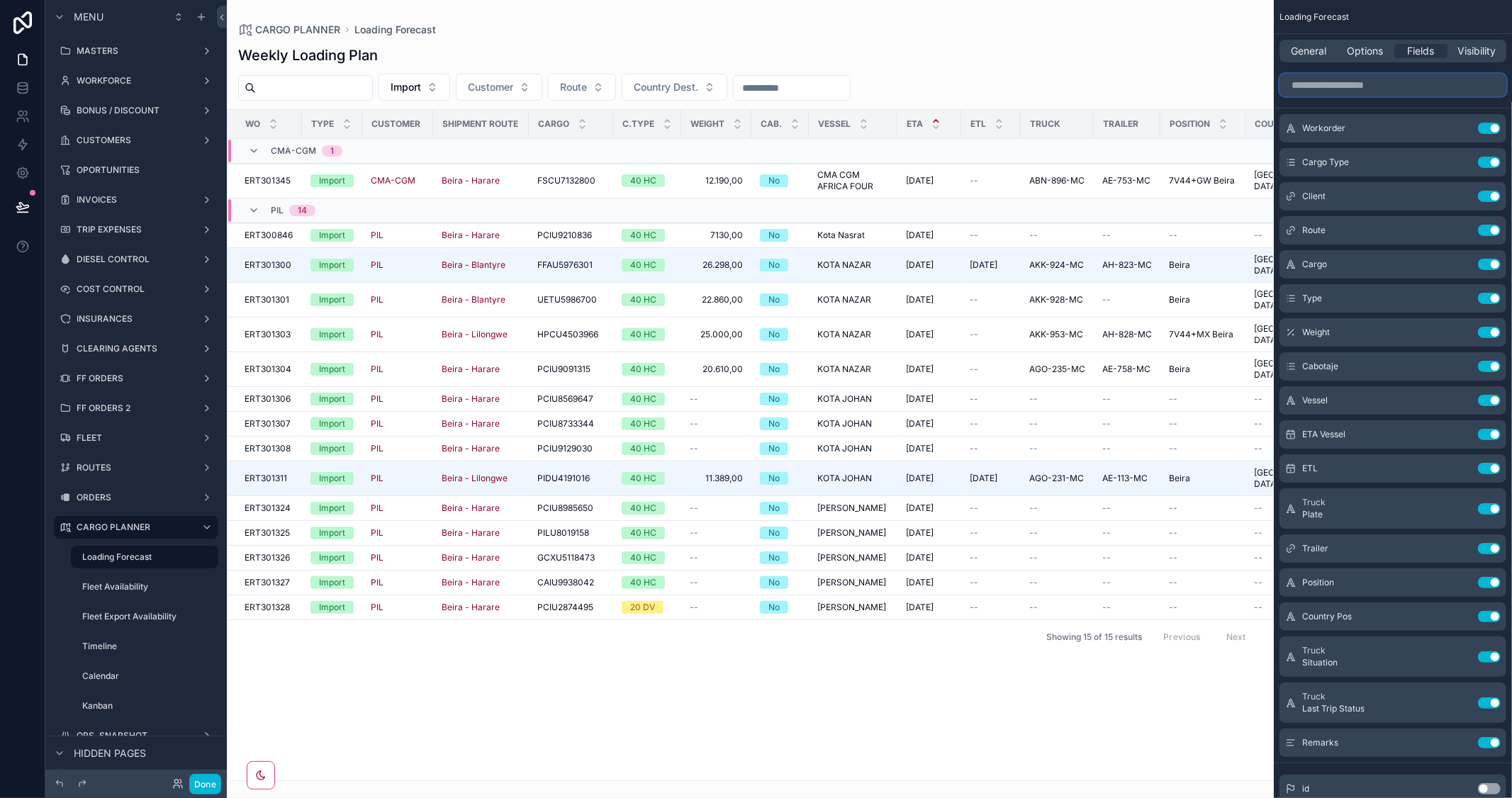
click at [1348, 93] on input "scrollable content" at bounding box center [1392, 85] width 227 height 23
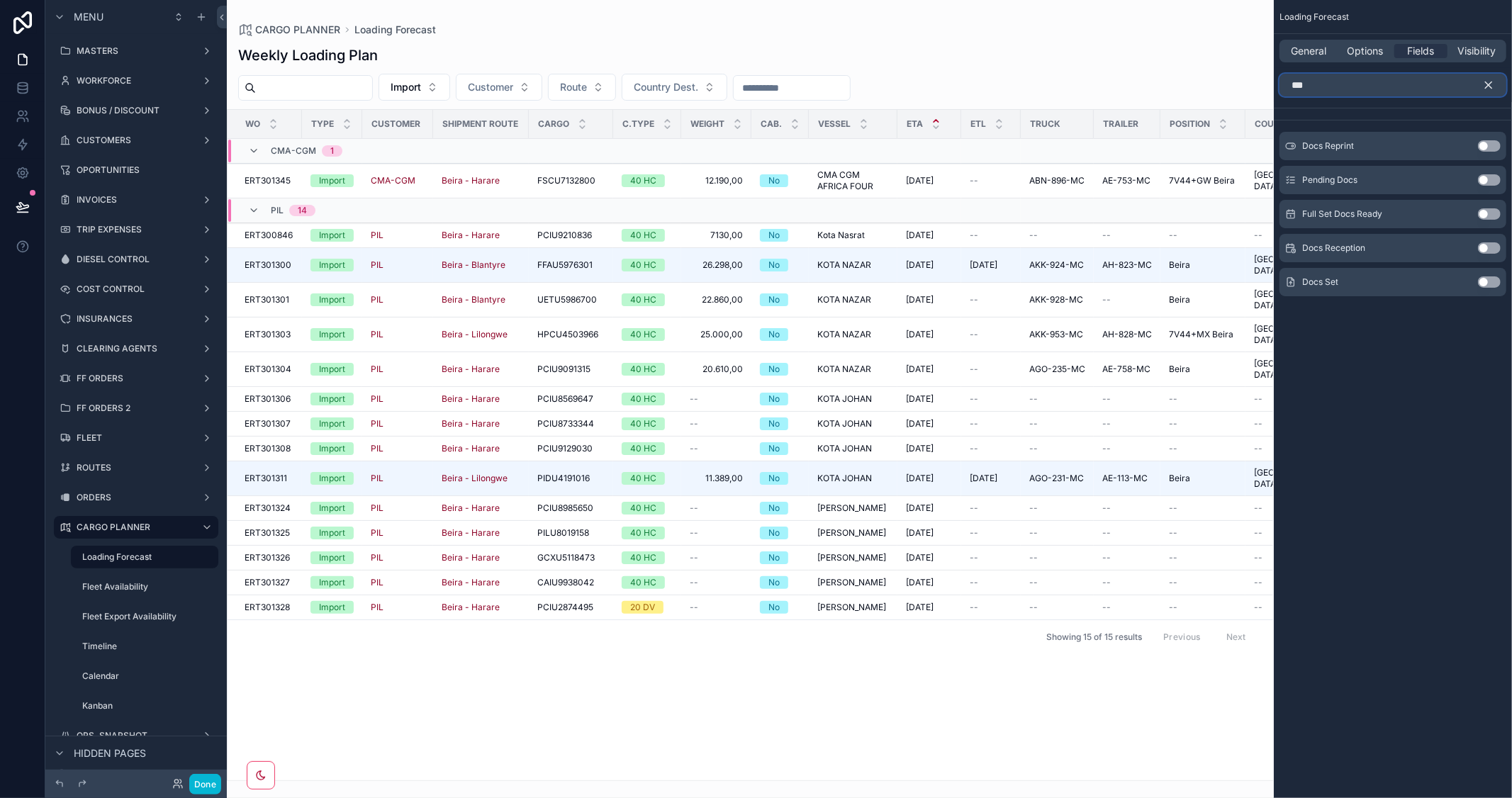
type input "***"
click at [1497, 239] on div "Docs Reception Use setting" at bounding box center [1392, 248] width 227 height 29
click at [1486, 244] on button "Use setting" at bounding box center [1489, 249] width 23 height 11
drag, startPoint x: 860, startPoint y: 776, endPoint x: 1505, endPoint y: 80, distance: 948.9
click at [1135, 791] on div "scrollable content" at bounding box center [750, 399] width 1047 height 798
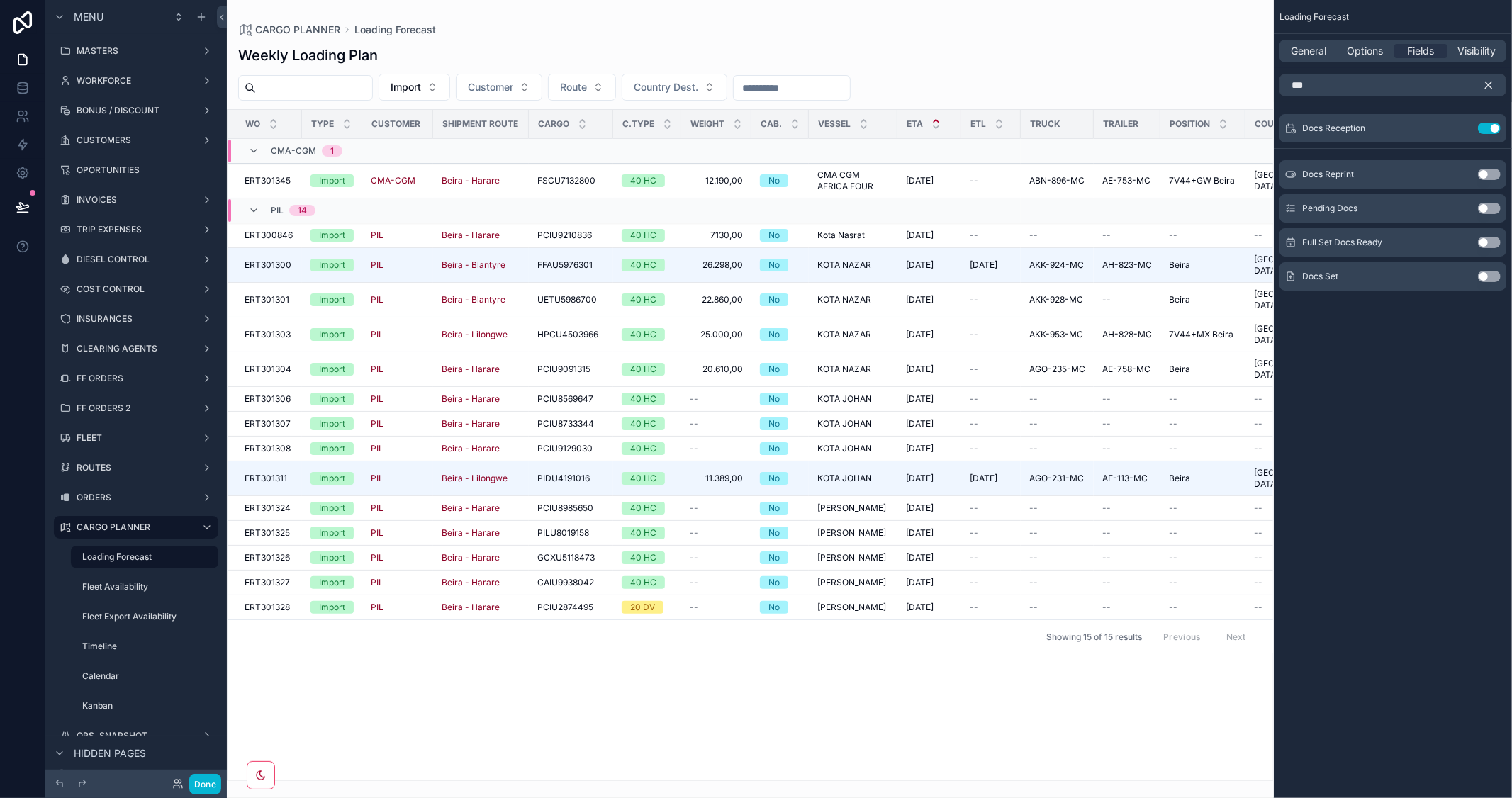
click at [1490, 80] on icon "scrollable content" at bounding box center [1489, 85] width 13 height 13
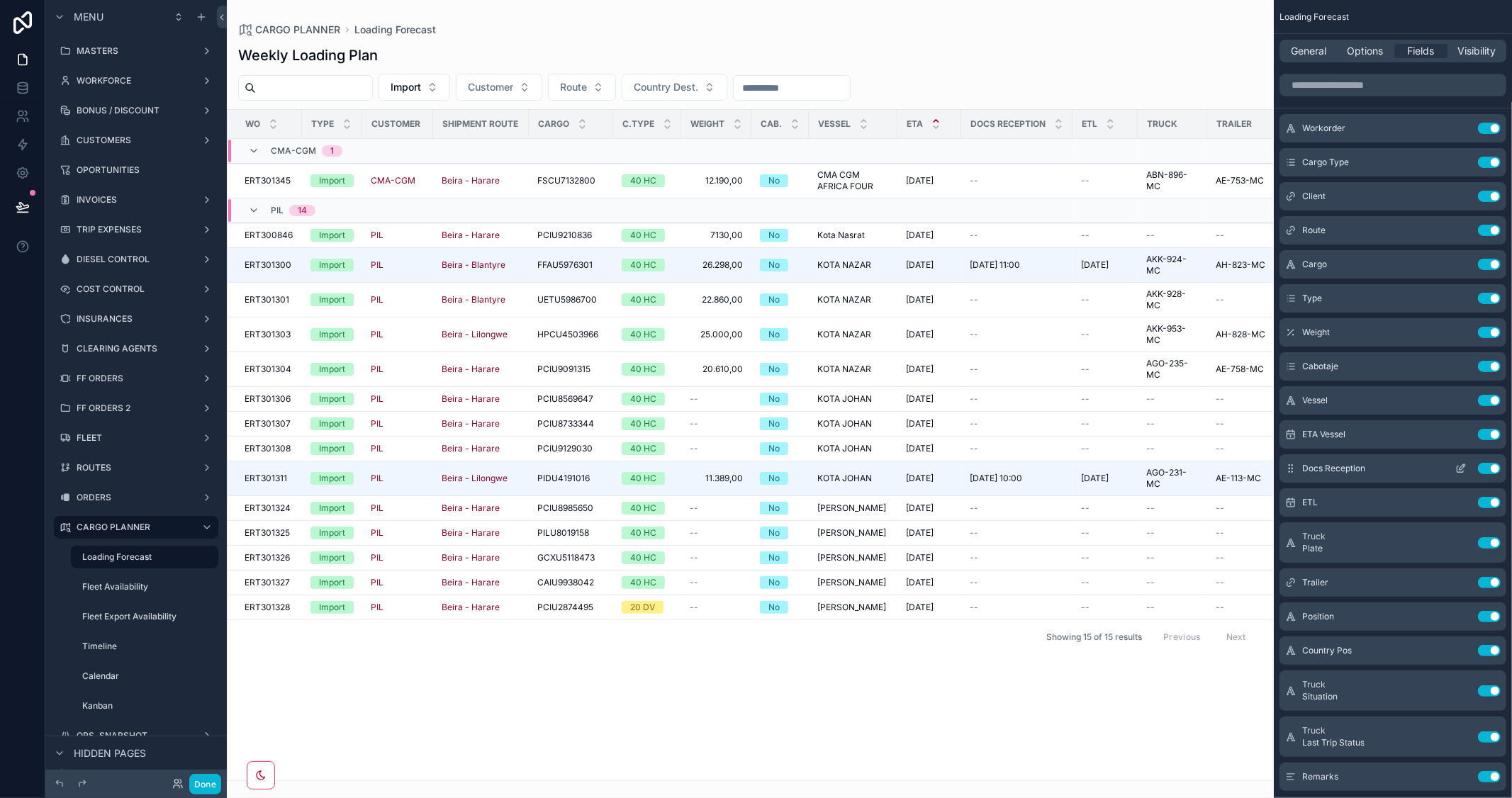
click at [1461, 468] on icon "scrollable content" at bounding box center [1462, 467] width 6 height 6
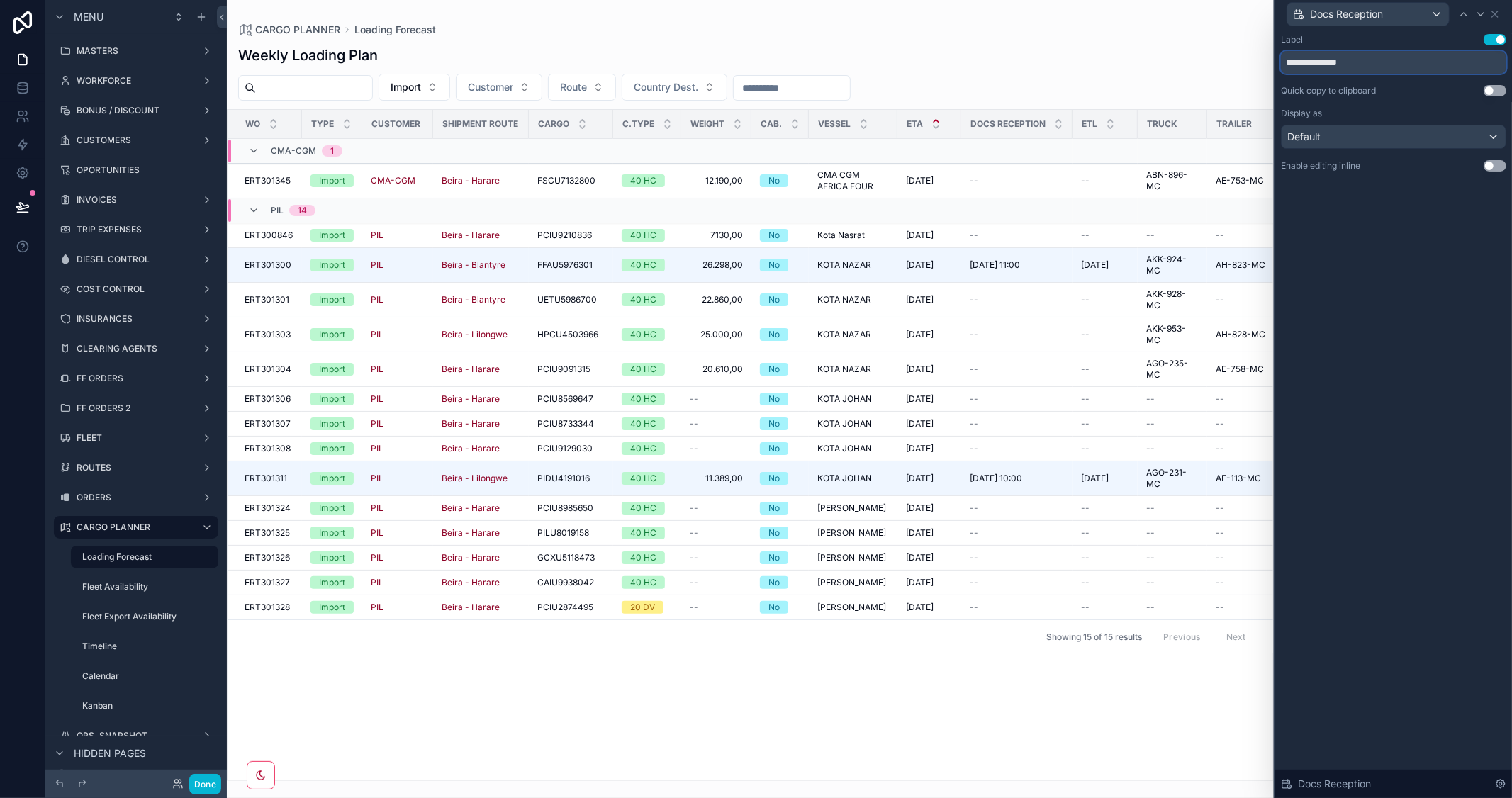
click at [1347, 61] on input "**********" at bounding box center [1393, 62] width 225 height 23
click at [1383, 66] on input "**********" at bounding box center [1393, 62] width 225 height 23
drag, startPoint x: 1191, startPoint y: 123, endPoint x: 1202, endPoint y: 122, distance: 11.0
click at [1202, 122] on tr "WO Type Customer Shipment Route Cargo C.Type Weight Cab. Vessel ETA Docs Recept…" at bounding box center [1041, 124] width 1628 height 29
type input "**********"
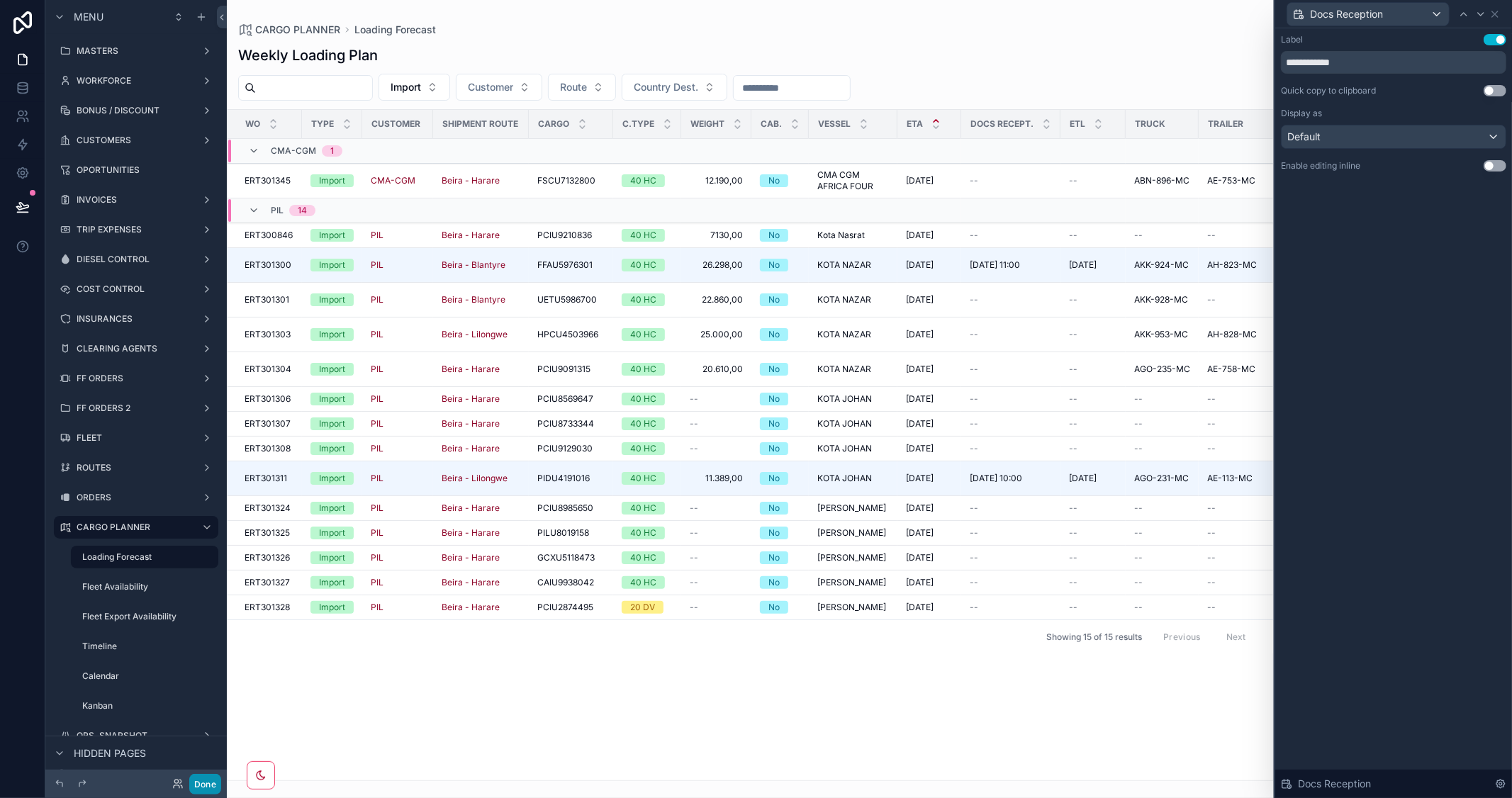
click at [212, 791] on button "Done" at bounding box center [205, 784] width 32 height 21
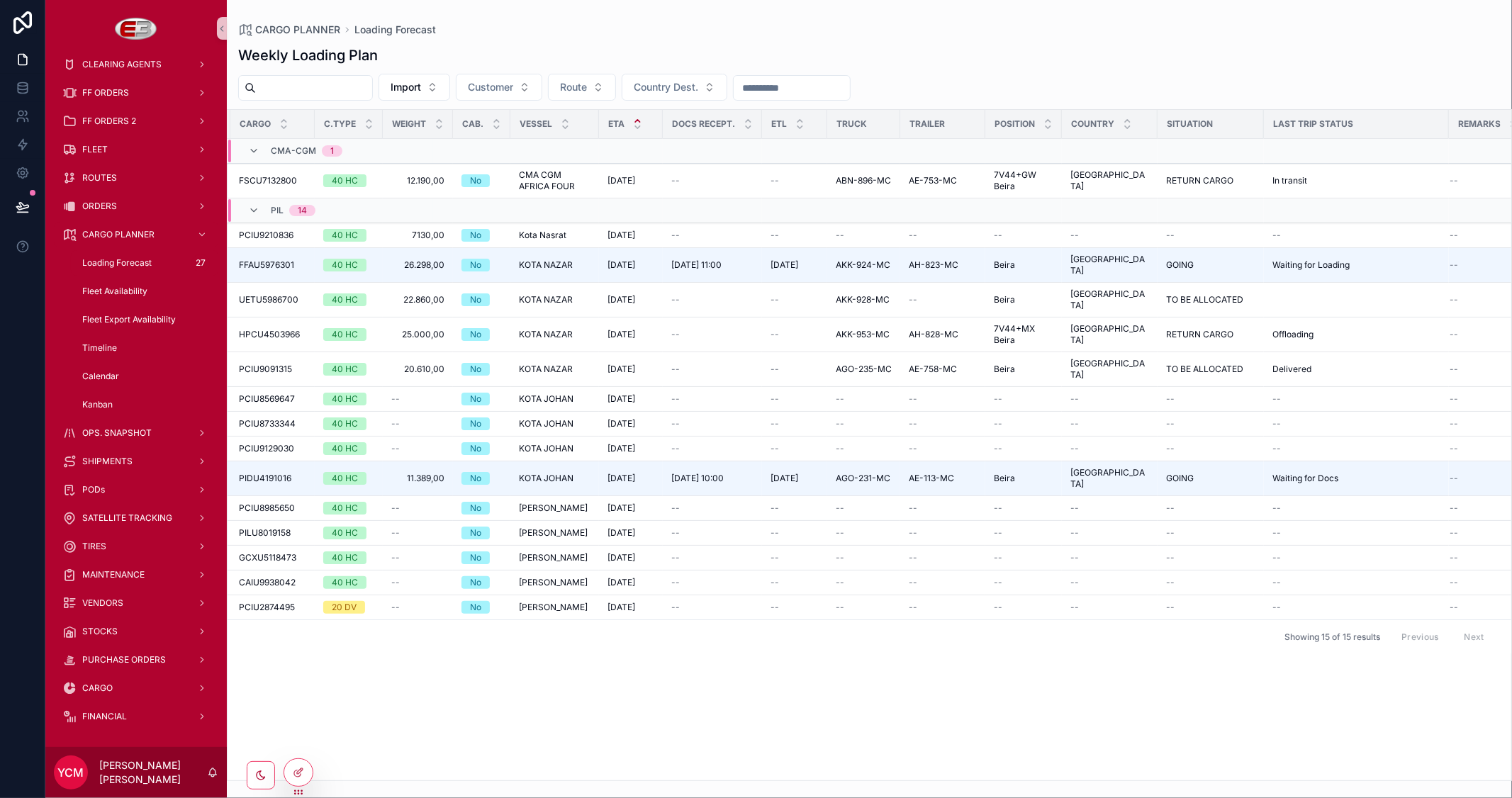
scroll to position [0, 331]
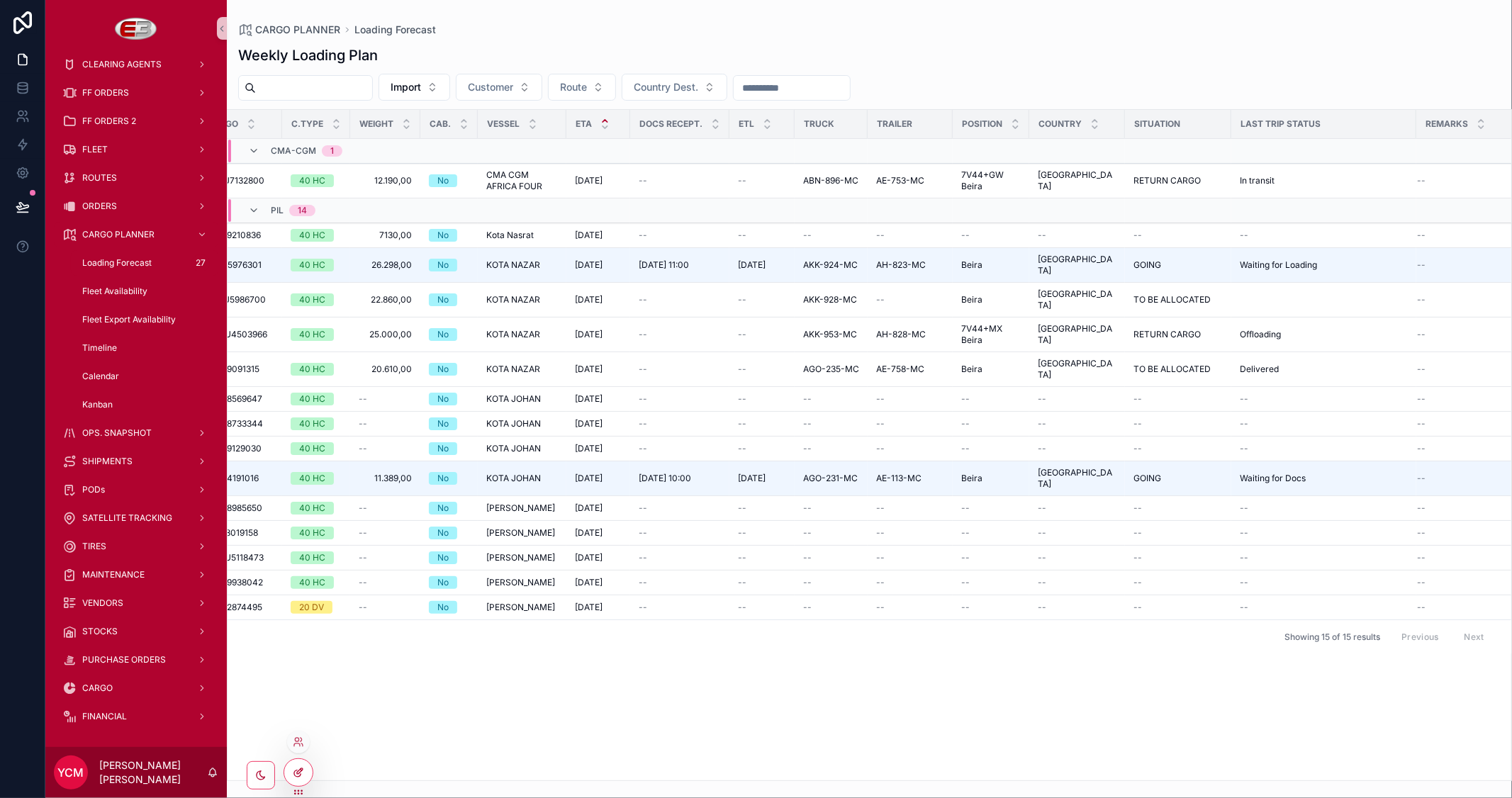
click at [301, 764] on div at bounding box center [298, 773] width 29 height 27
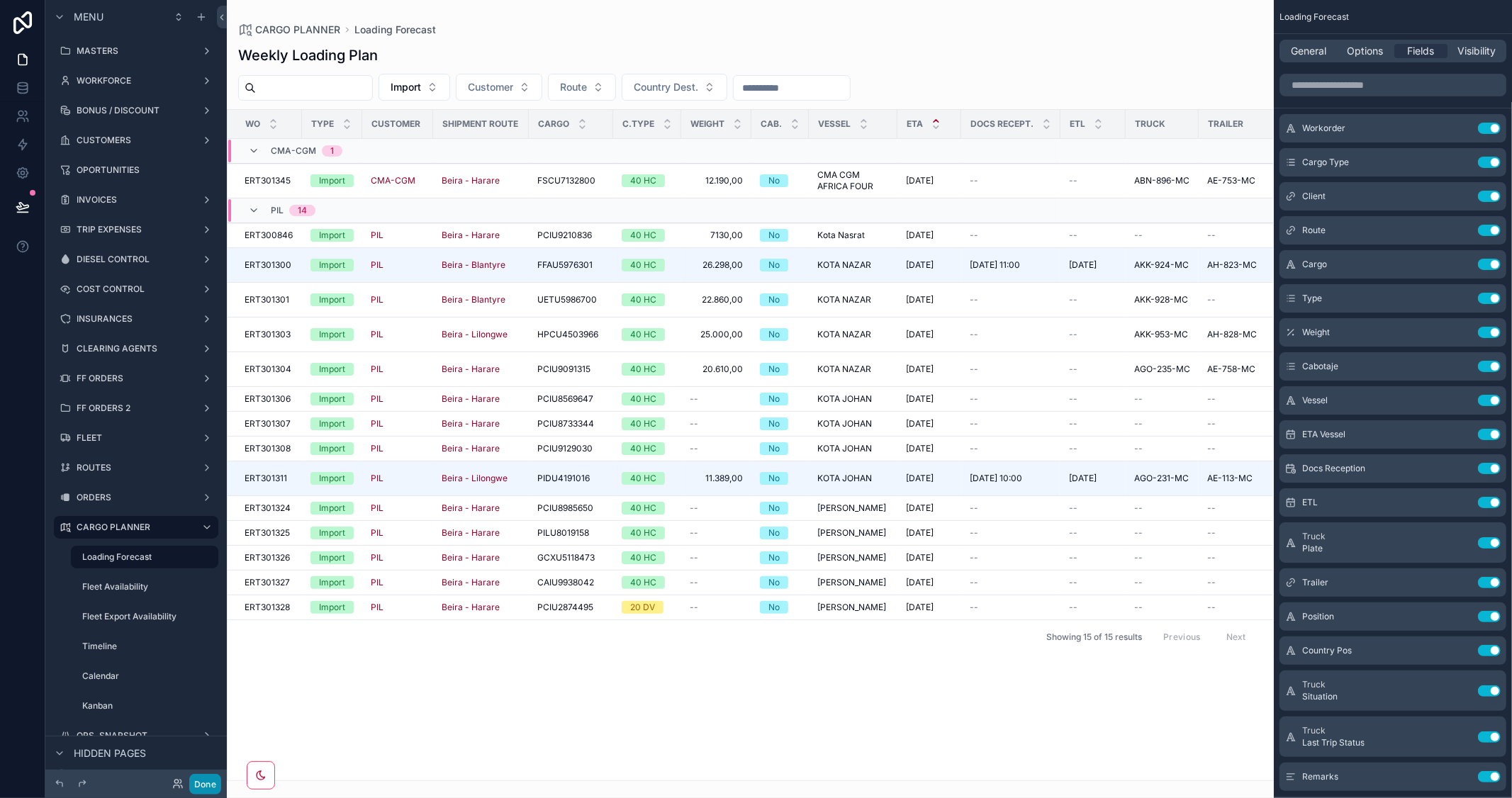
click at [195, 782] on button "Done" at bounding box center [205, 784] width 32 height 21
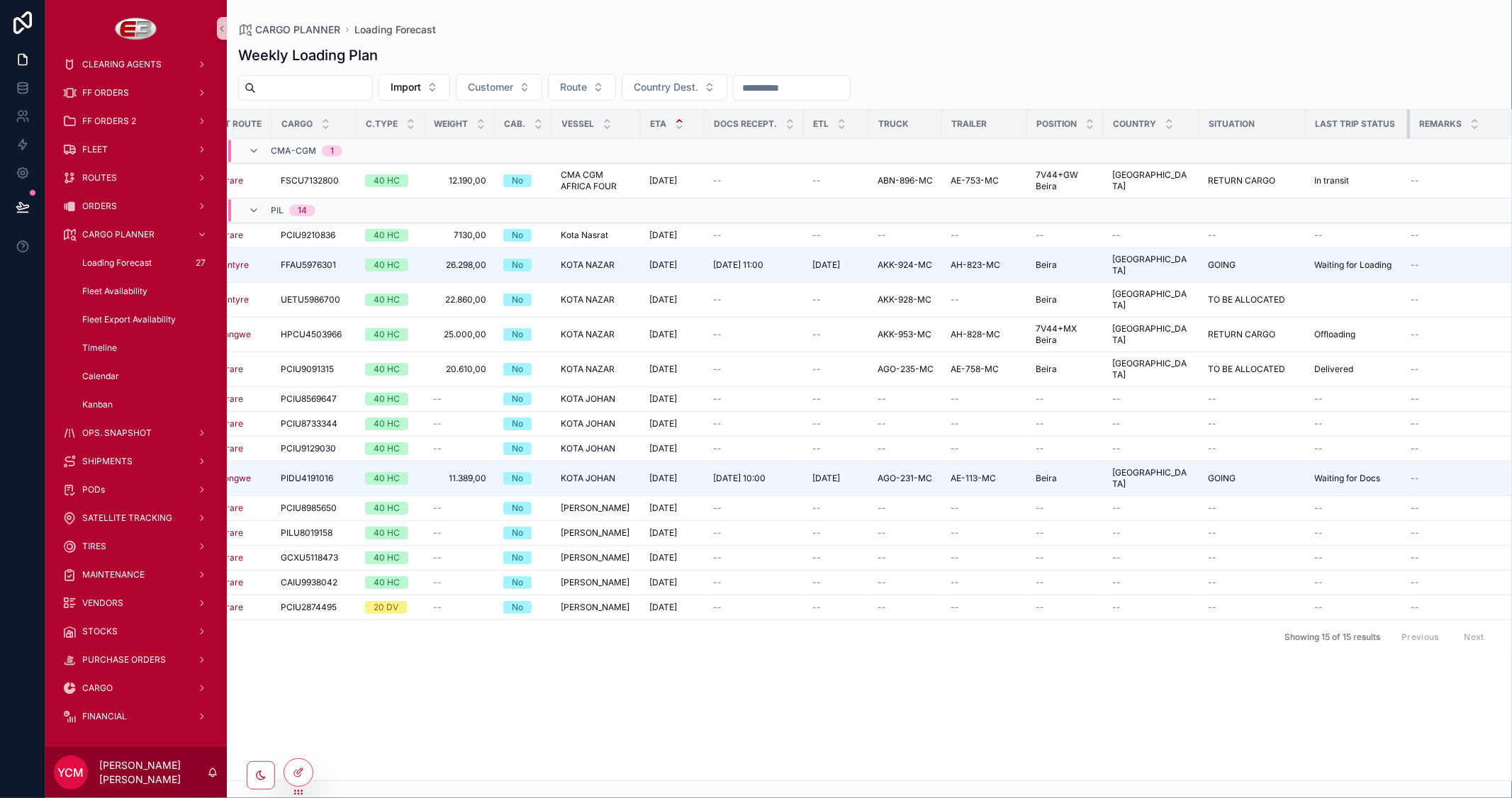
scroll to position [0, 250]
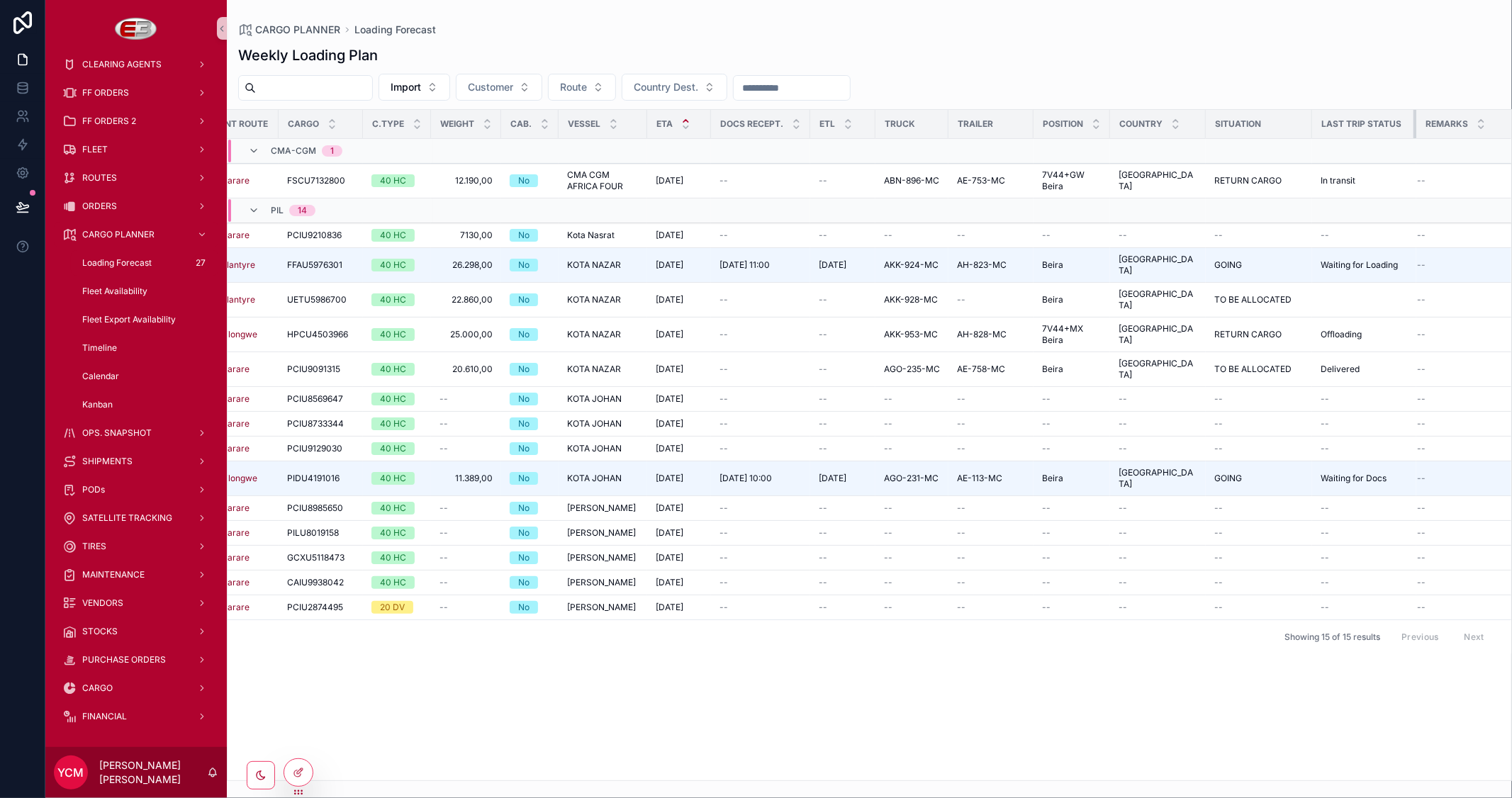
drag, startPoint x: 1341, startPoint y: 129, endPoint x: 1321, endPoint y: 132, distance: 20.2
click at [1321, 132] on th "Last Trip Status" at bounding box center [1364, 124] width 104 height 29
click at [294, 769] on icon at bounding box center [298, 773] width 11 height 11
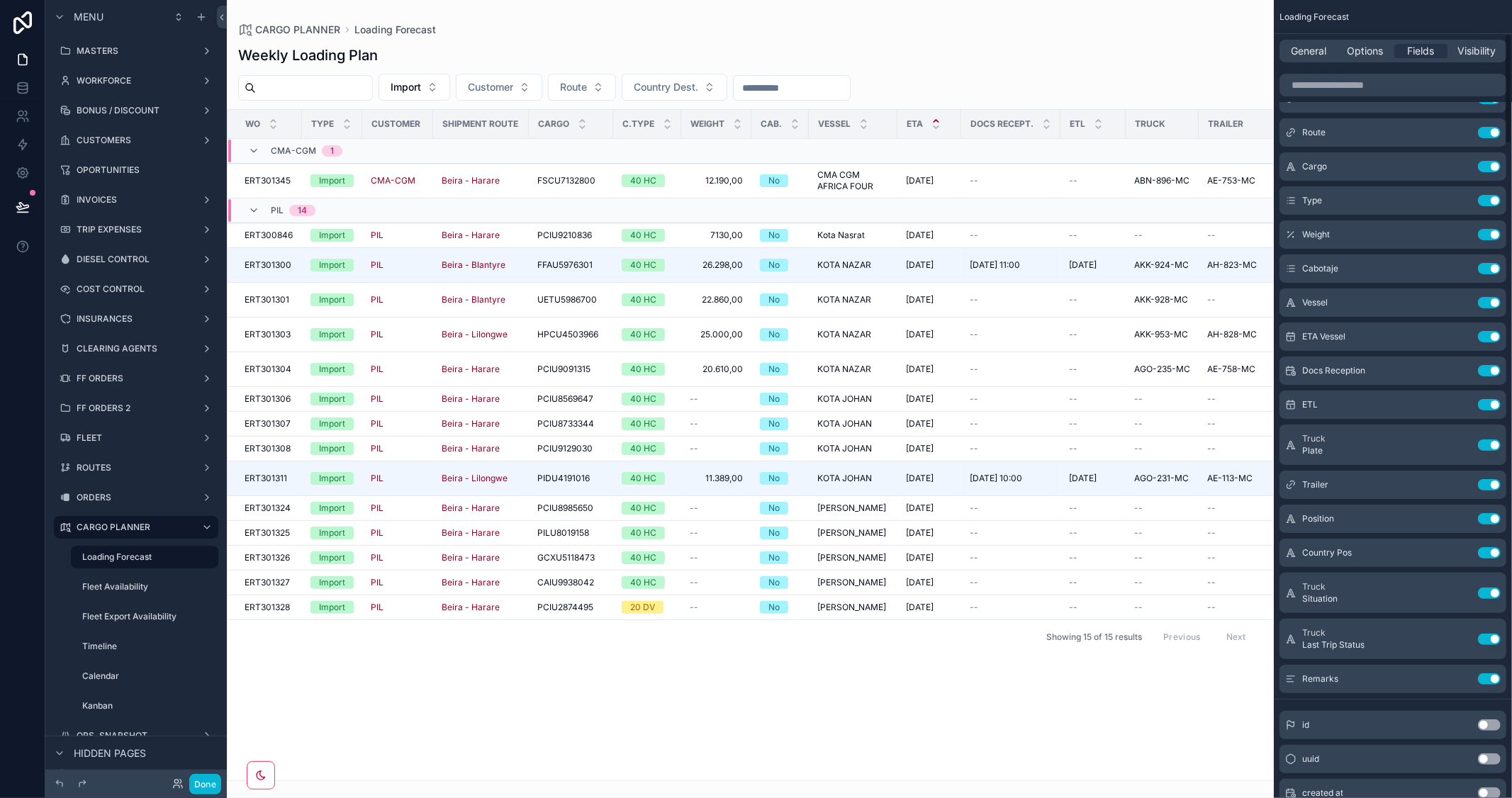
scroll to position [394, 0]
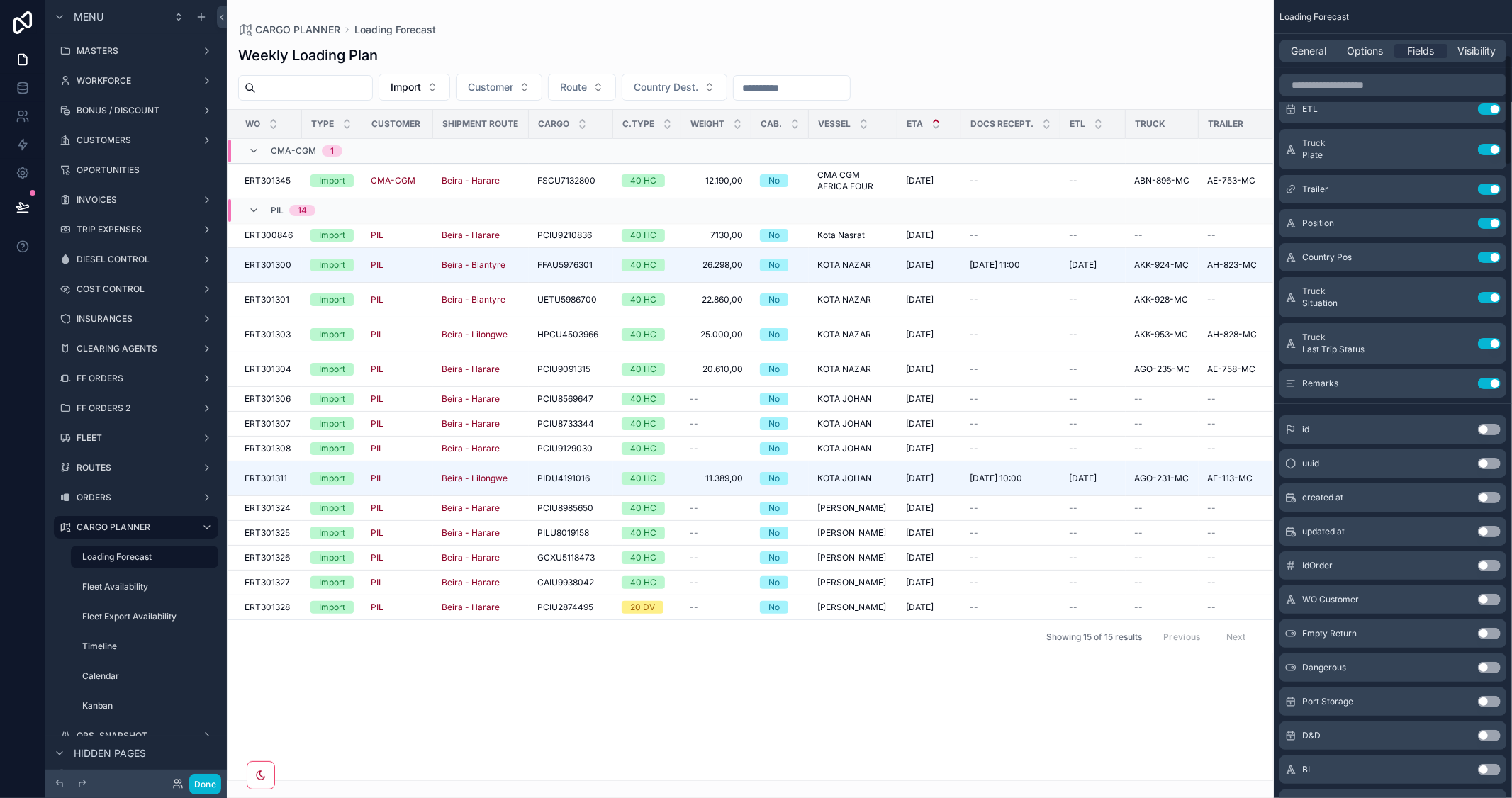
click at [1493, 426] on button "Use setting" at bounding box center [1489, 430] width 23 height 11
drag, startPoint x: 1493, startPoint y: 426, endPoint x: 1272, endPoint y: 823, distance: 454.4
click at [1272, 798] on html "Menu MASTERS WORKFORCE BONUS / DISCOUNT CUSTOMERS OPORTUNITIES INVOICES TRIP EX…" at bounding box center [756, 399] width 1512 height 798
click at [776, 777] on div "scrollable content" at bounding box center [750, 399] width 1047 height 798
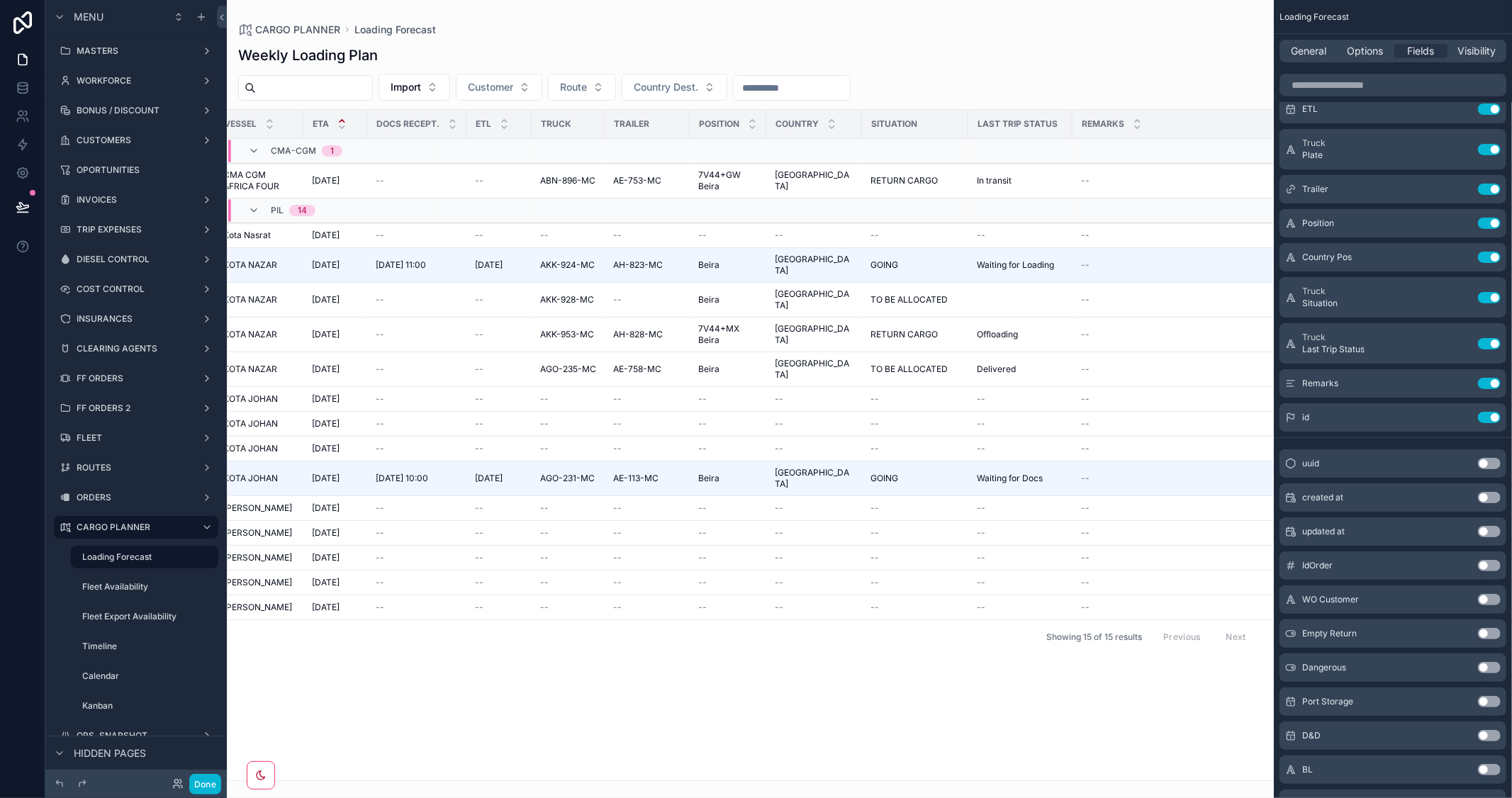
drag, startPoint x: 1164, startPoint y: 123, endPoint x: 1263, endPoint y: 122, distance: 99.0
click at [1274, 122] on div "scrollable content" at bounding box center [1277, 124] width 6 height 29
click at [1486, 416] on button "Use setting" at bounding box center [1489, 417] width 23 height 11
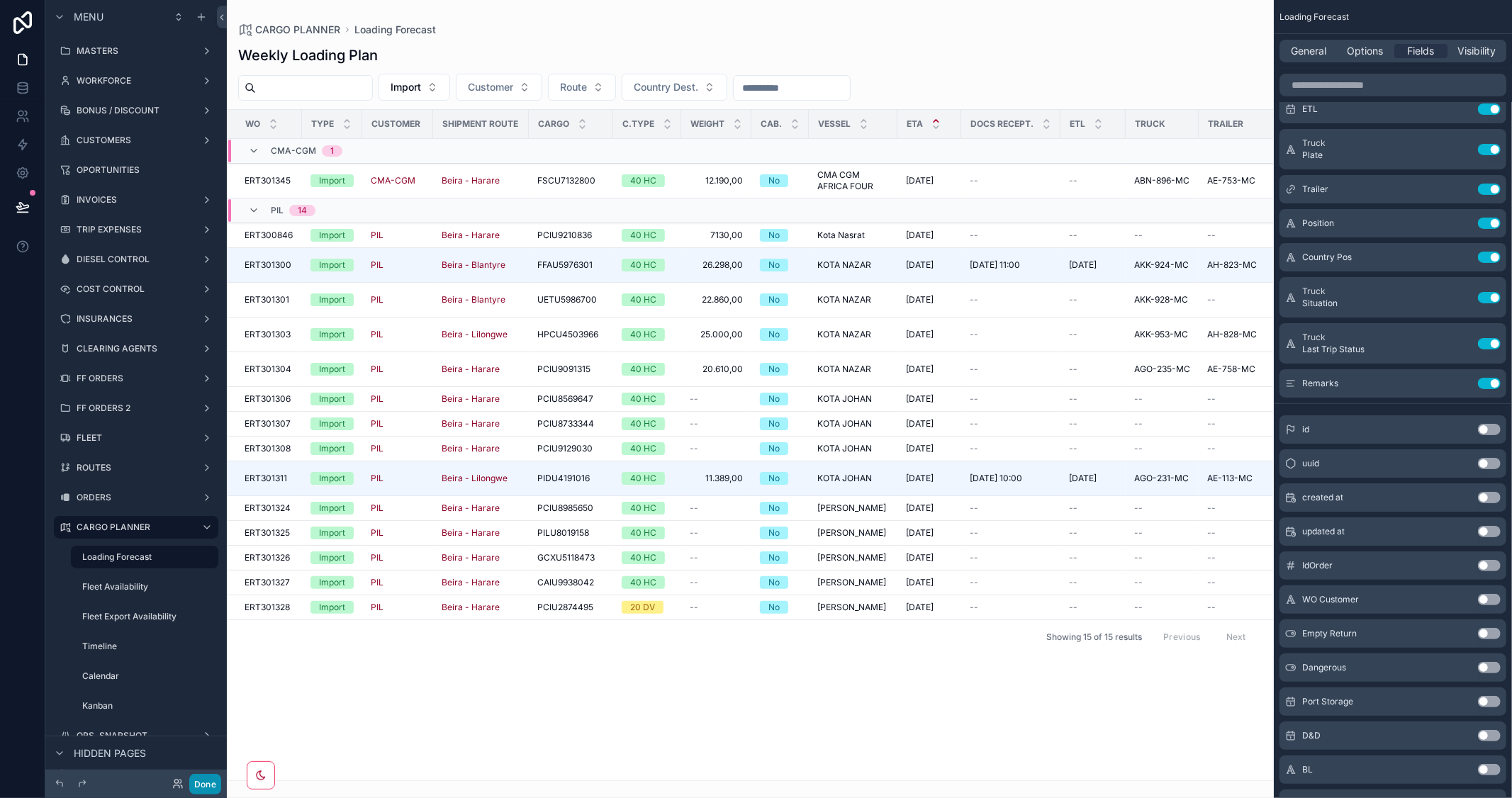
click at [202, 781] on button "Done" at bounding box center [205, 784] width 32 height 21
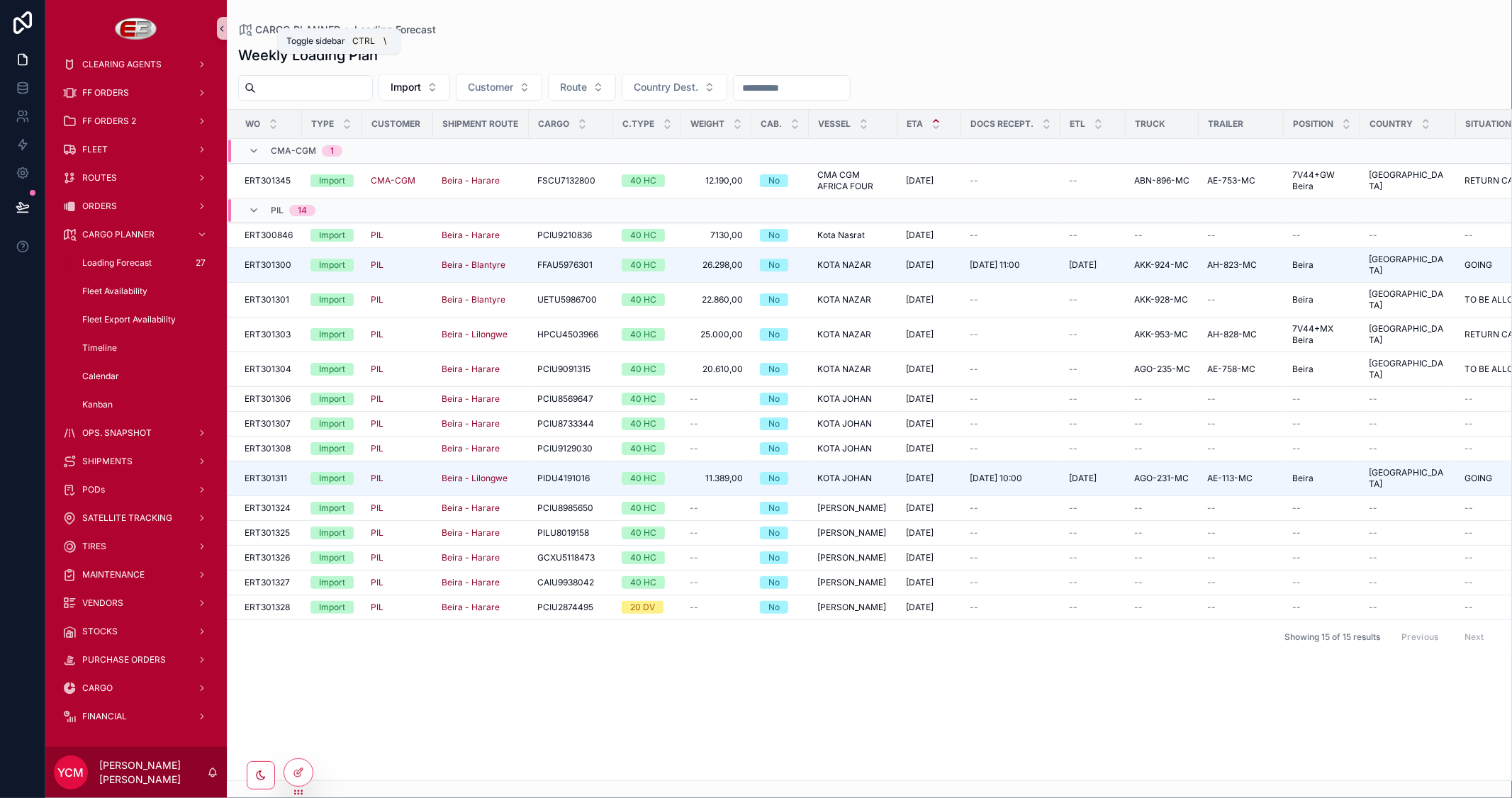
click at [221, 29] on icon "scrollable content" at bounding box center [222, 29] width 10 height 11
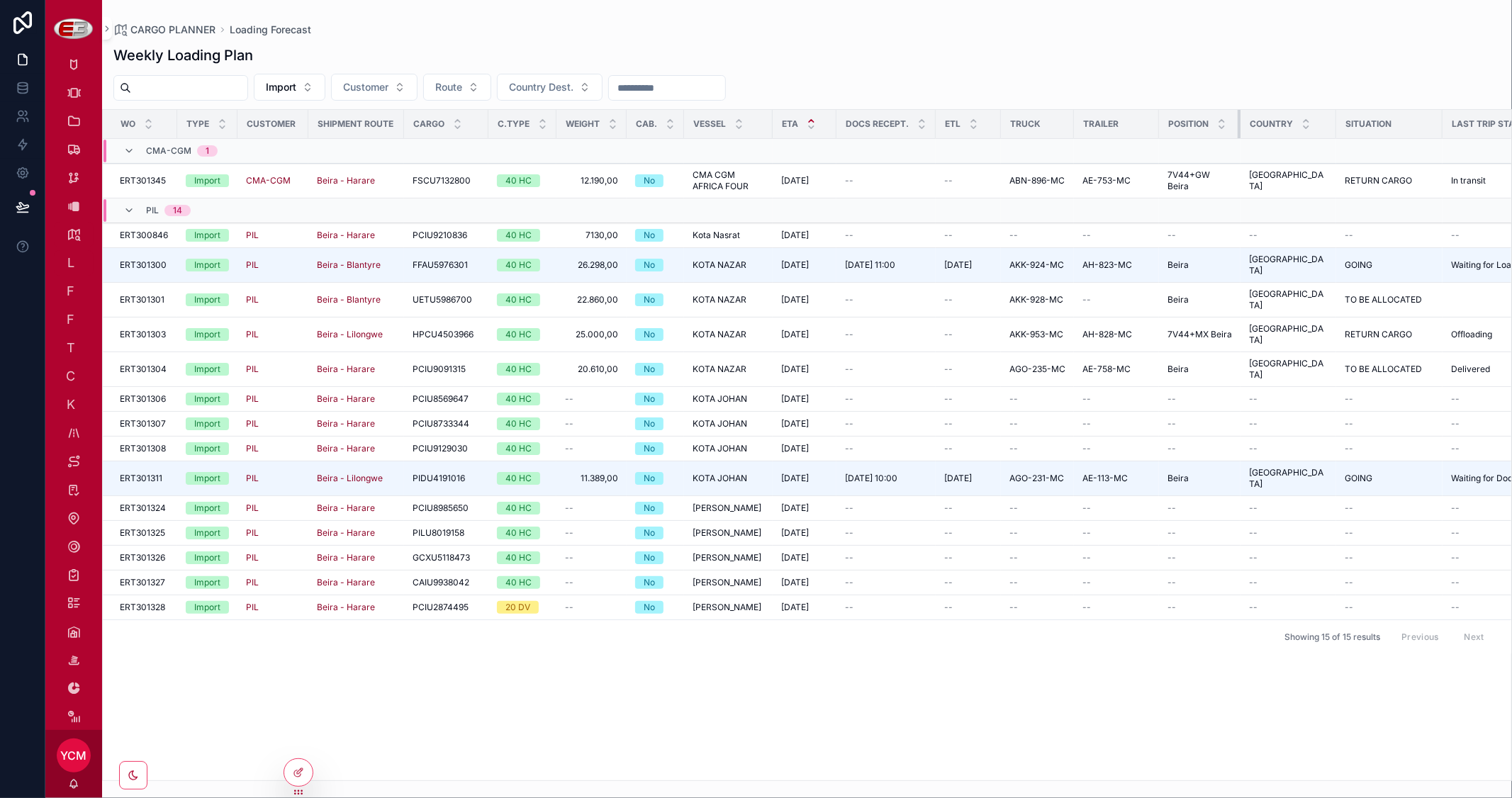
click at [1253, 119] on tr "WO Type Customer Shipment Route Cargo C.Type Weight Cab. Vessel ETA Docs Recept…" at bounding box center [927, 124] width 1651 height 29
click at [105, 24] on icon "scrollable content" at bounding box center [107, 29] width 10 height 11
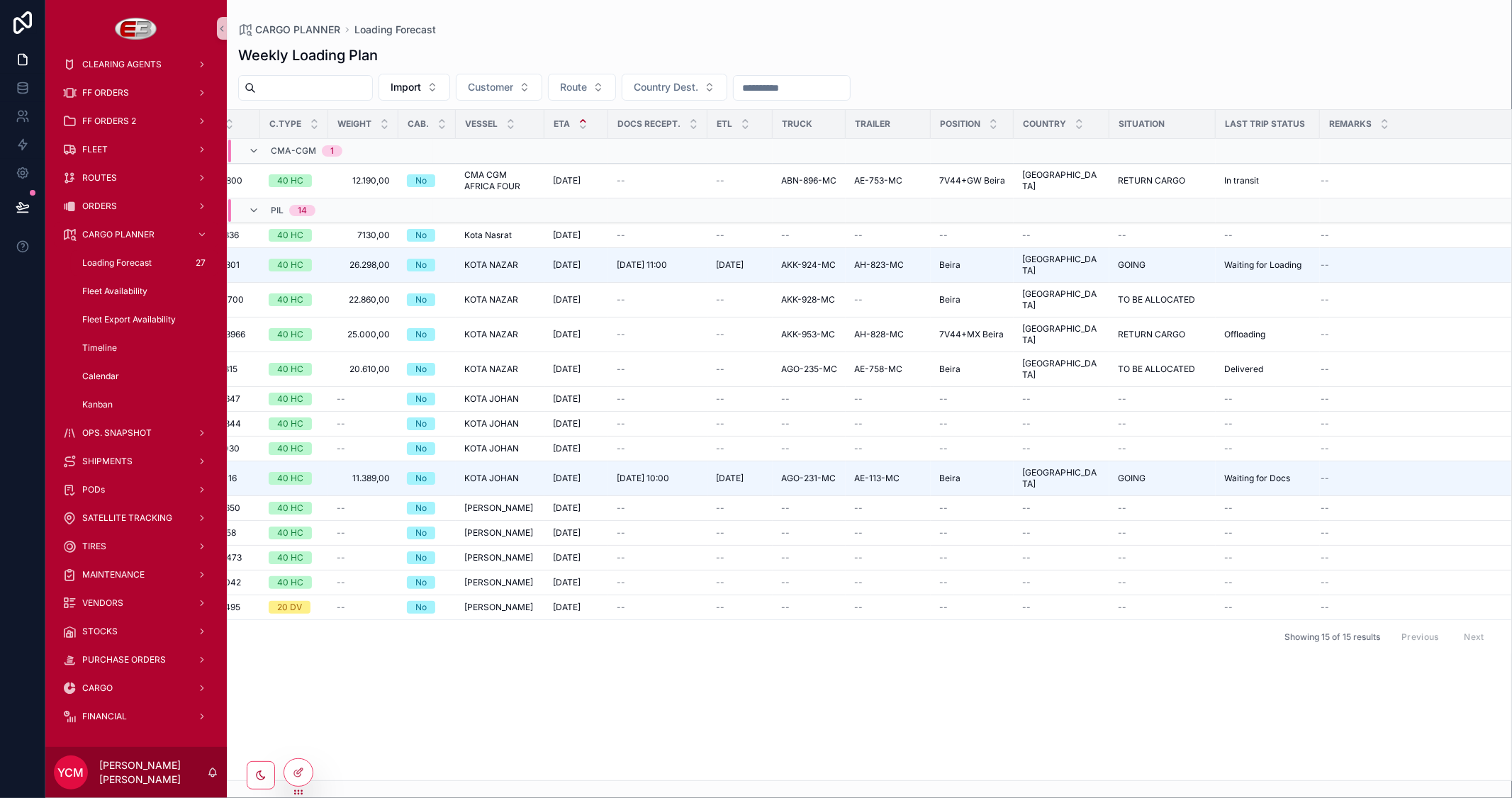
scroll to position [0, 0]
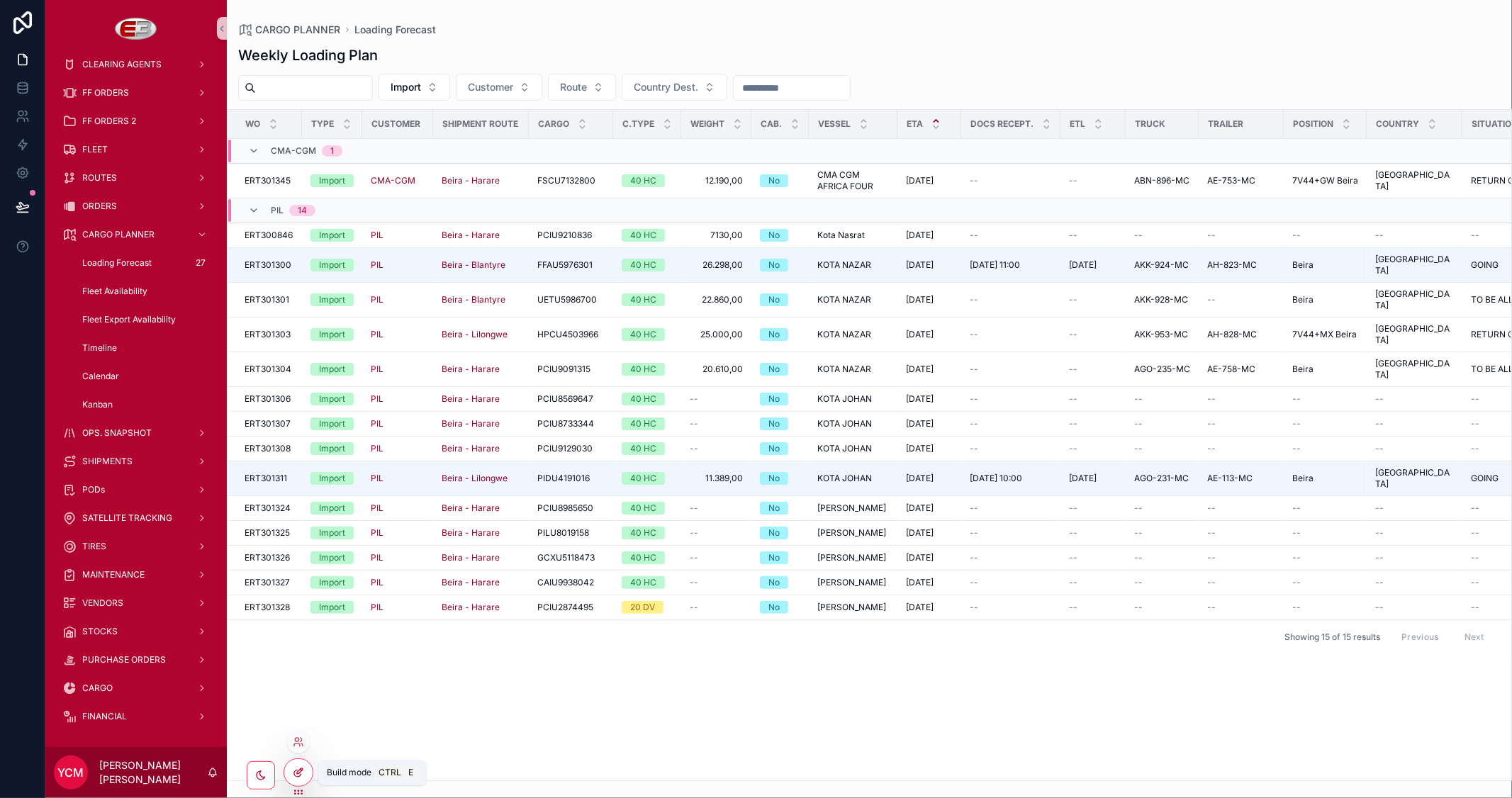
click at [303, 773] on icon at bounding box center [298, 773] width 11 height 11
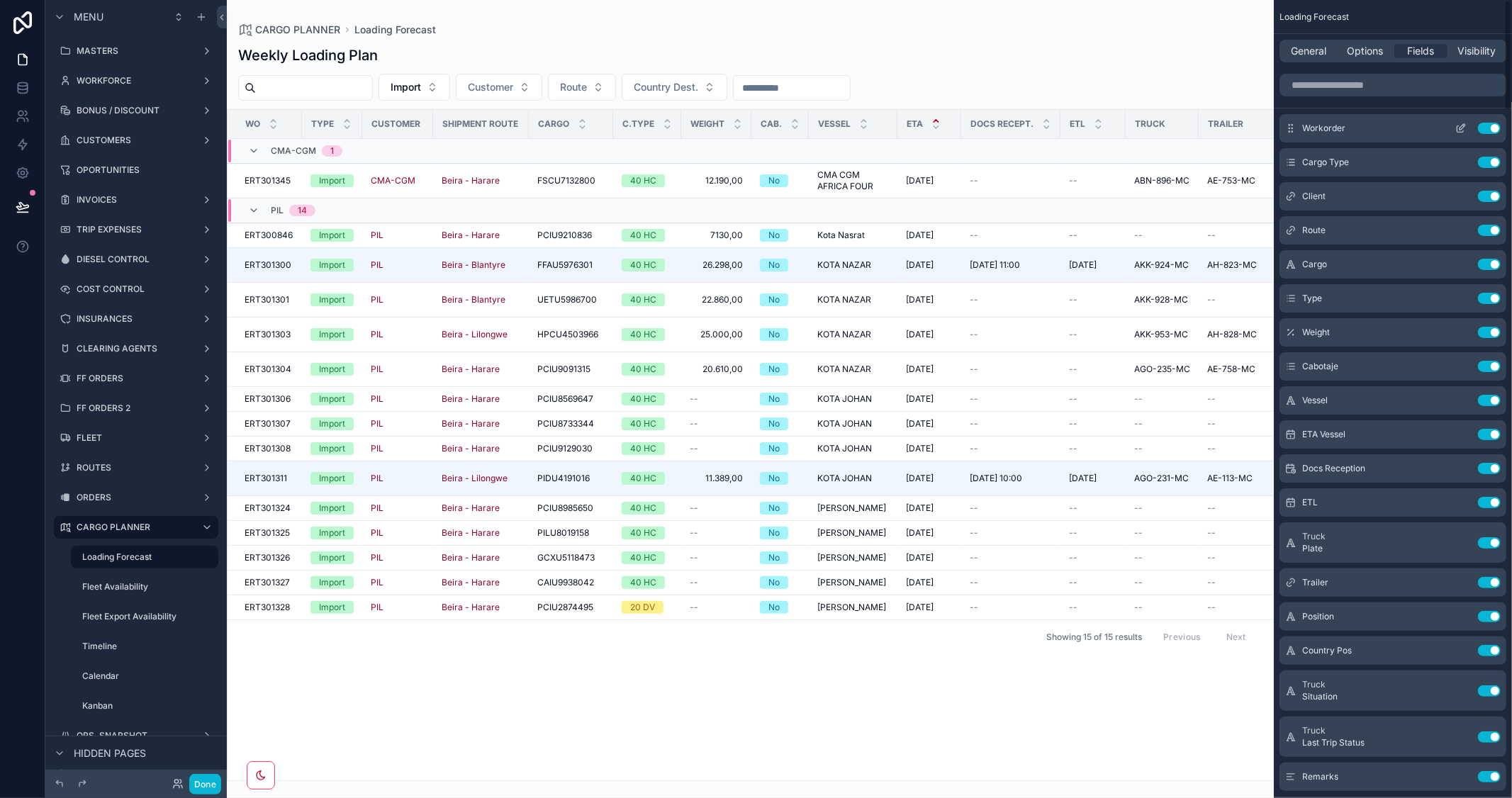
click at [1458, 126] on icon "scrollable content" at bounding box center [1461, 129] width 11 height 11
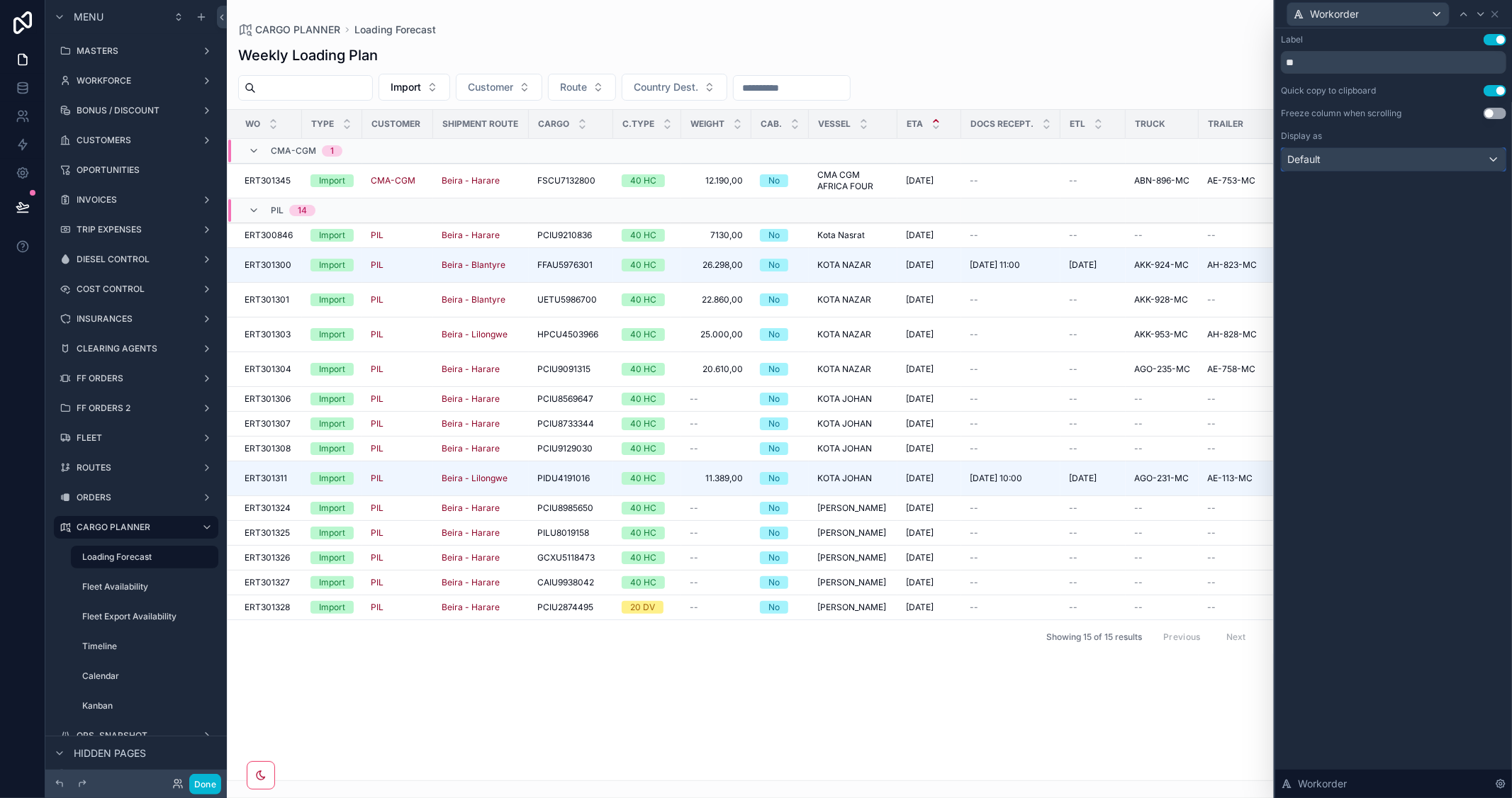
click at [1413, 170] on div "Default" at bounding box center [1393, 160] width 224 height 23
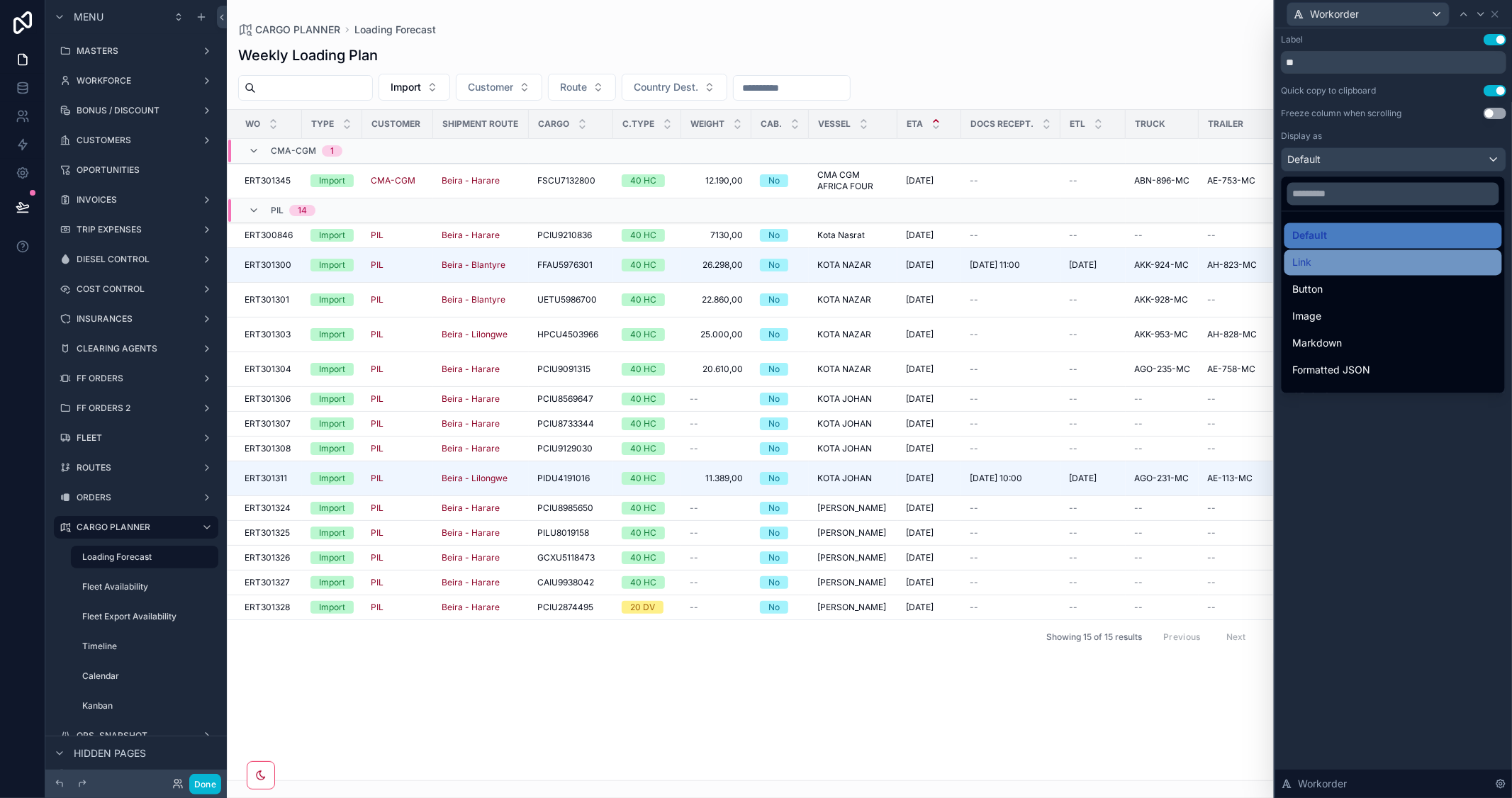
click at [1307, 252] on div "Link" at bounding box center [1392, 262] width 217 height 25
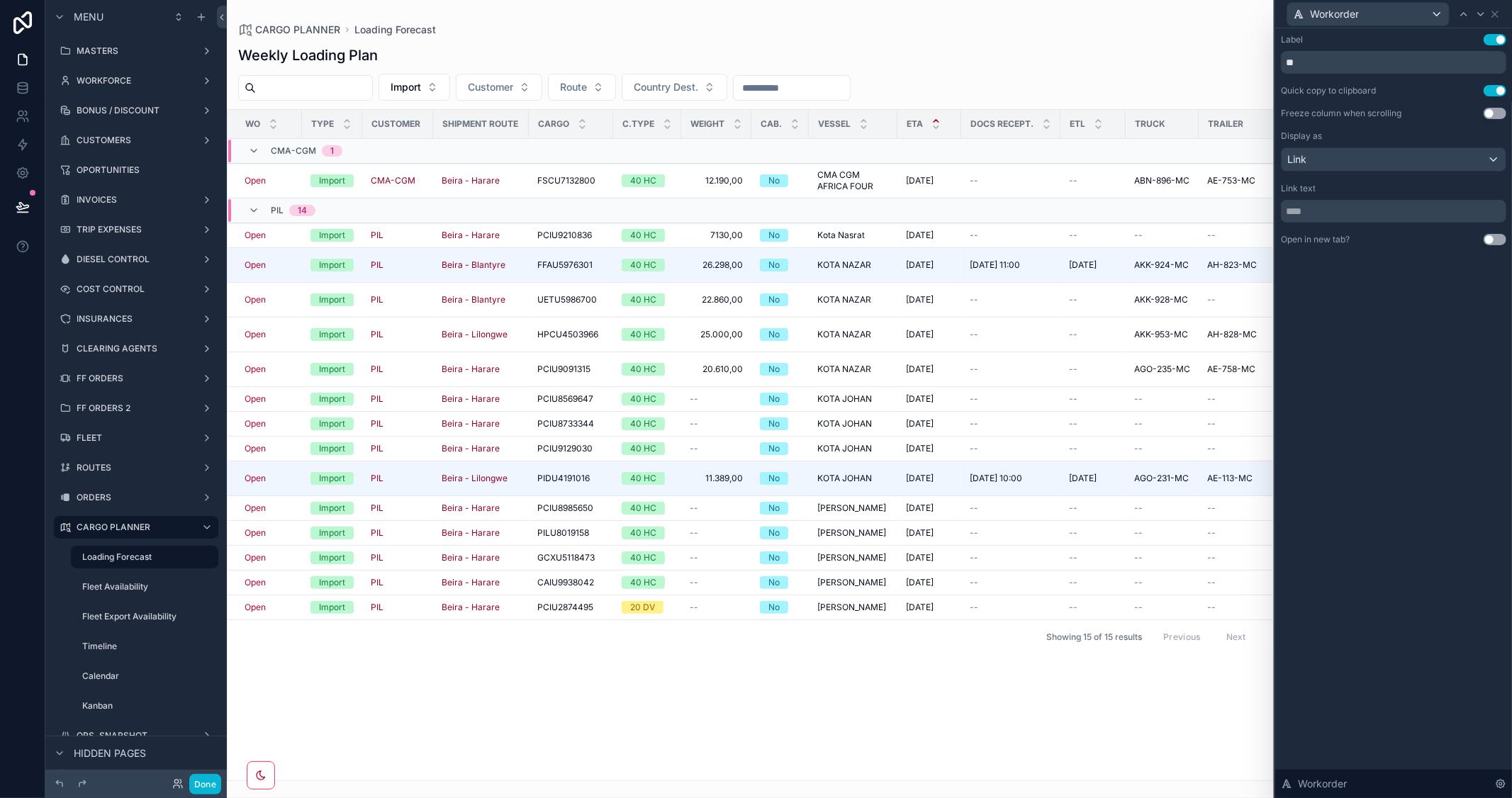
click at [1496, 238] on button "Use setting" at bounding box center [1495, 239] width 23 height 11
click at [1483, 153] on div "Link" at bounding box center [1393, 160] width 224 height 23
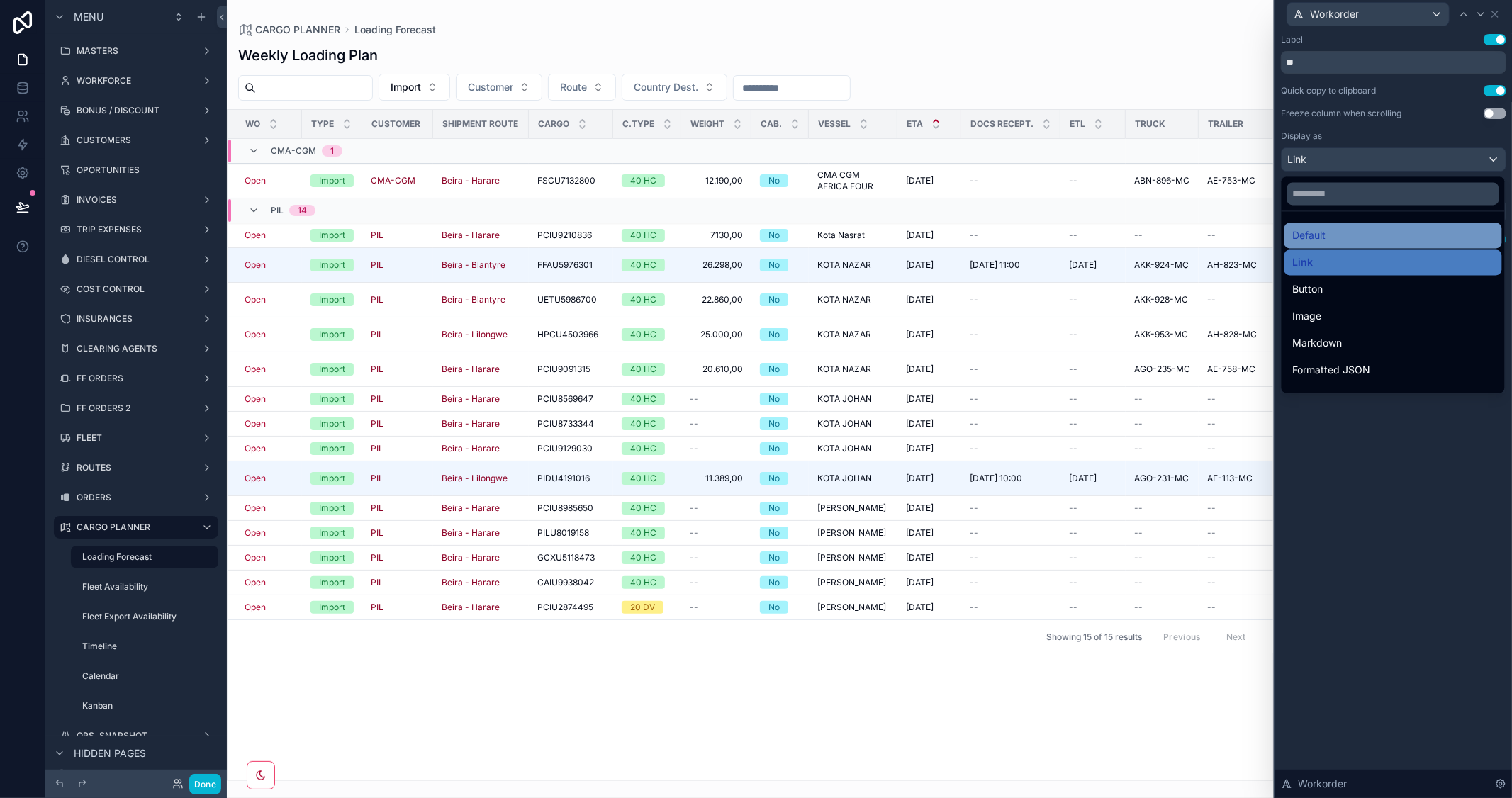
click at [1370, 230] on div "Default" at bounding box center [1393, 235] width 201 height 17
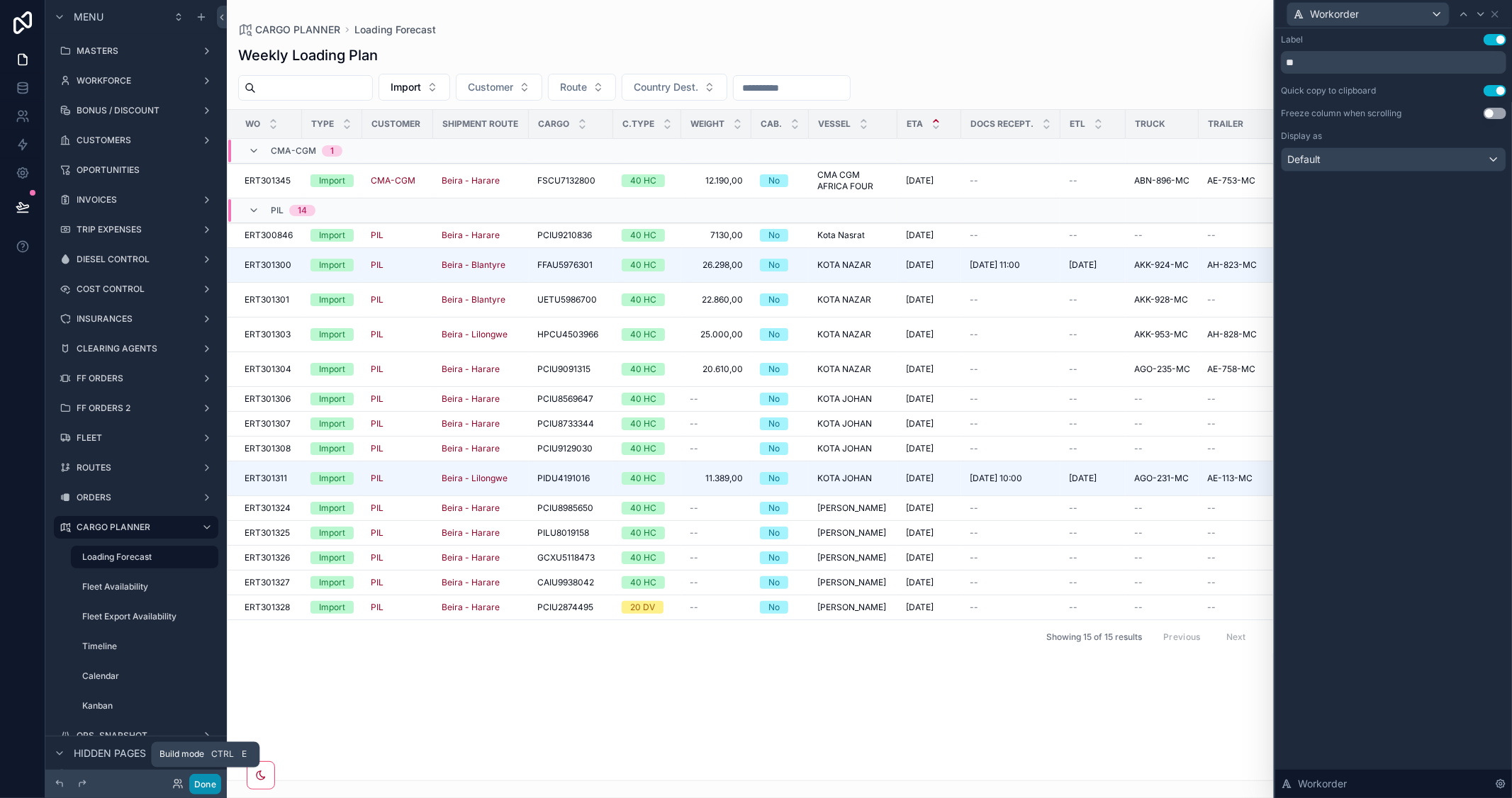
click at [204, 782] on button "Done" at bounding box center [205, 784] width 32 height 21
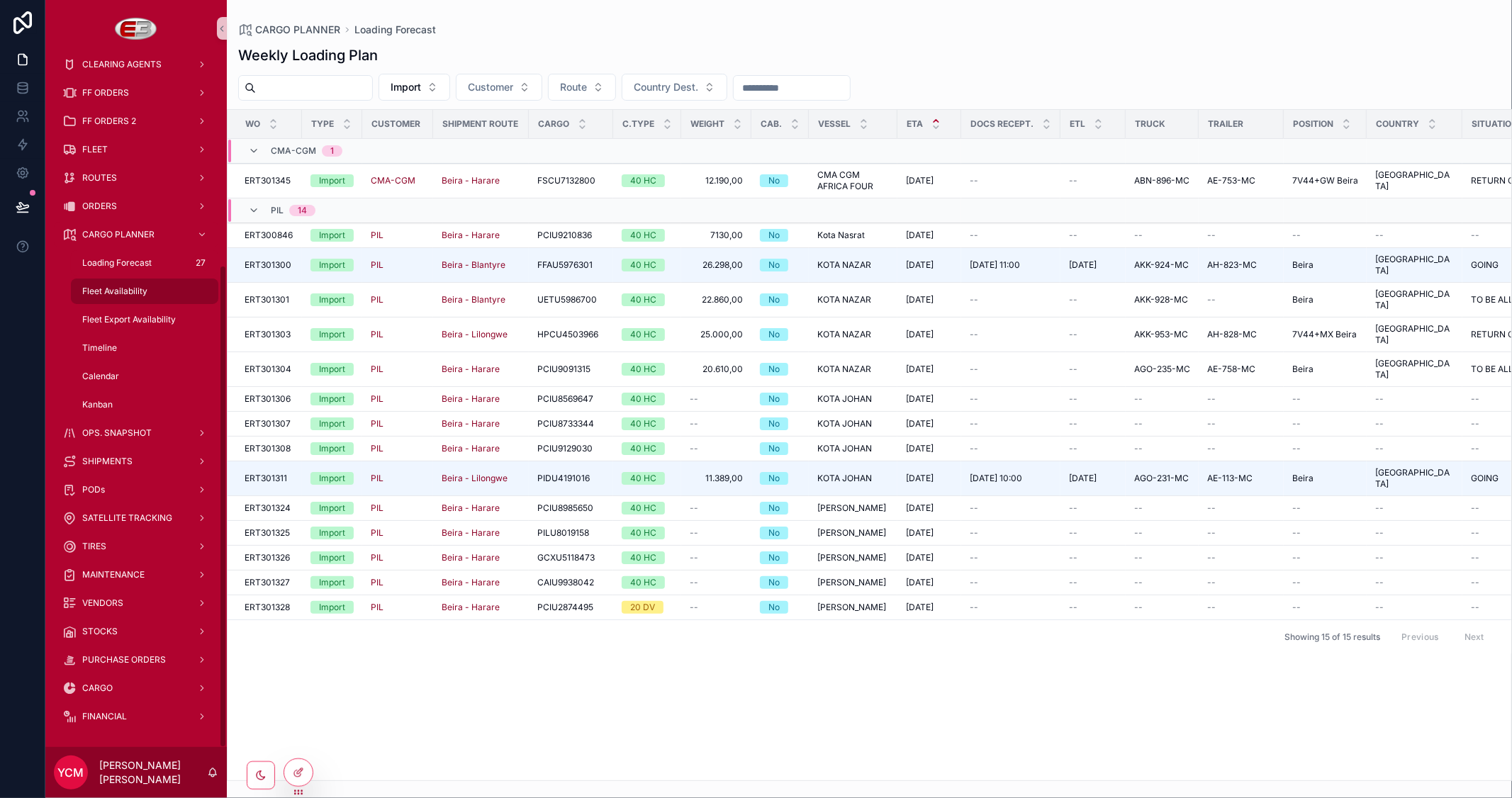
click at [122, 280] on div "Fleet Availability" at bounding box center [144, 291] width 130 height 23
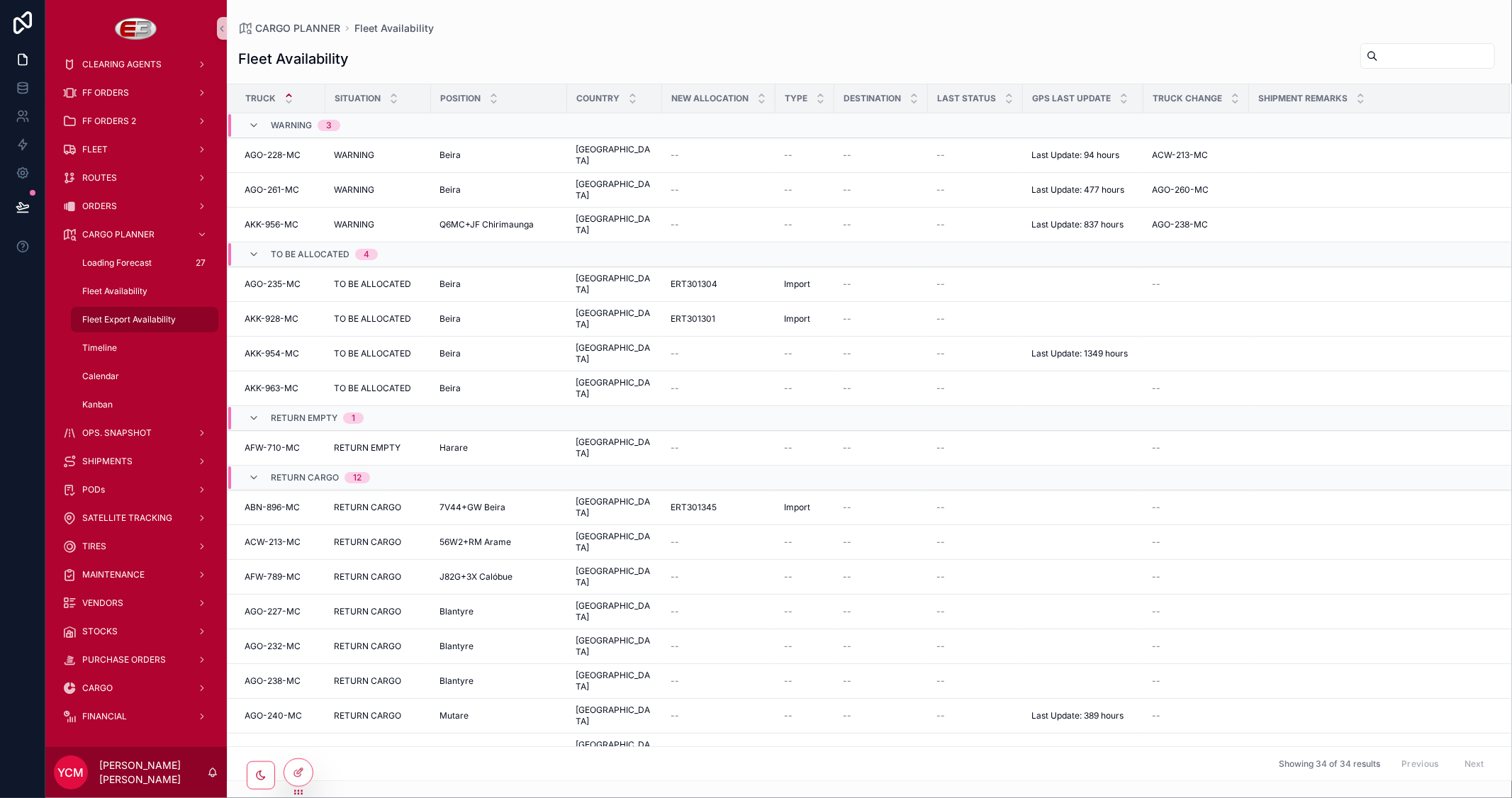
click at [121, 312] on div "Fleet Export Availability" at bounding box center [144, 320] width 130 height 23
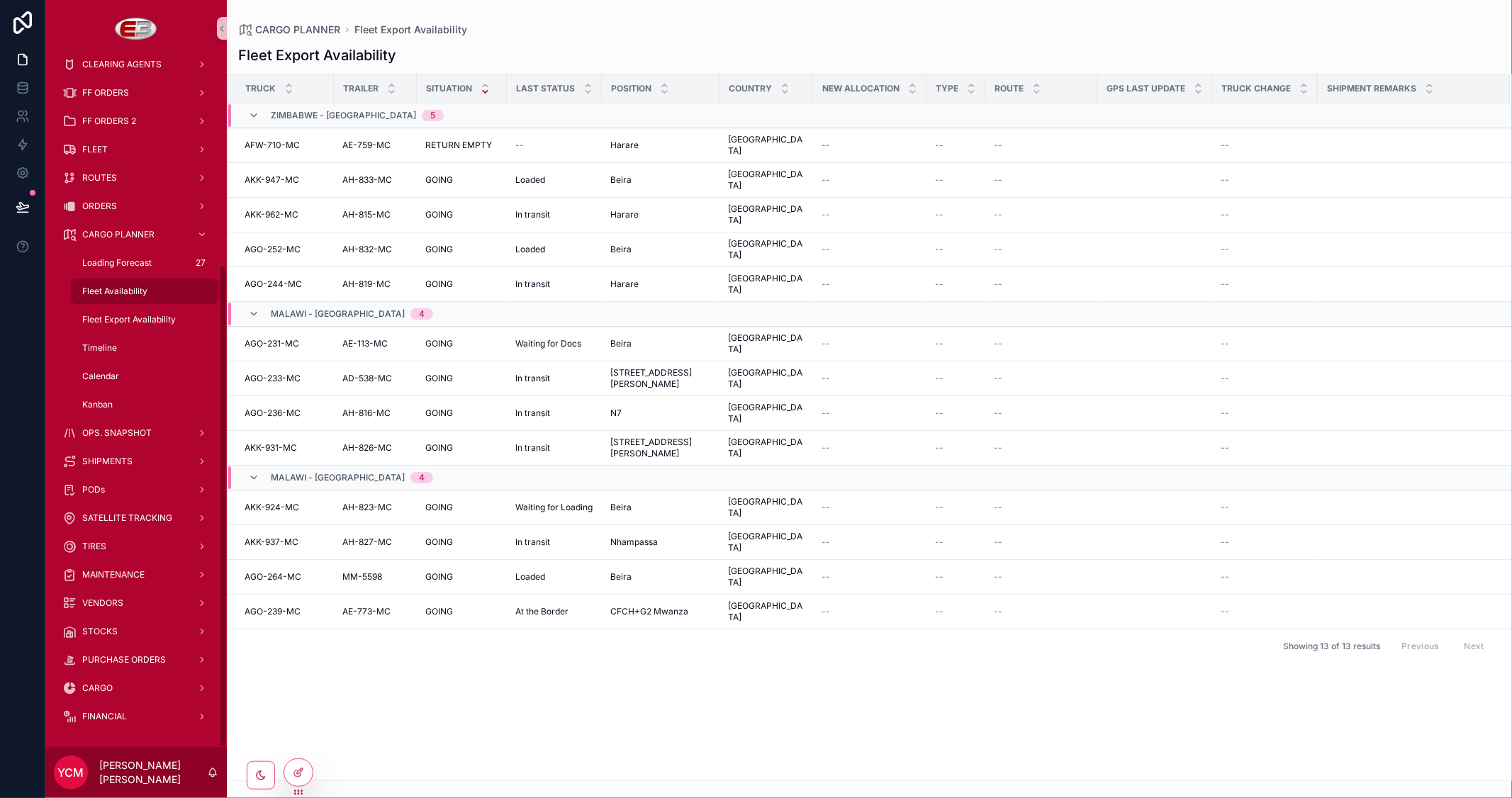
click at [133, 288] on span "Fleet Availability" at bounding box center [115, 291] width 66 height 11
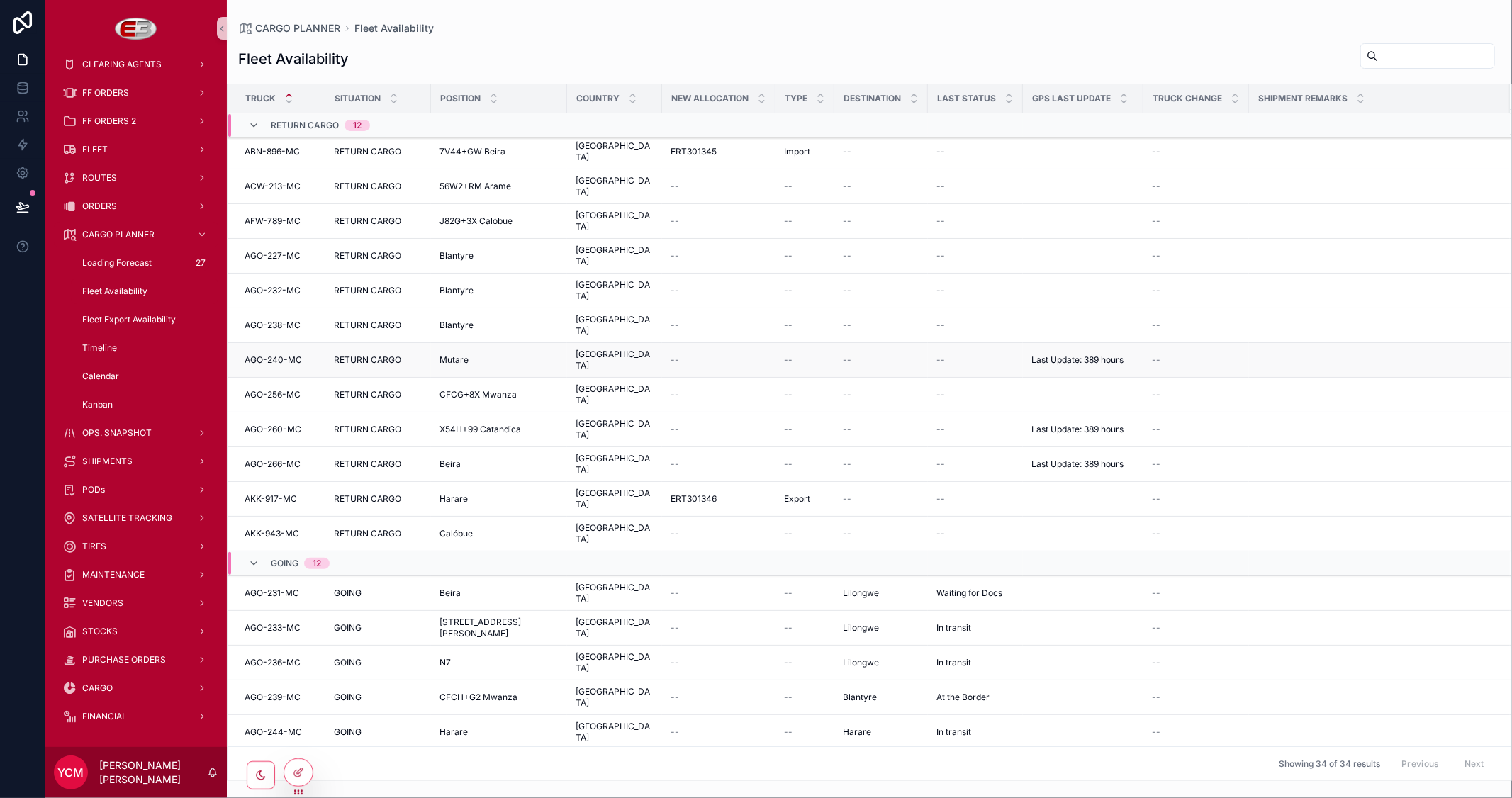
scroll to position [338, 0]
